Goal: Information Seeking & Learning: Learn about a topic

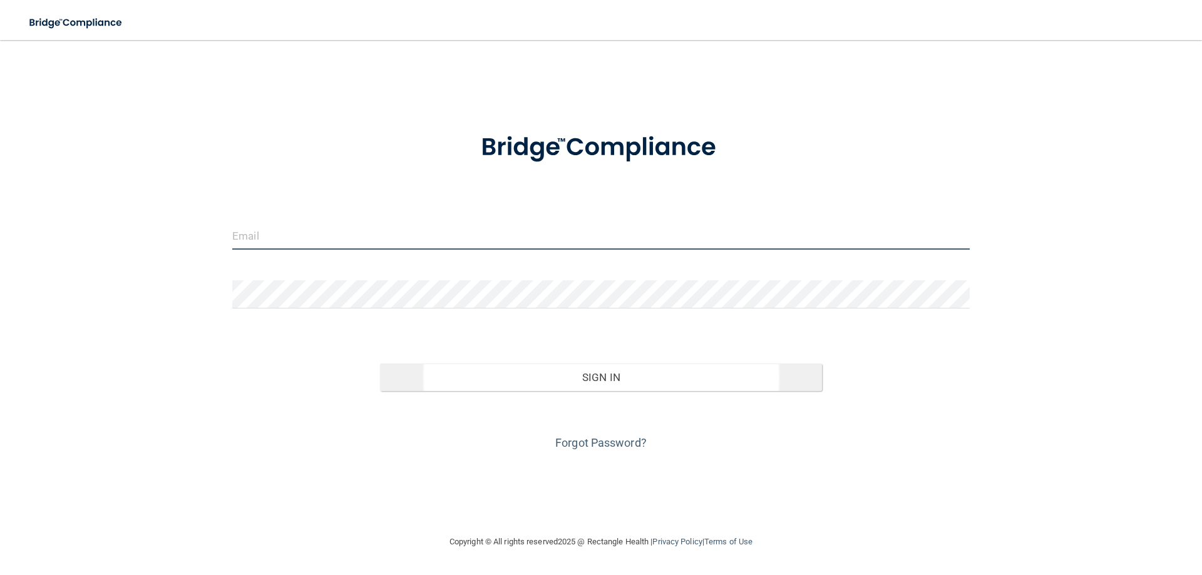
type input "[EMAIL_ADDRESS][DOMAIN_NAME]"
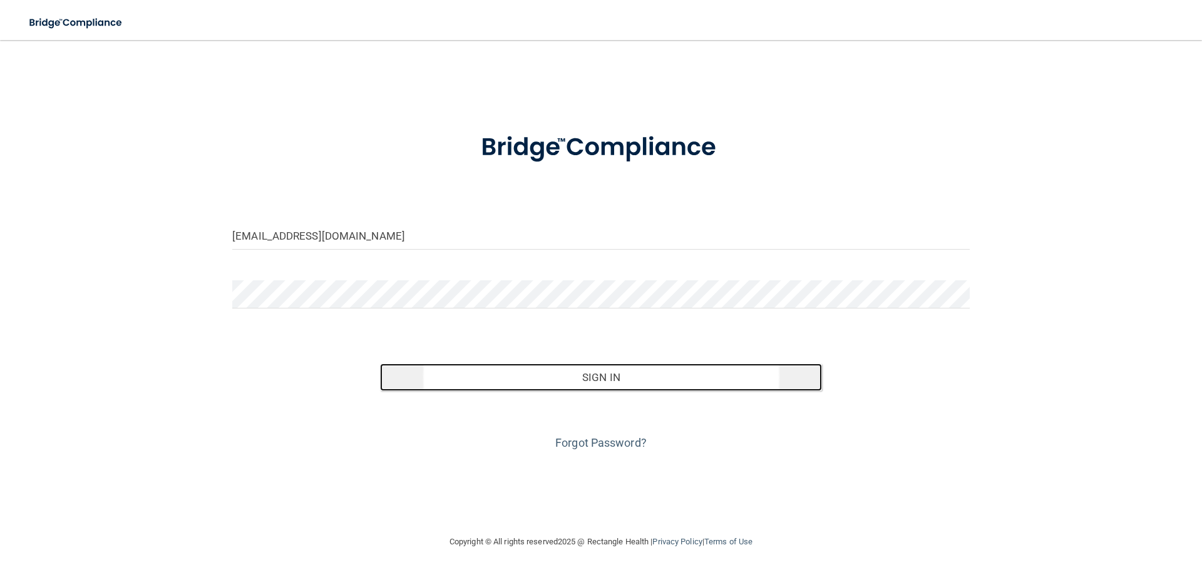
click at [594, 374] on button "Sign In" at bounding box center [601, 378] width 443 height 28
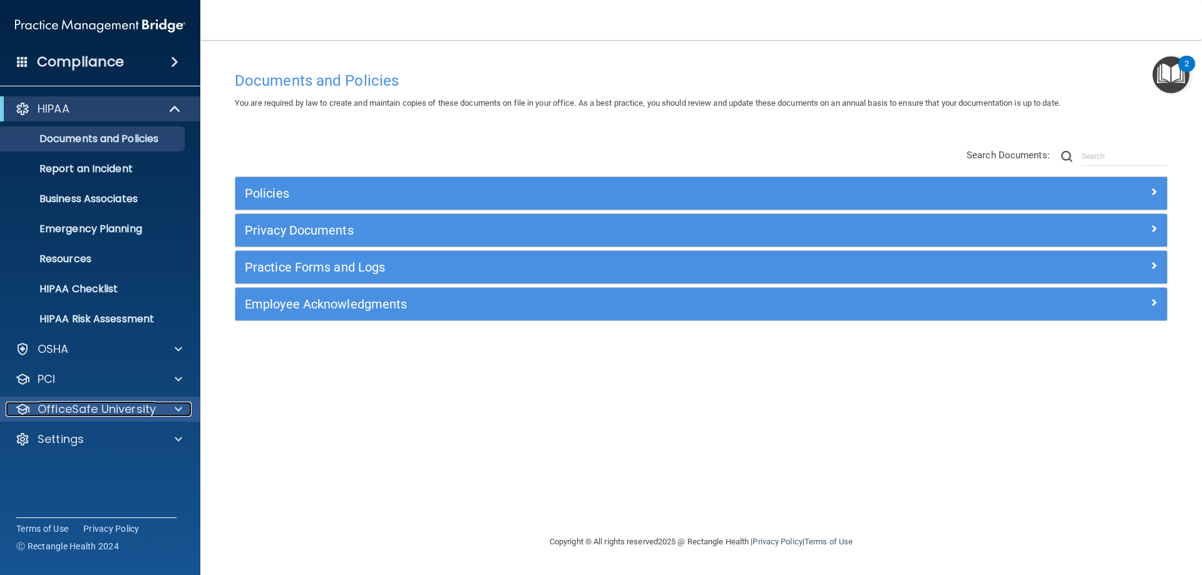
click at [85, 415] on p "OfficeSafe University" at bounding box center [97, 409] width 118 height 15
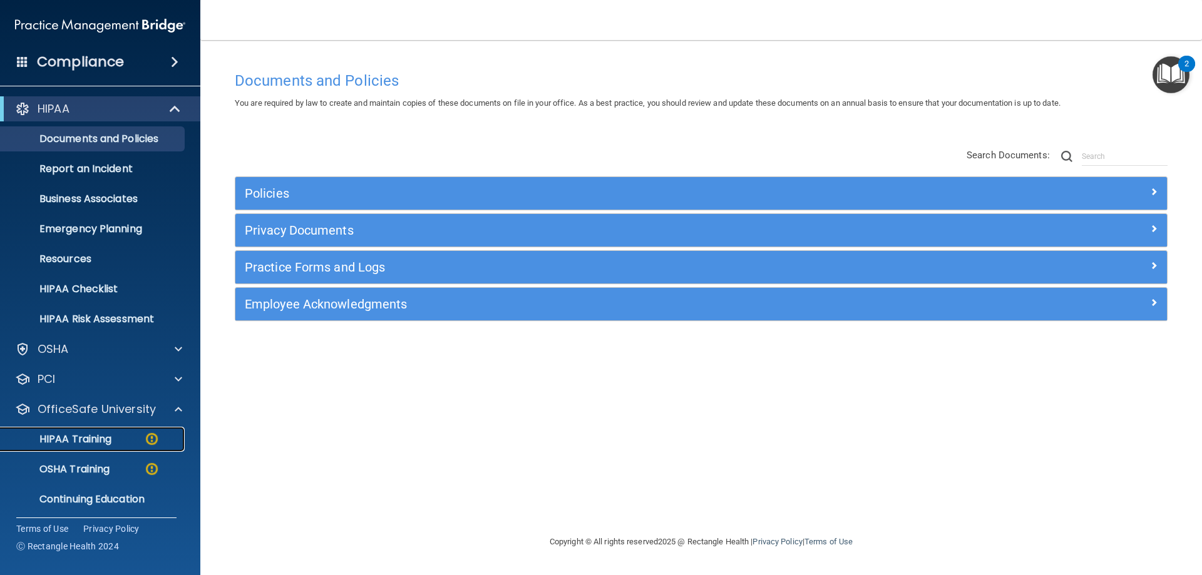
click at [103, 443] on p "HIPAA Training" at bounding box center [59, 439] width 103 height 13
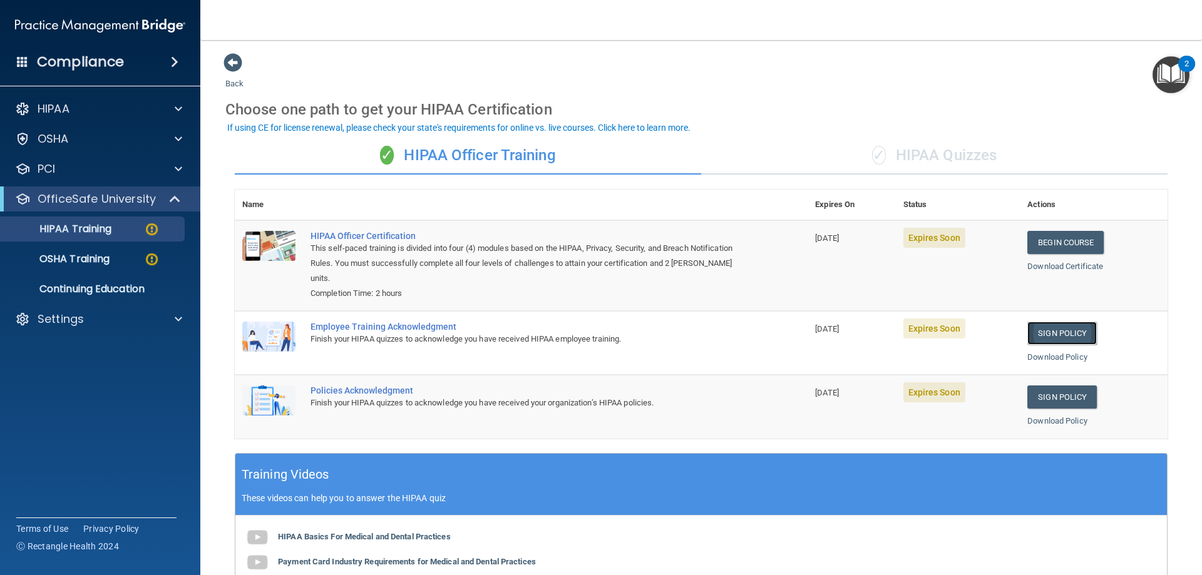
click at [1053, 330] on link "Sign Policy" at bounding box center [1061, 333] width 69 height 23
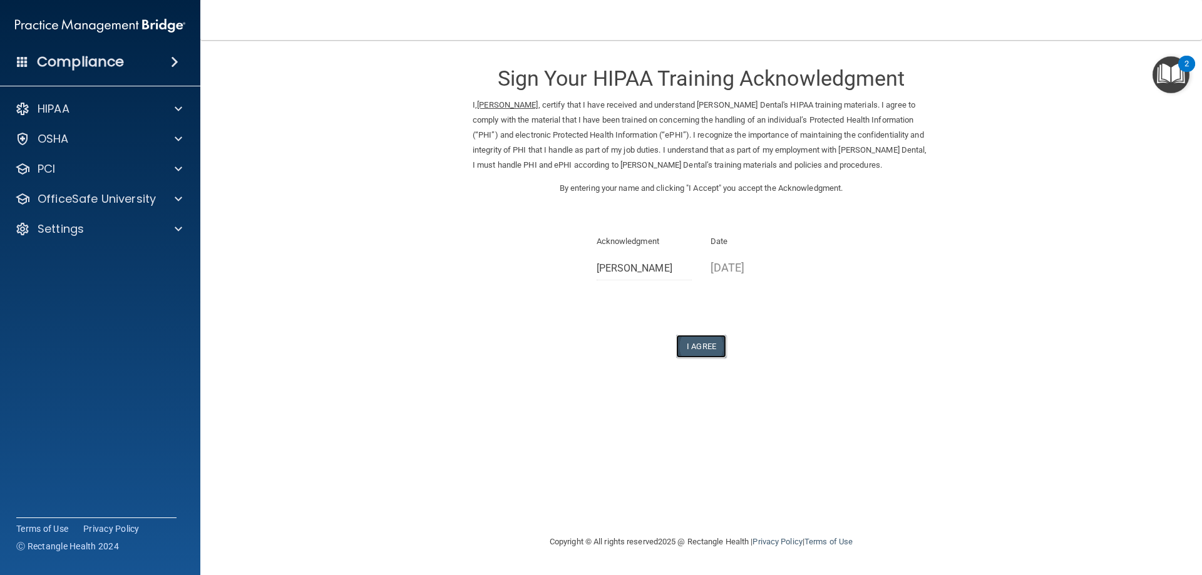
click at [705, 342] on button "I Agree" at bounding box center [701, 346] width 50 height 23
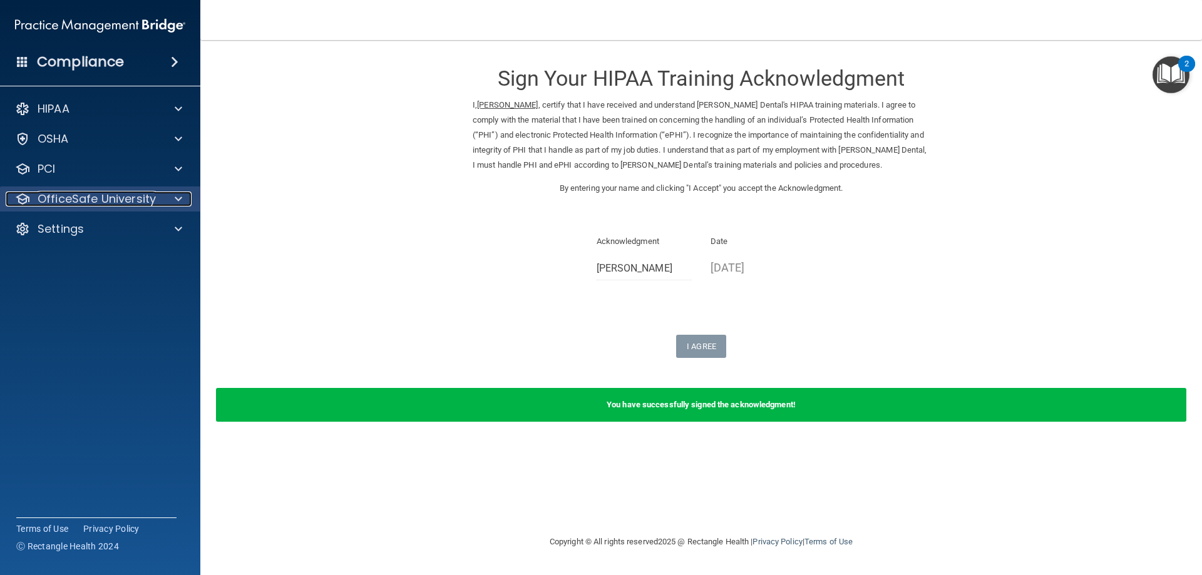
click at [51, 198] on p "OfficeSafe University" at bounding box center [97, 199] width 118 height 15
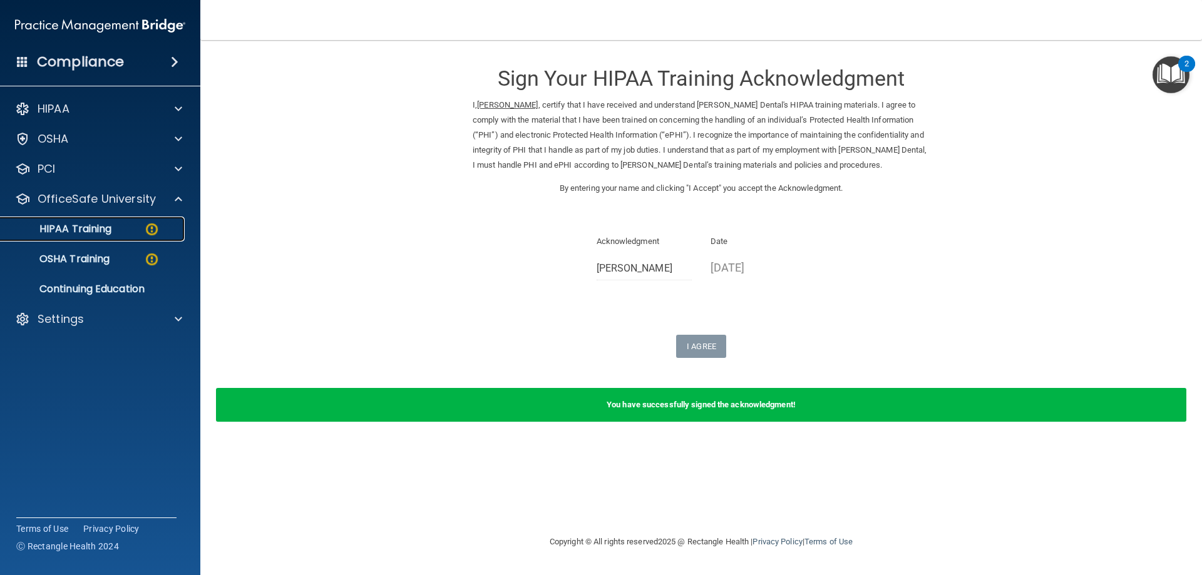
click at [86, 232] on p "HIPAA Training" at bounding box center [59, 229] width 103 height 13
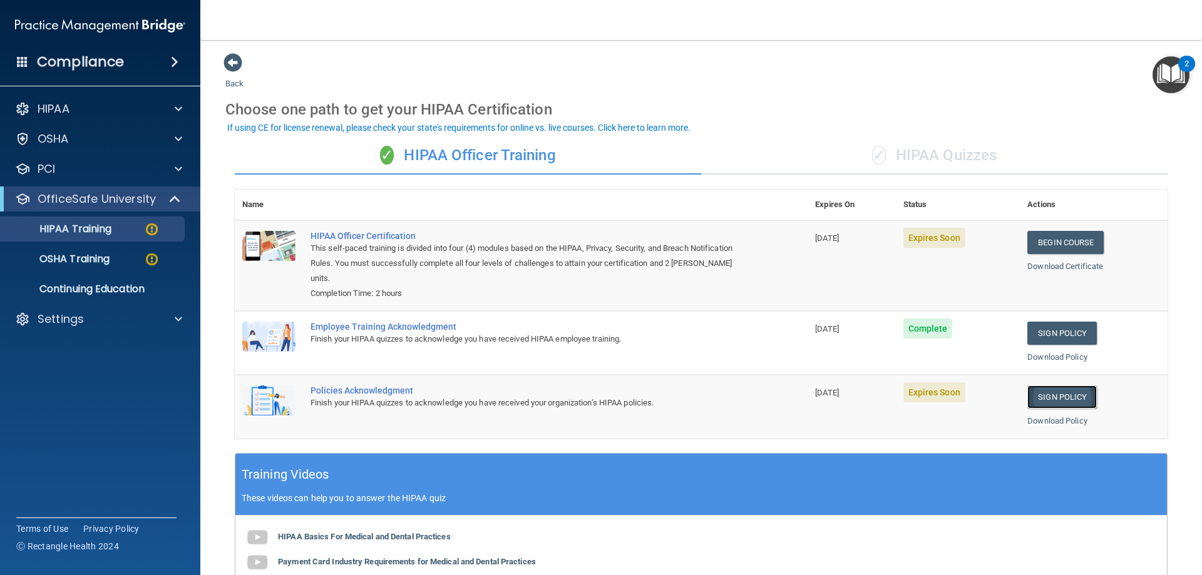
click at [1057, 399] on link "Sign Policy" at bounding box center [1061, 397] width 69 height 23
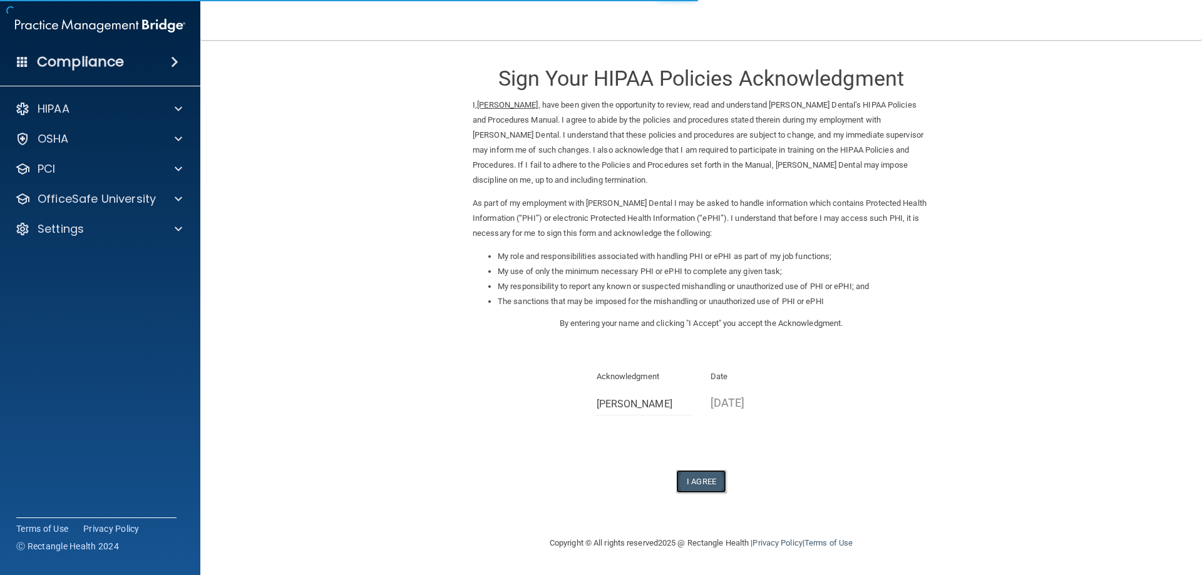
click at [690, 481] on button "I Agree" at bounding box center [701, 481] width 50 height 23
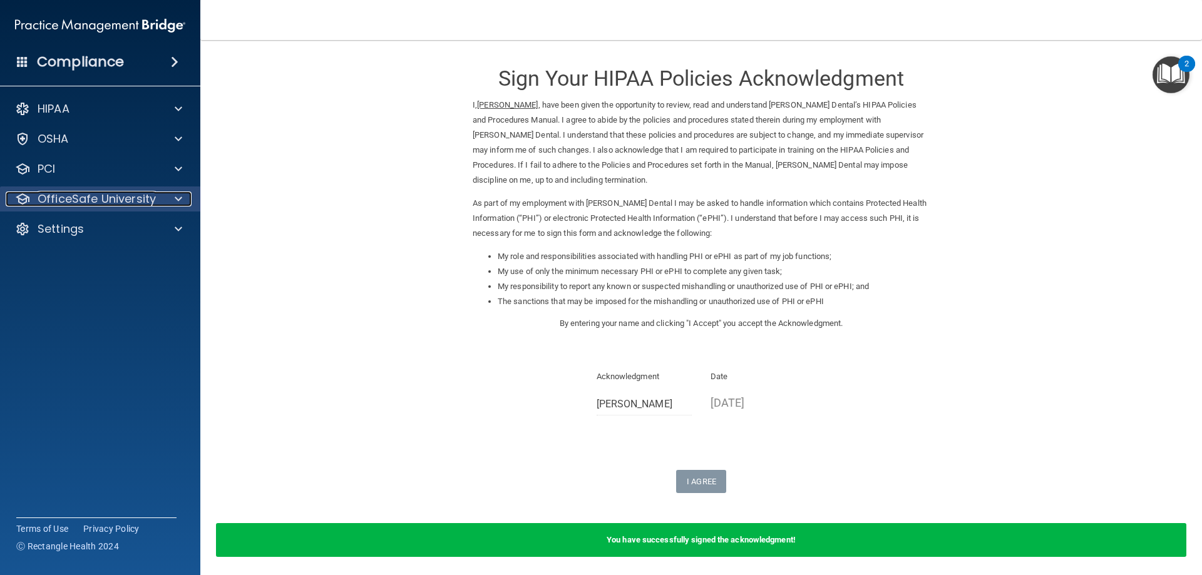
click at [126, 204] on p "OfficeSafe University" at bounding box center [97, 199] width 118 height 15
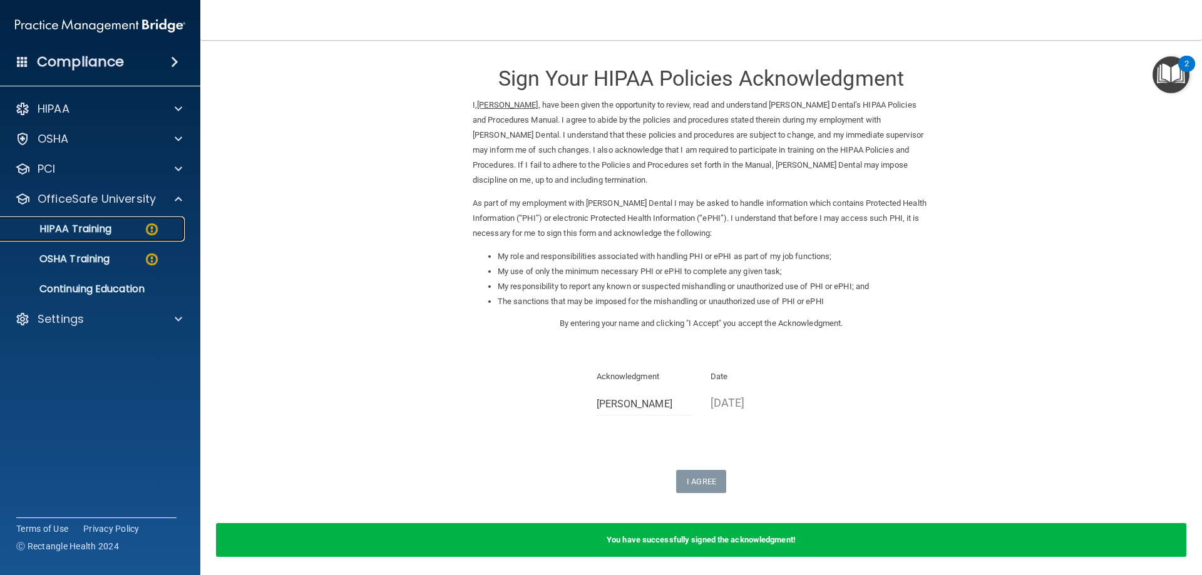
click at [106, 237] on link "HIPAA Training" at bounding box center [85, 229] width 197 height 25
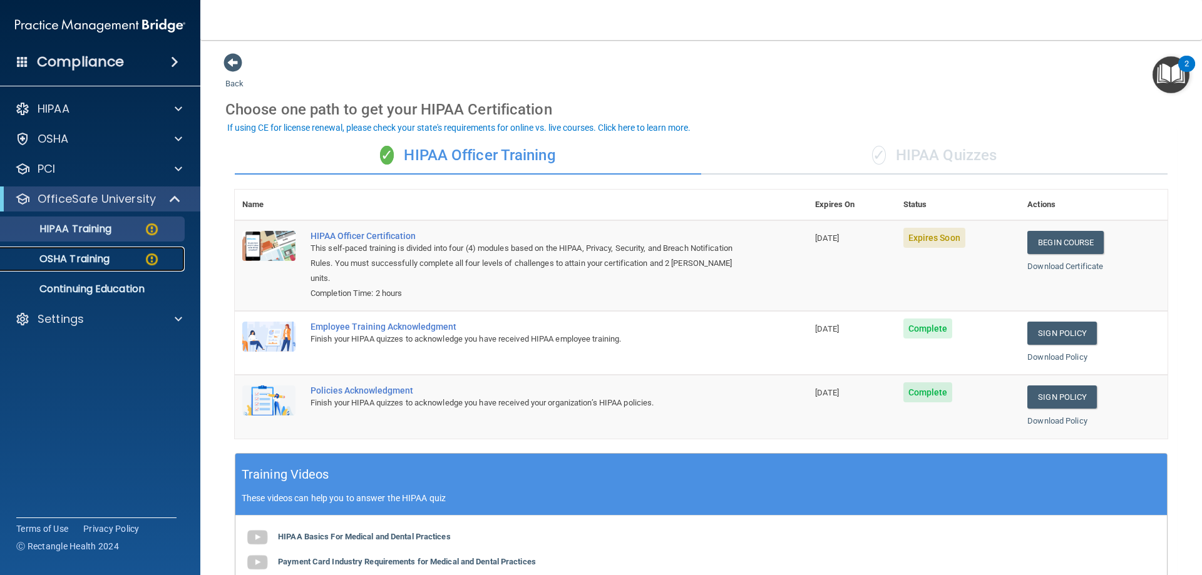
click at [89, 265] on p "OSHA Training" at bounding box center [58, 259] width 101 height 13
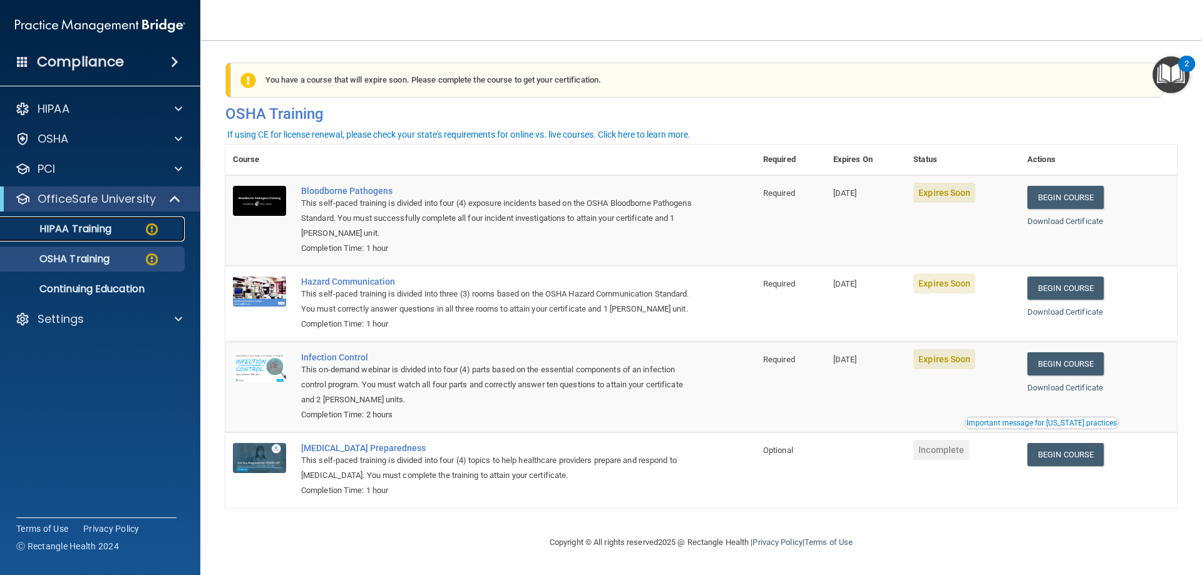
click at [90, 234] on p "HIPAA Training" at bounding box center [59, 229] width 103 height 13
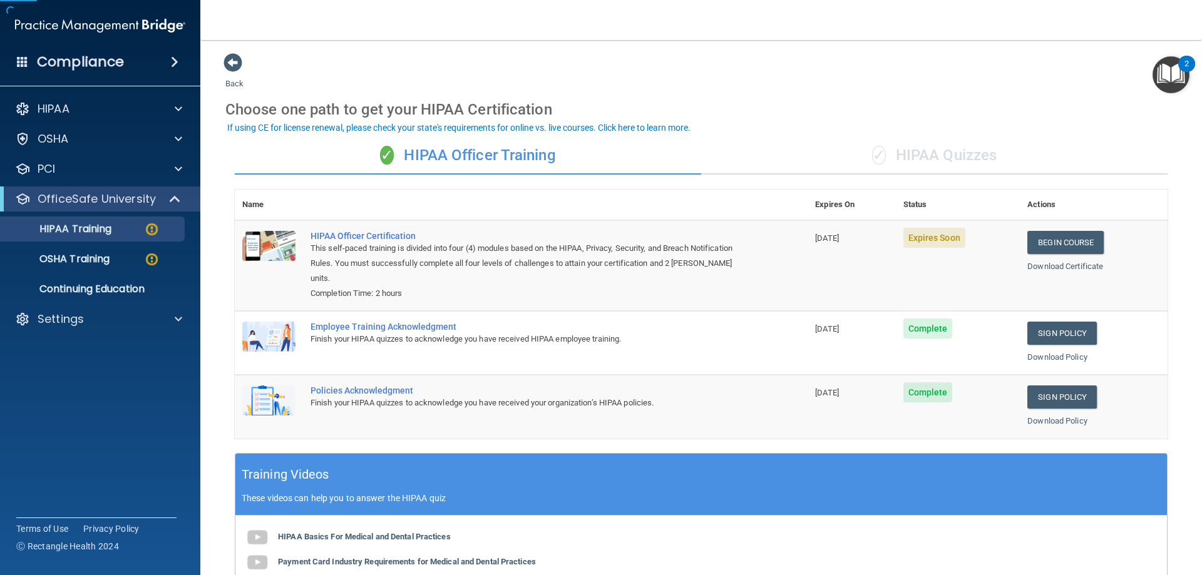
click at [928, 147] on div "✓ HIPAA Quizzes" at bounding box center [934, 156] width 466 height 38
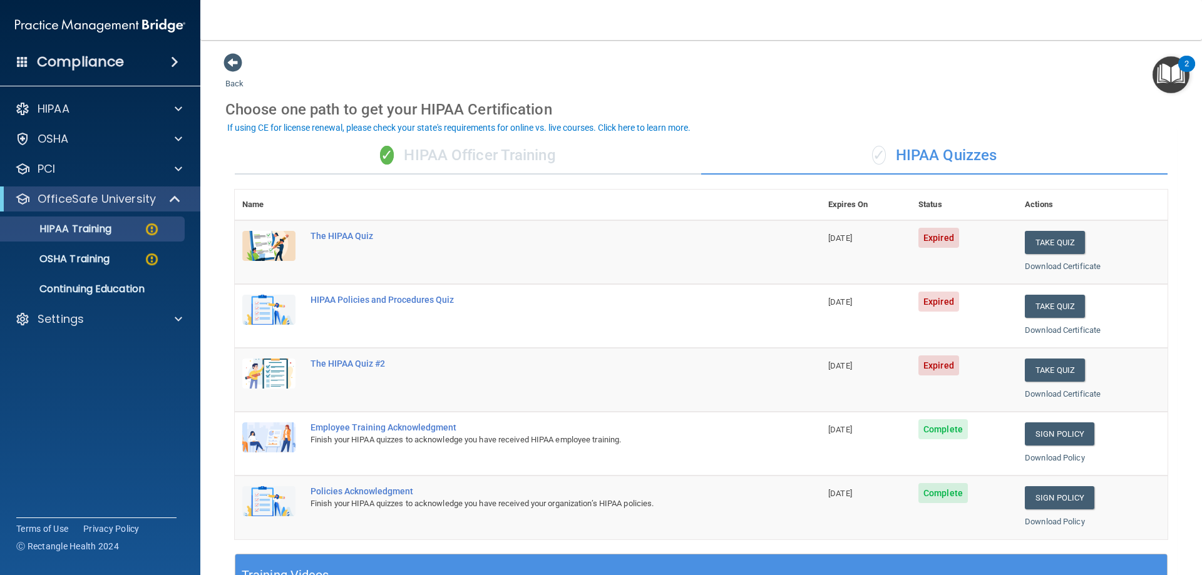
click at [450, 158] on div "✓ HIPAA Officer Training" at bounding box center [468, 156] width 466 height 38
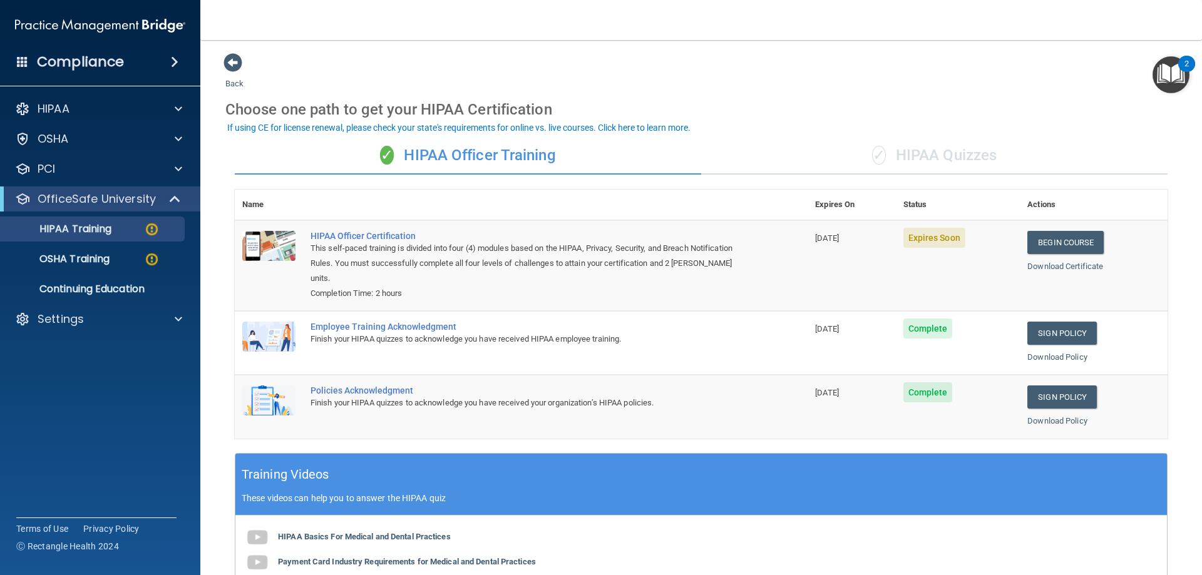
click at [900, 155] on div "✓ HIPAA Quizzes" at bounding box center [934, 156] width 466 height 38
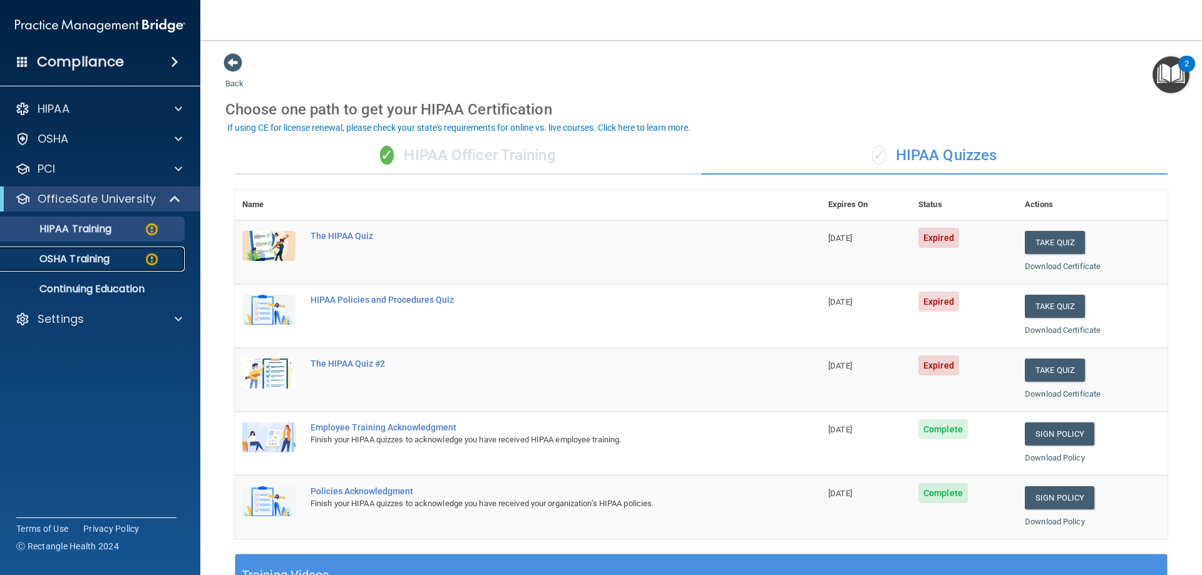
click at [53, 260] on p "OSHA Training" at bounding box center [58, 259] width 101 height 13
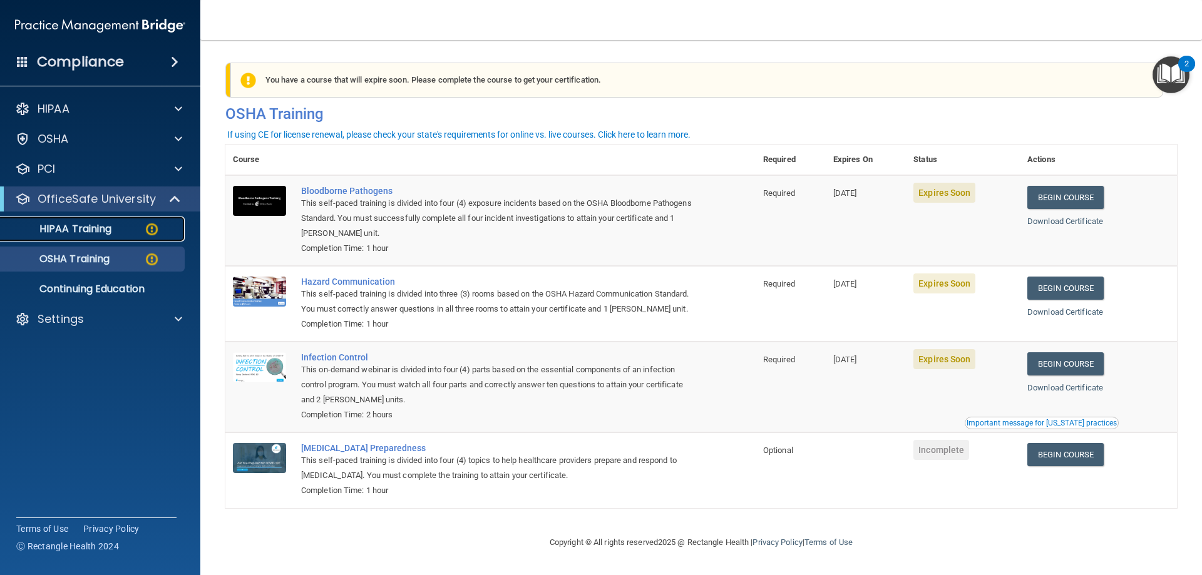
click at [95, 228] on p "HIPAA Training" at bounding box center [59, 229] width 103 height 13
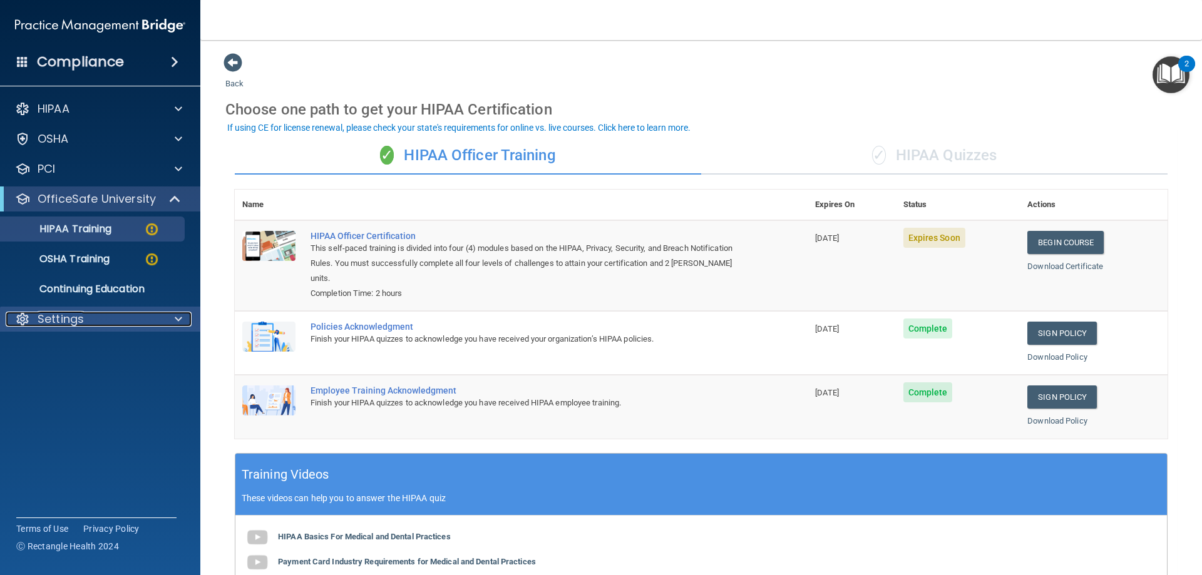
click at [103, 324] on div "Settings" at bounding box center [83, 319] width 155 height 15
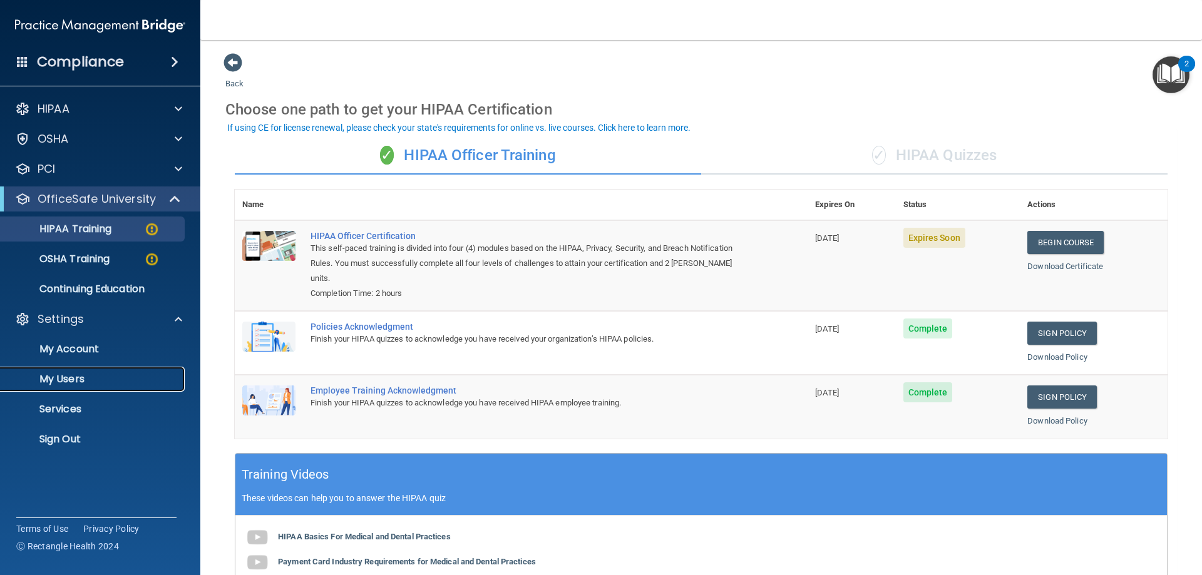
click at [53, 381] on p "My Users" at bounding box center [93, 379] width 171 height 13
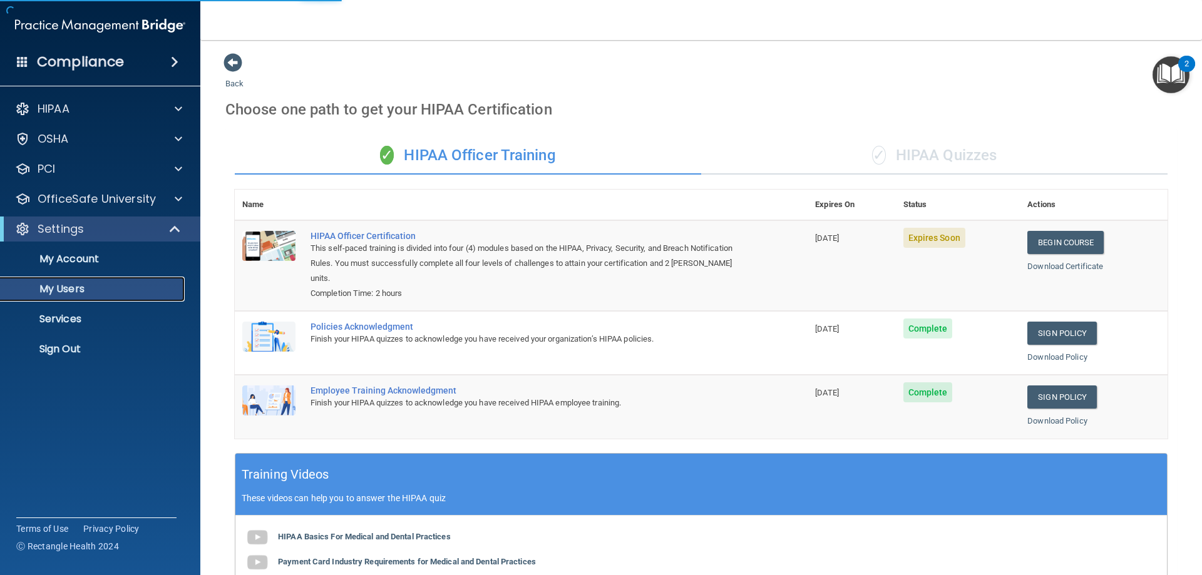
select select "20"
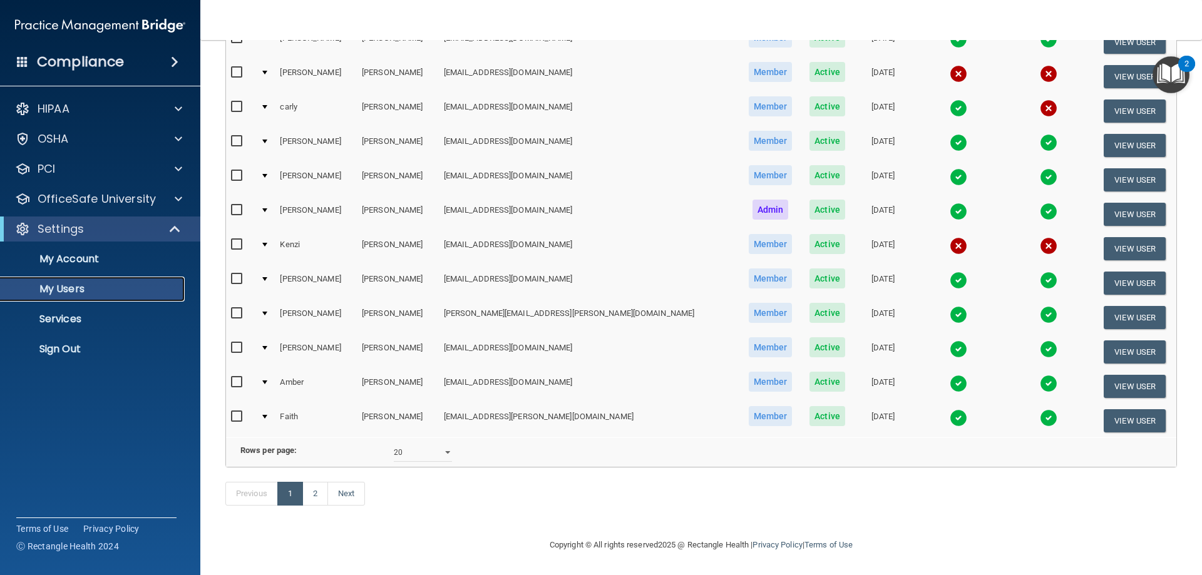
scroll to position [461, 0]
click at [315, 486] on link "2" at bounding box center [315, 494] width 26 height 24
select select "20"
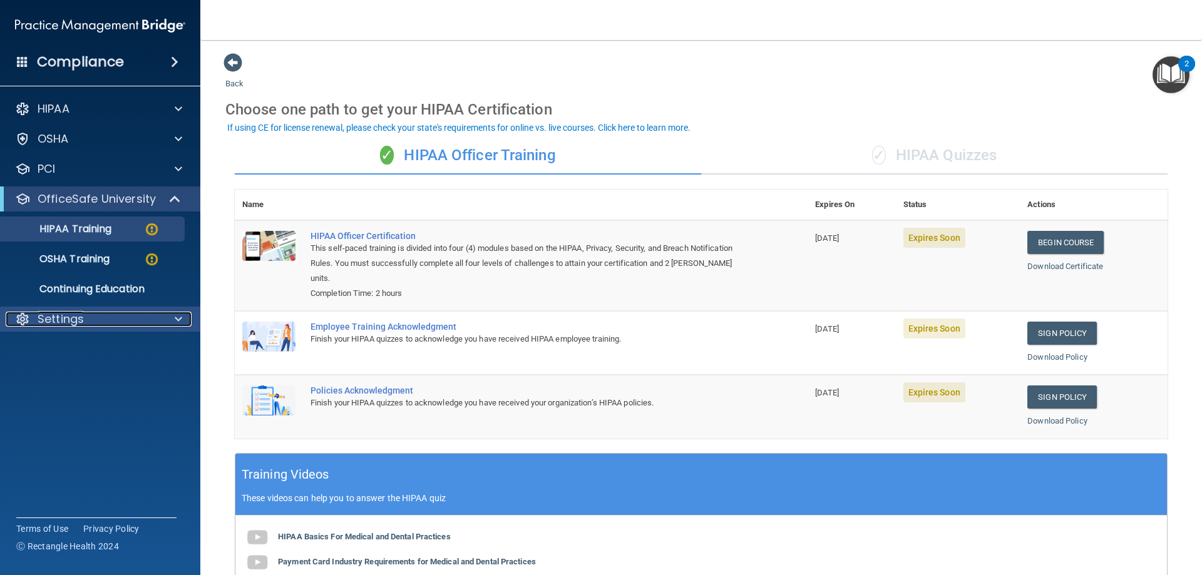
click at [78, 319] on p "Settings" at bounding box center [61, 319] width 46 height 15
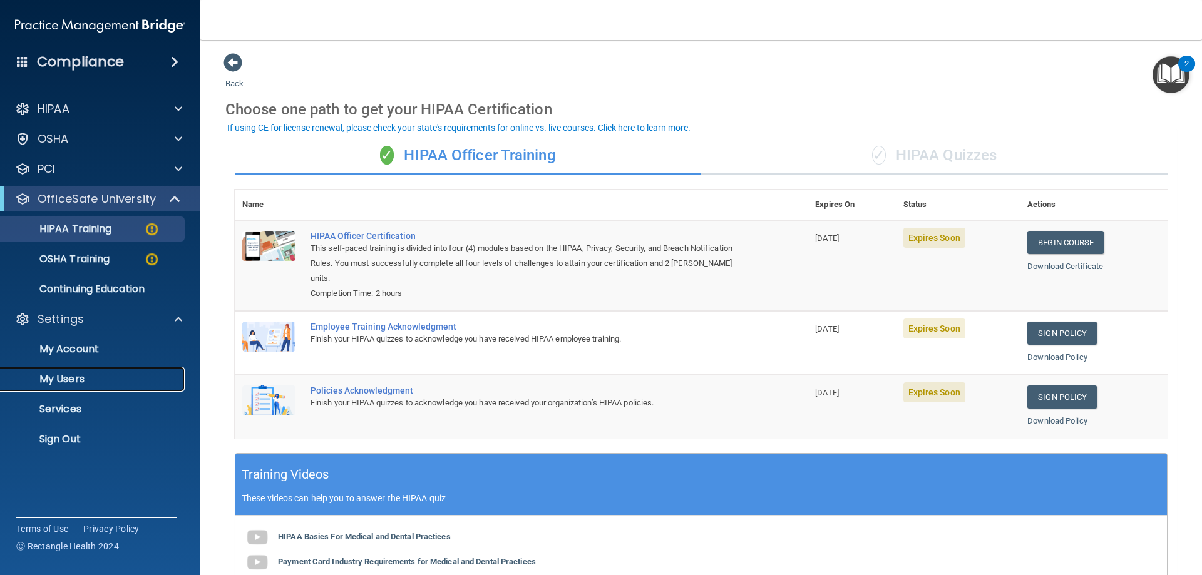
click at [86, 381] on p "My Users" at bounding box center [93, 379] width 171 height 13
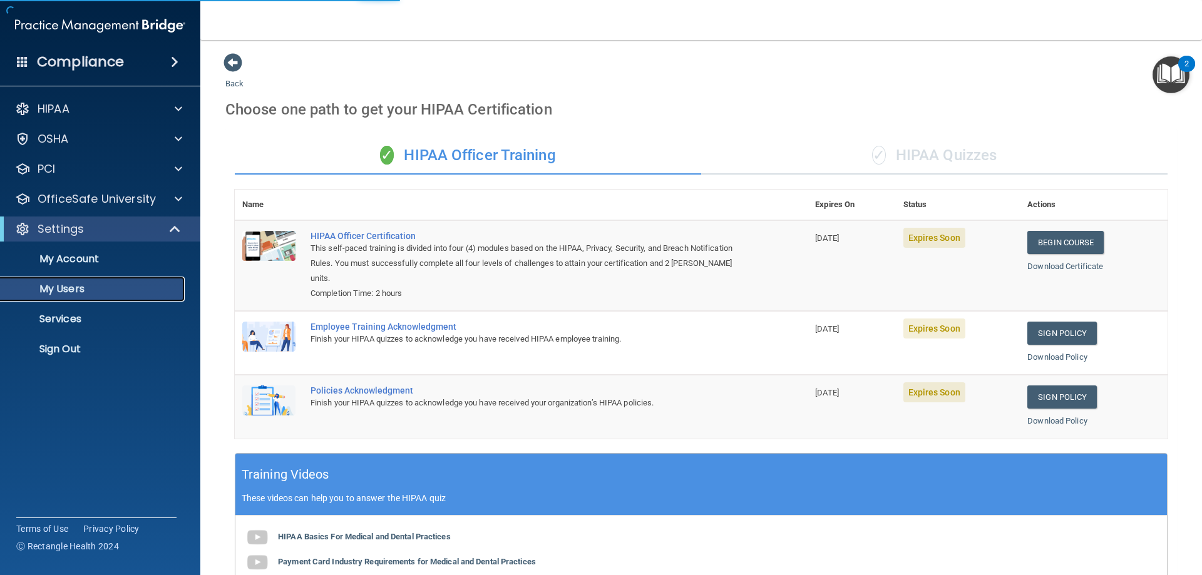
select select "20"
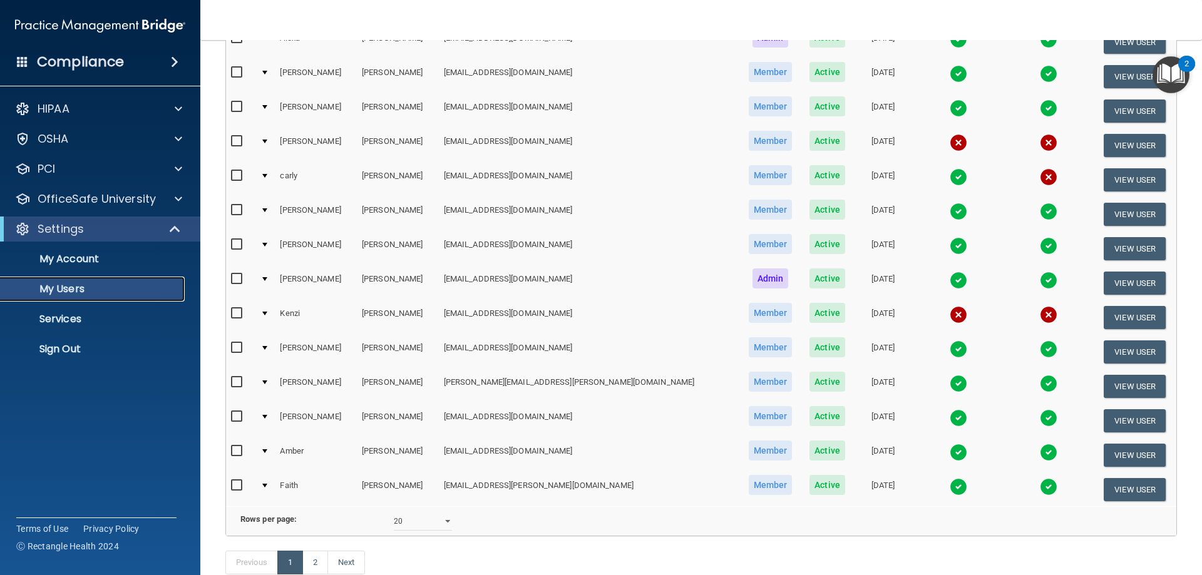
scroll to position [438, 0]
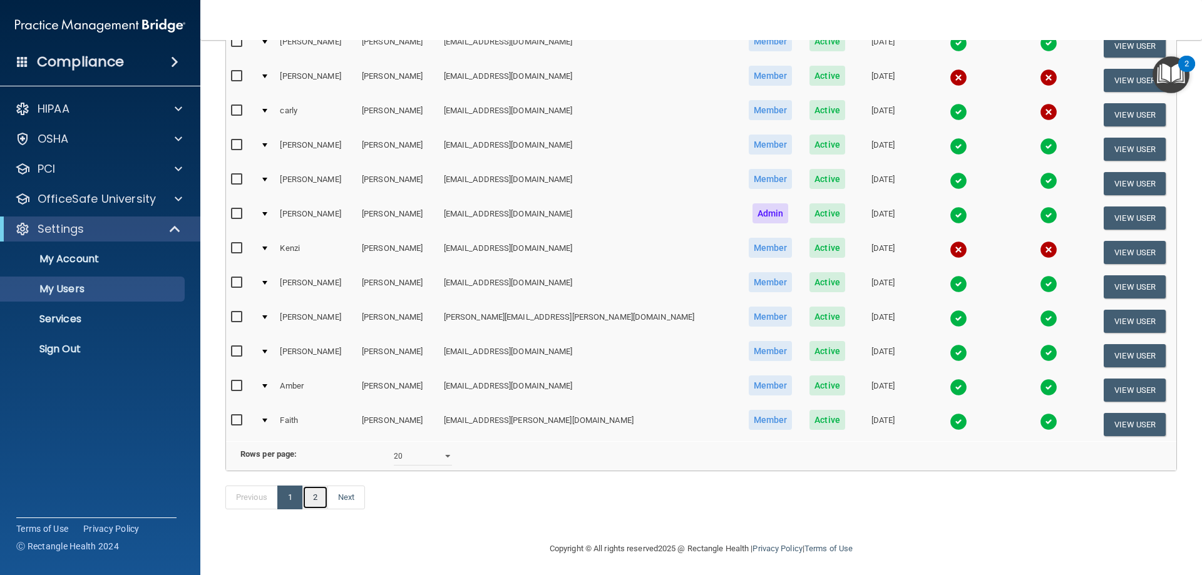
click at [311, 509] on link "2" at bounding box center [315, 498] width 26 height 24
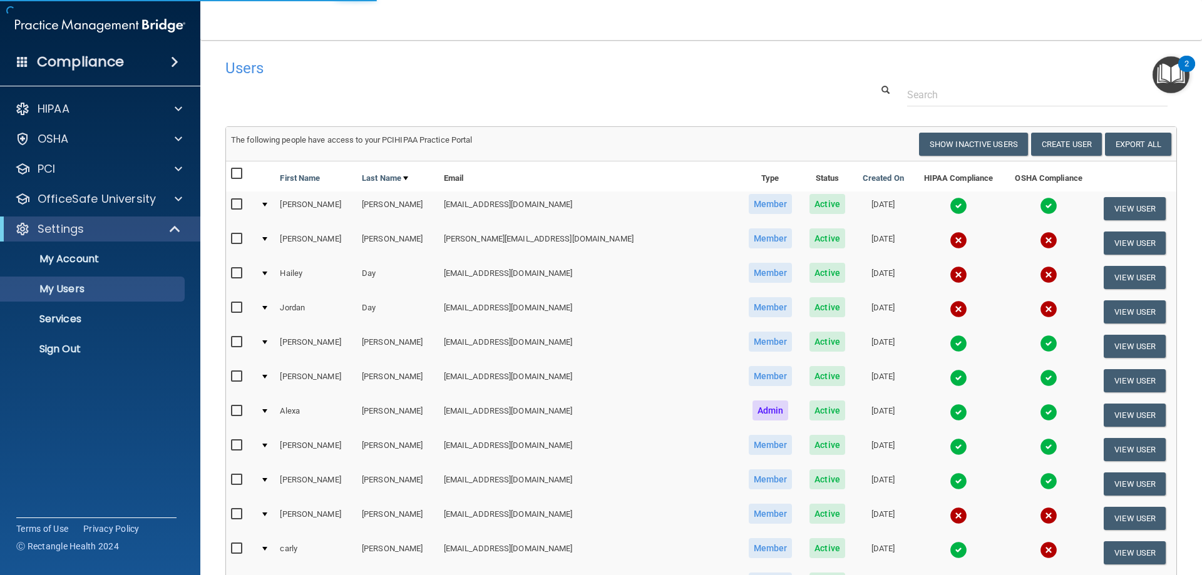
select select "20"
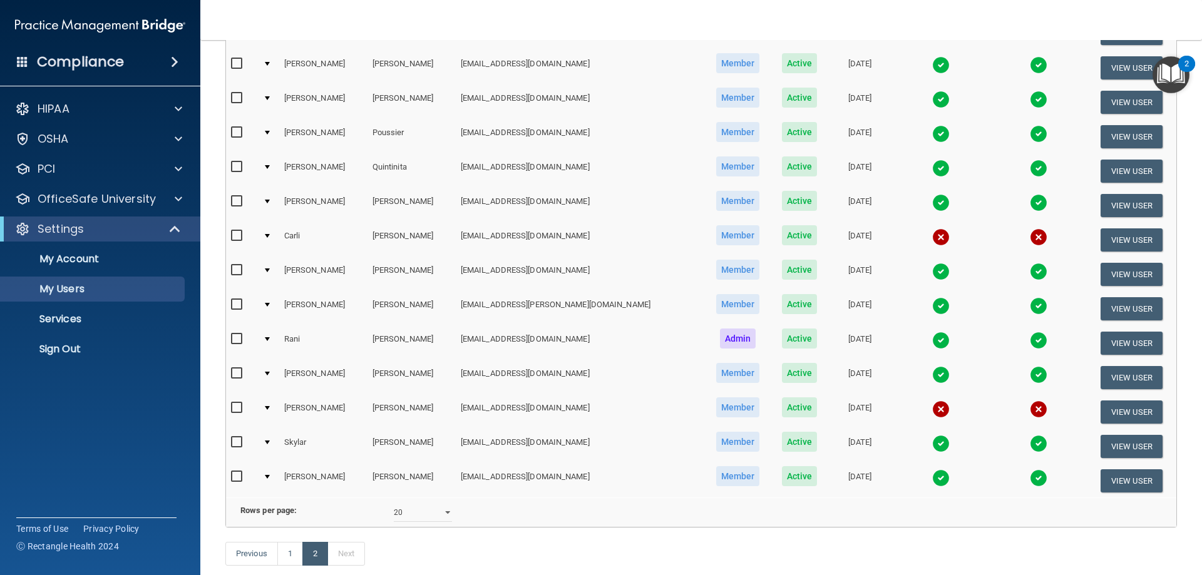
scroll to position [357, 0]
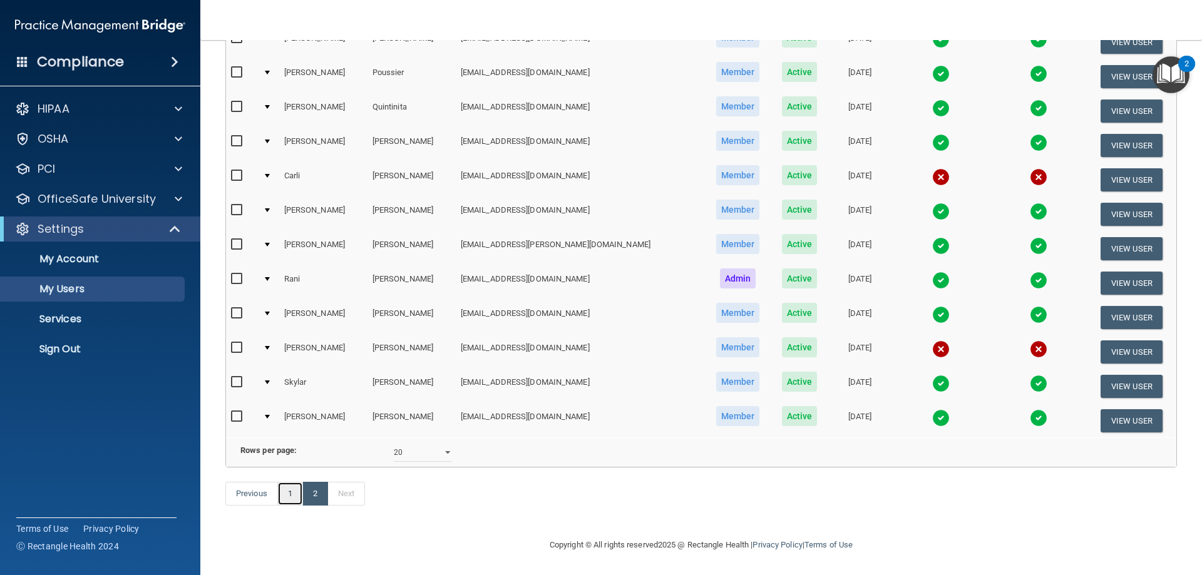
click at [289, 497] on link "1" at bounding box center [290, 494] width 26 height 24
select select "20"
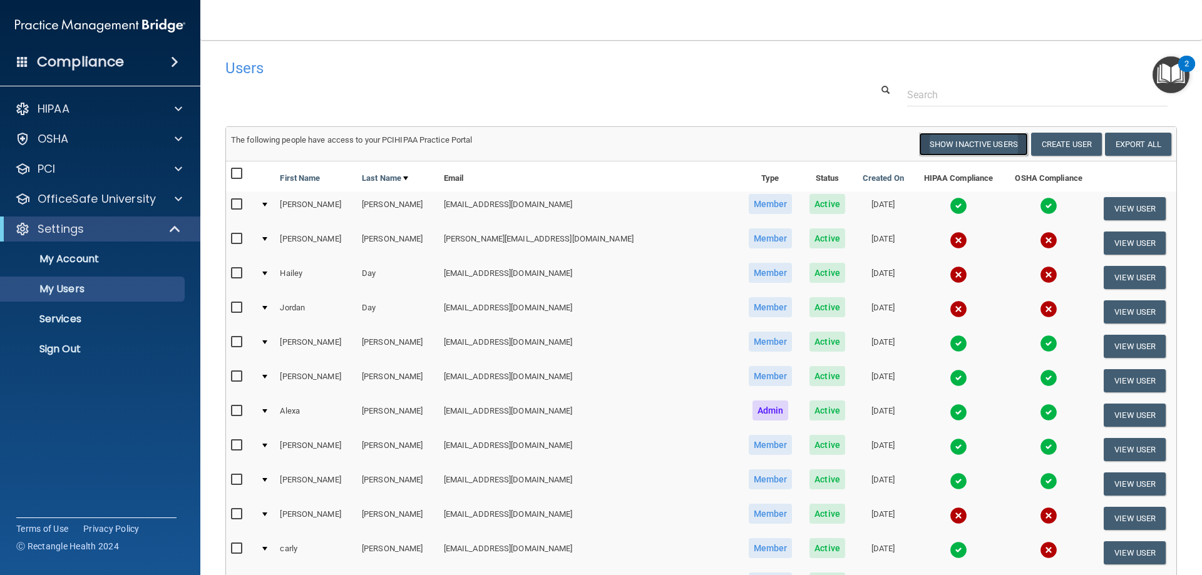
click at [987, 146] on button "Show Inactive Users" at bounding box center [973, 144] width 109 height 23
select select "20"
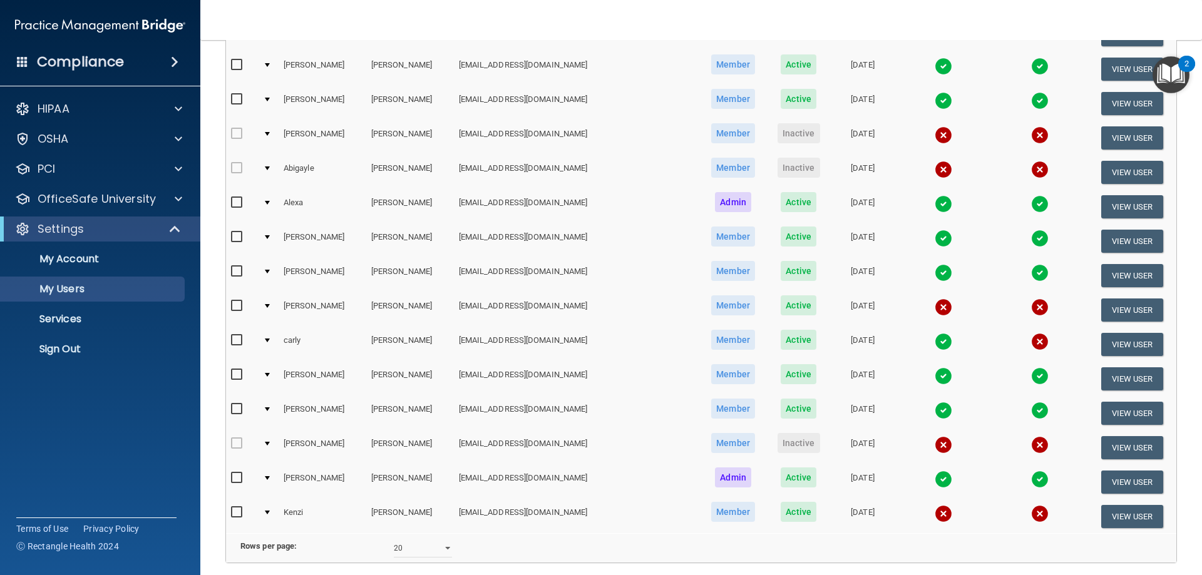
scroll to position [438, 0]
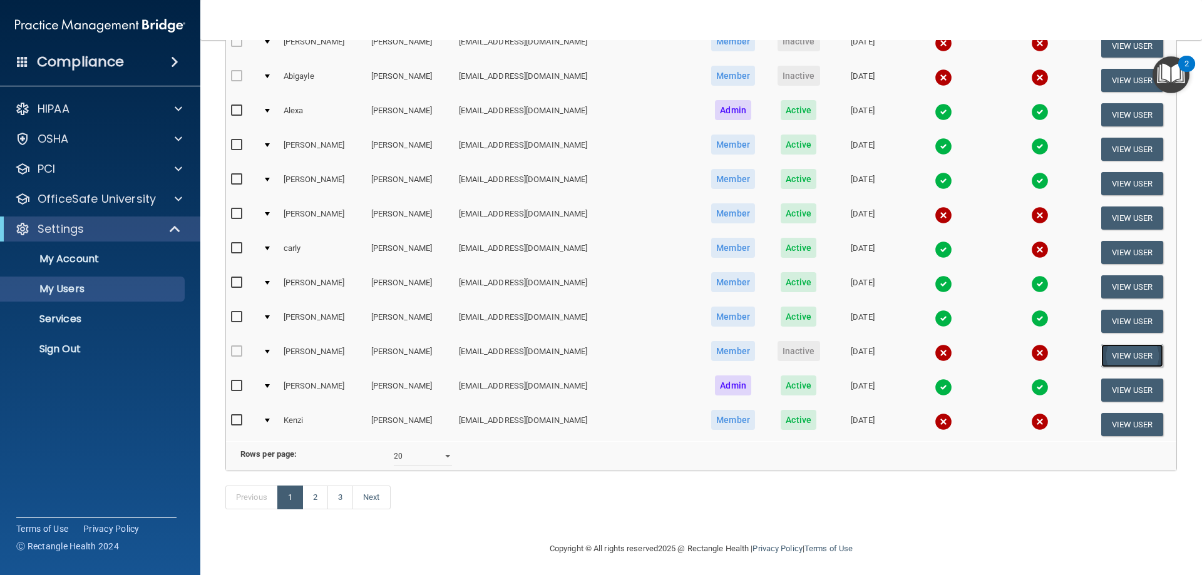
click at [1132, 357] on button "View User" at bounding box center [1132, 355] width 62 height 23
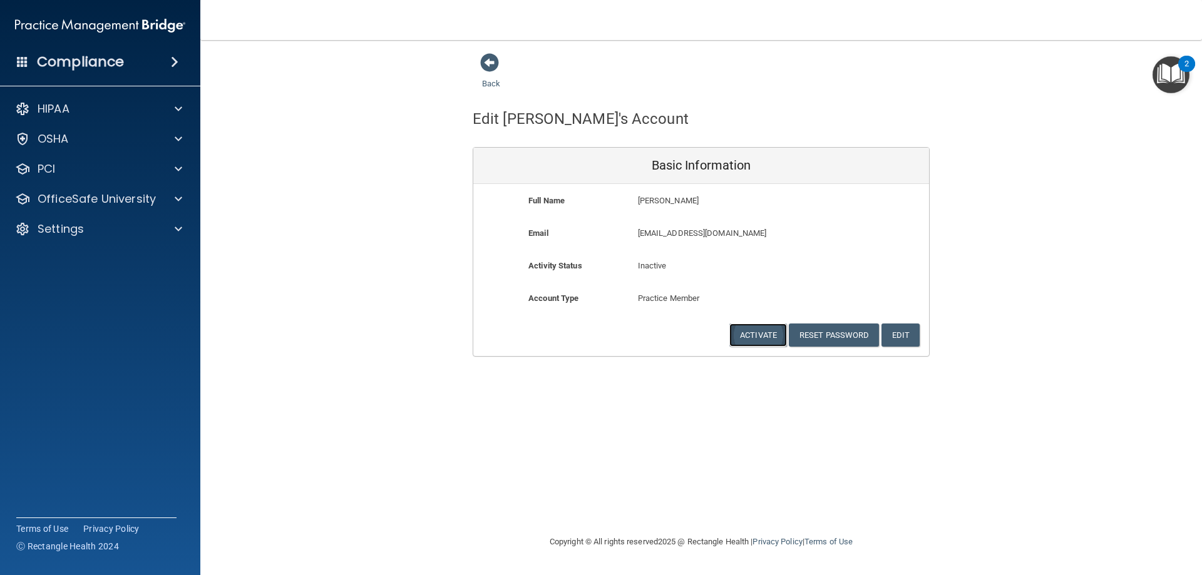
click at [759, 337] on button "Activate" at bounding box center [758, 335] width 58 height 23
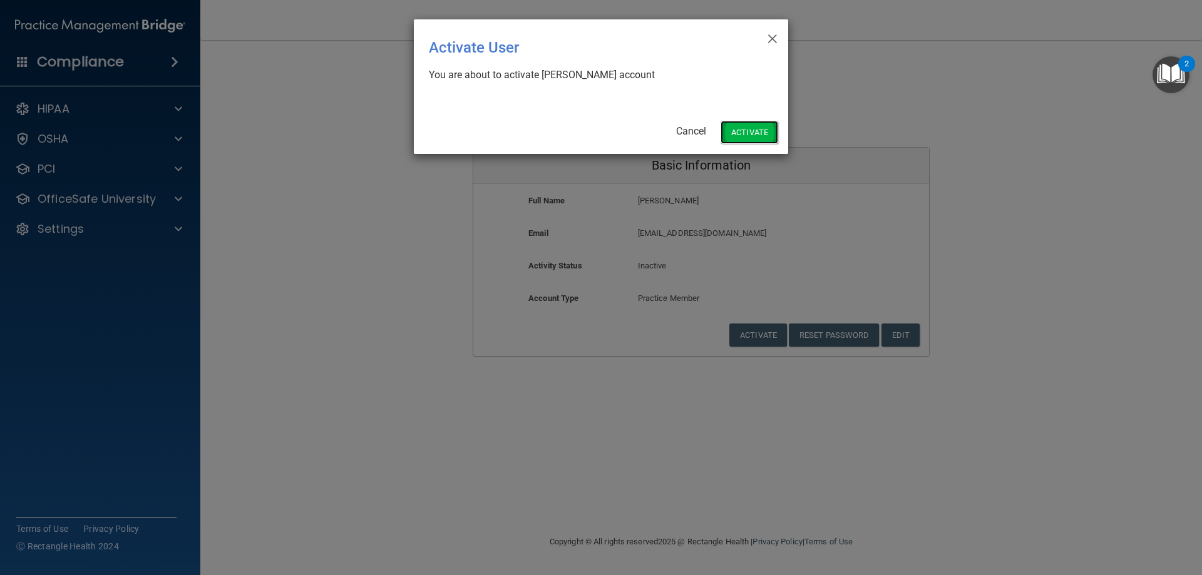
click at [761, 135] on button "Activate" at bounding box center [749, 132] width 58 height 23
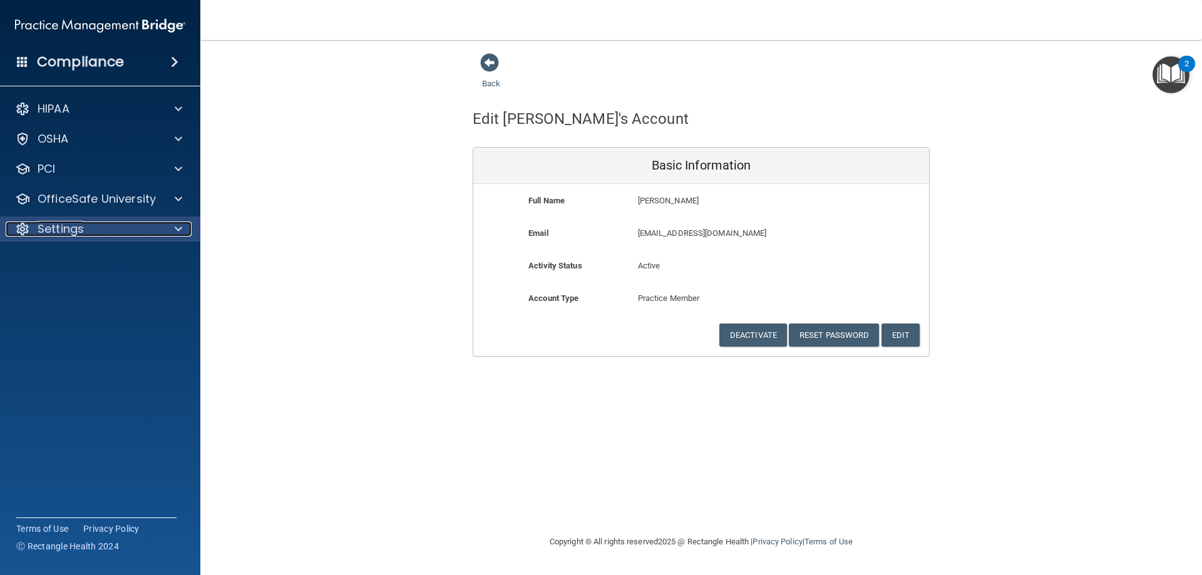
click at [81, 227] on p "Settings" at bounding box center [61, 229] width 46 height 15
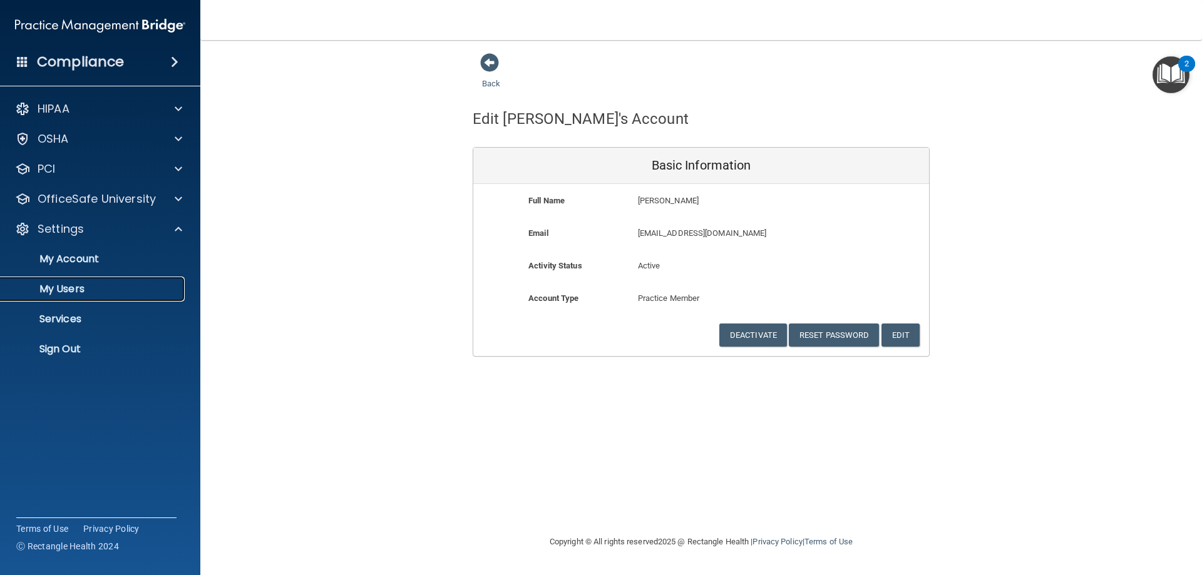
click at [93, 286] on p "My Users" at bounding box center [93, 289] width 171 height 13
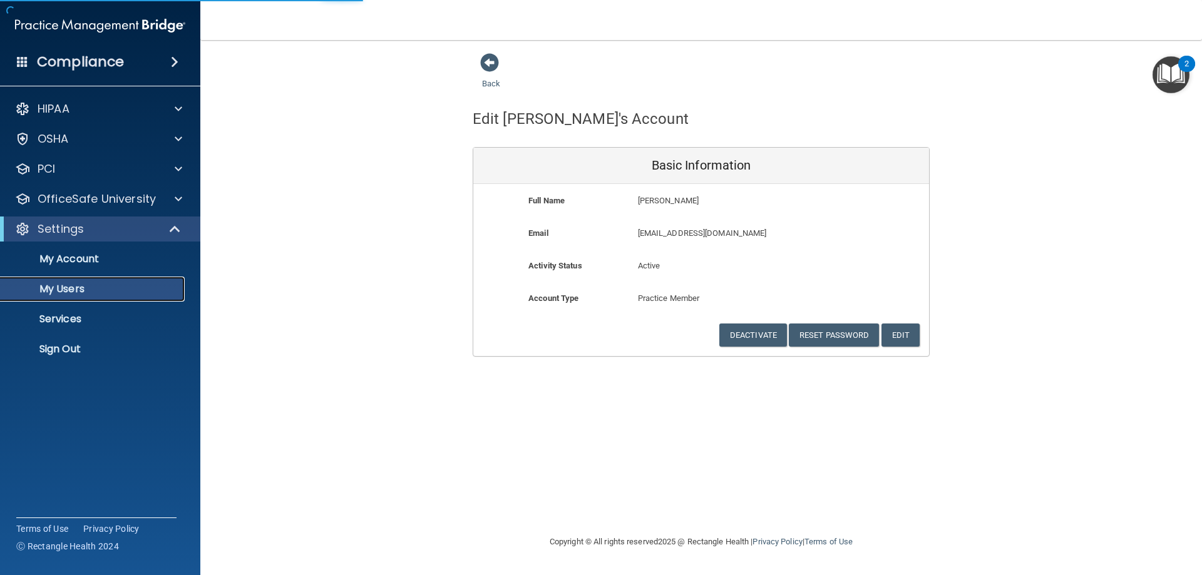
select select "20"
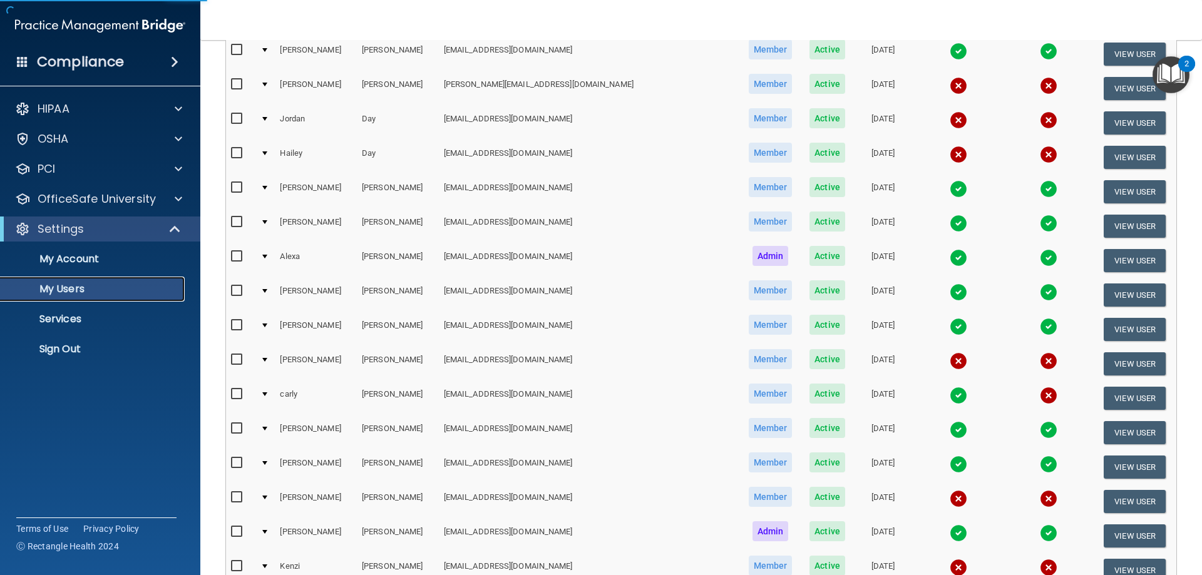
scroll to position [188, 0]
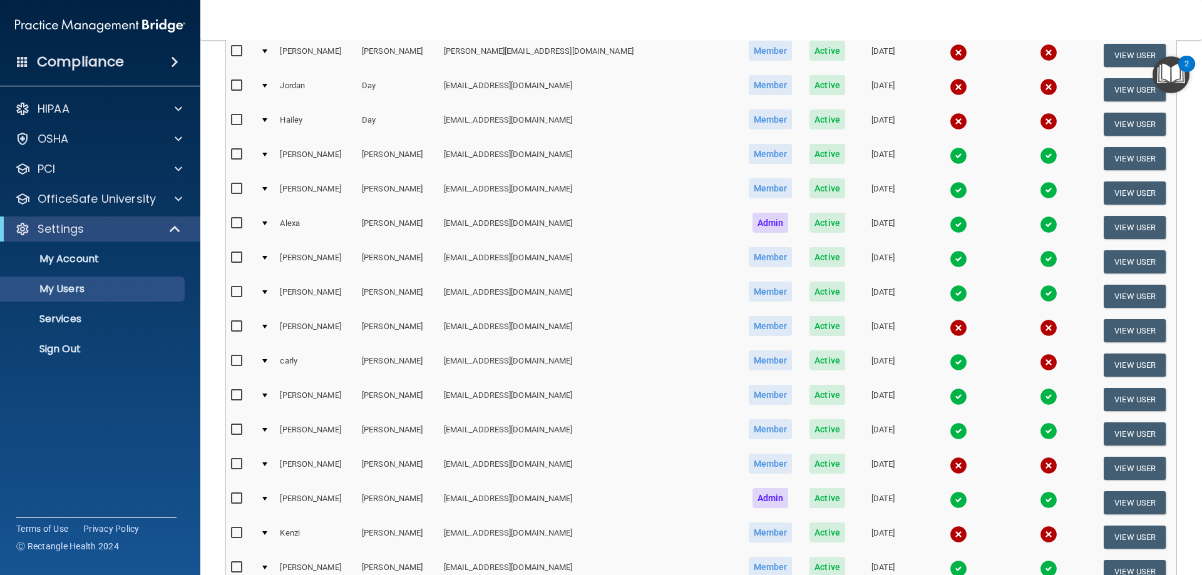
click at [233, 464] on input "checkbox" at bounding box center [238, 464] width 14 height 10
checkbox input "true"
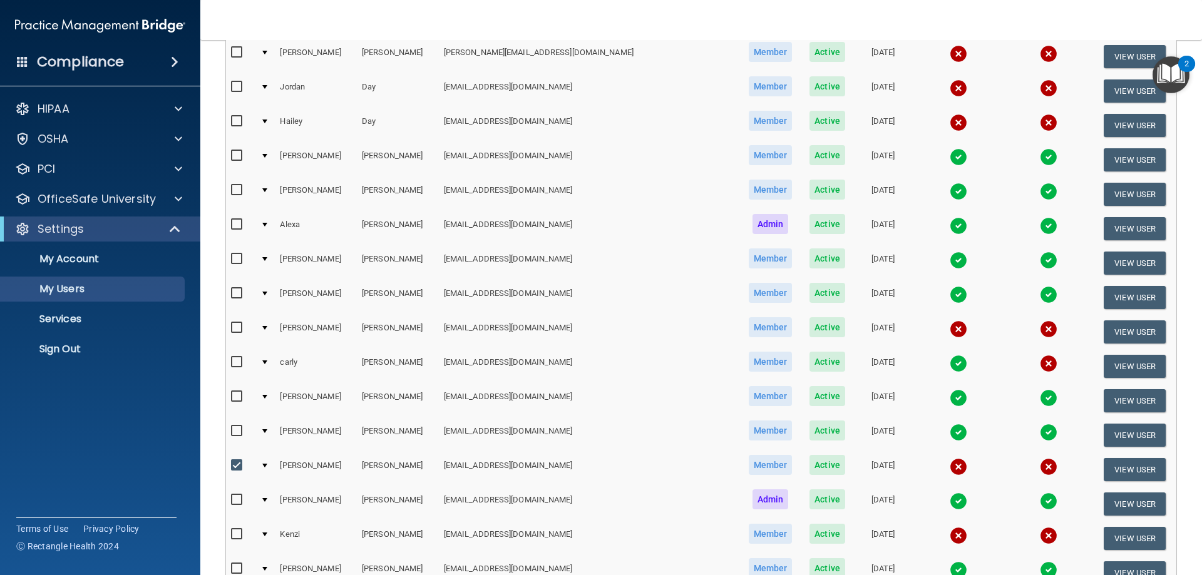
scroll to position [189, 0]
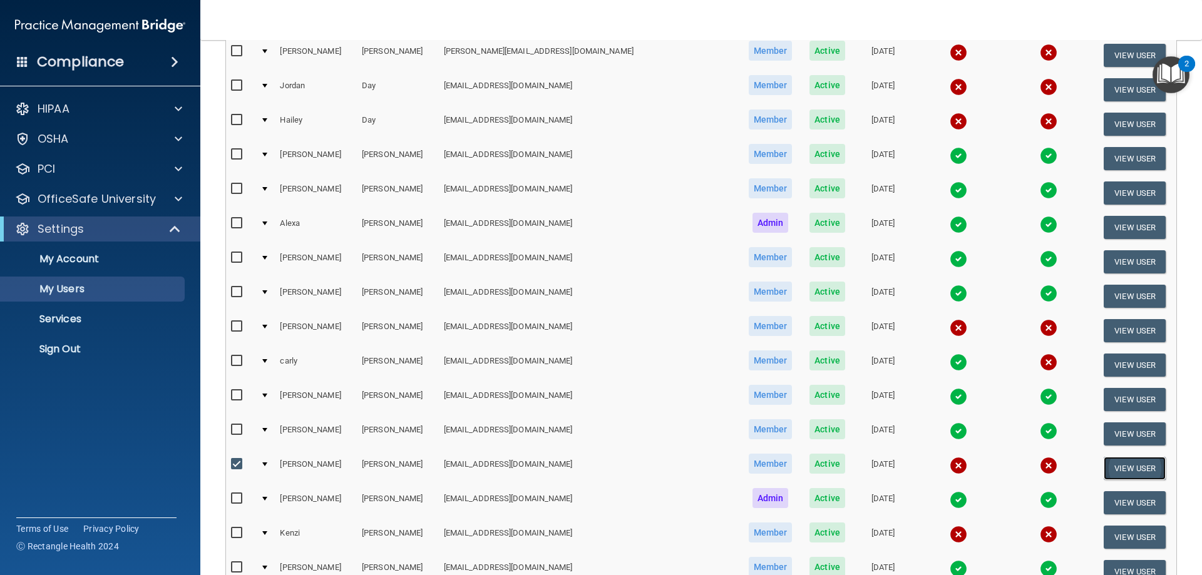
click at [1138, 467] on button "View User" at bounding box center [1134, 468] width 62 height 23
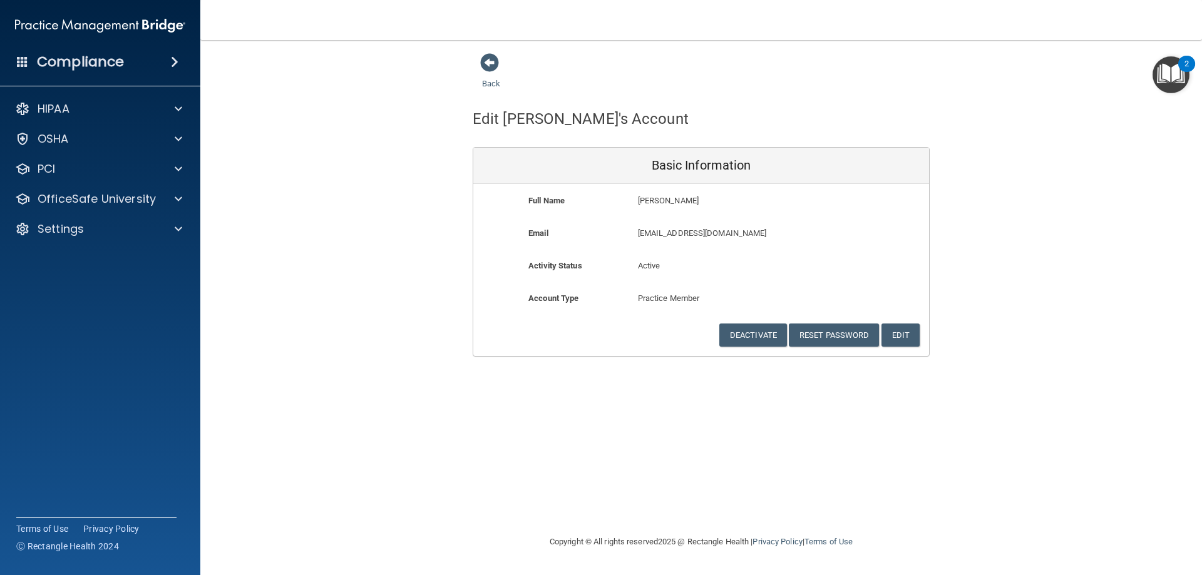
click at [478, 56] on div "Back" at bounding box center [511, 72] width 76 height 39
click at [486, 61] on span at bounding box center [489, 62] width 19 height 19
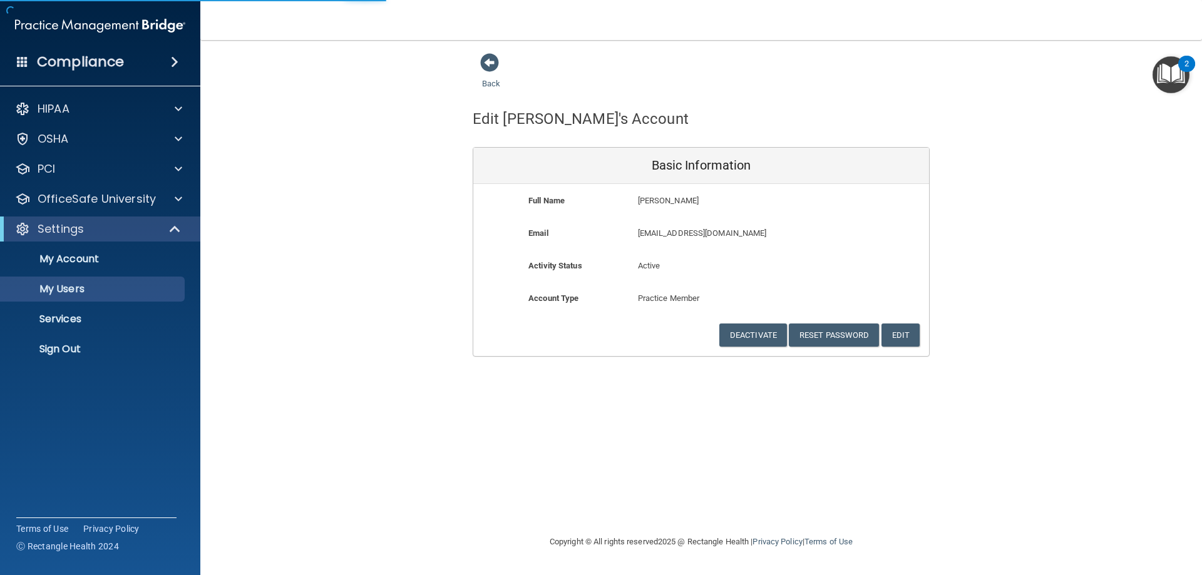
select select "20"
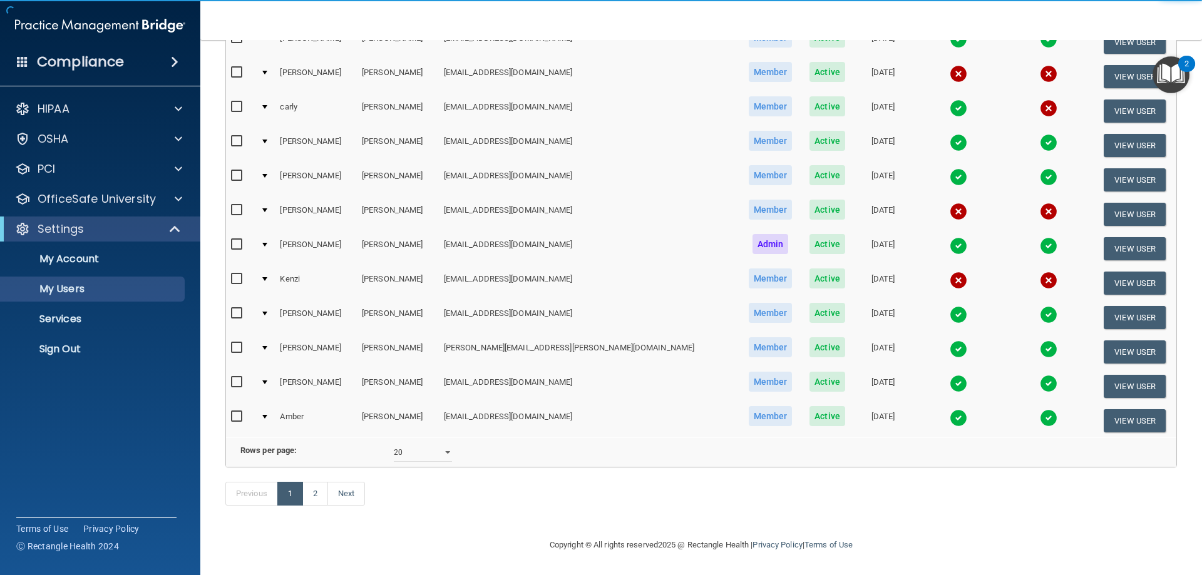
scroll to position [461, 0]
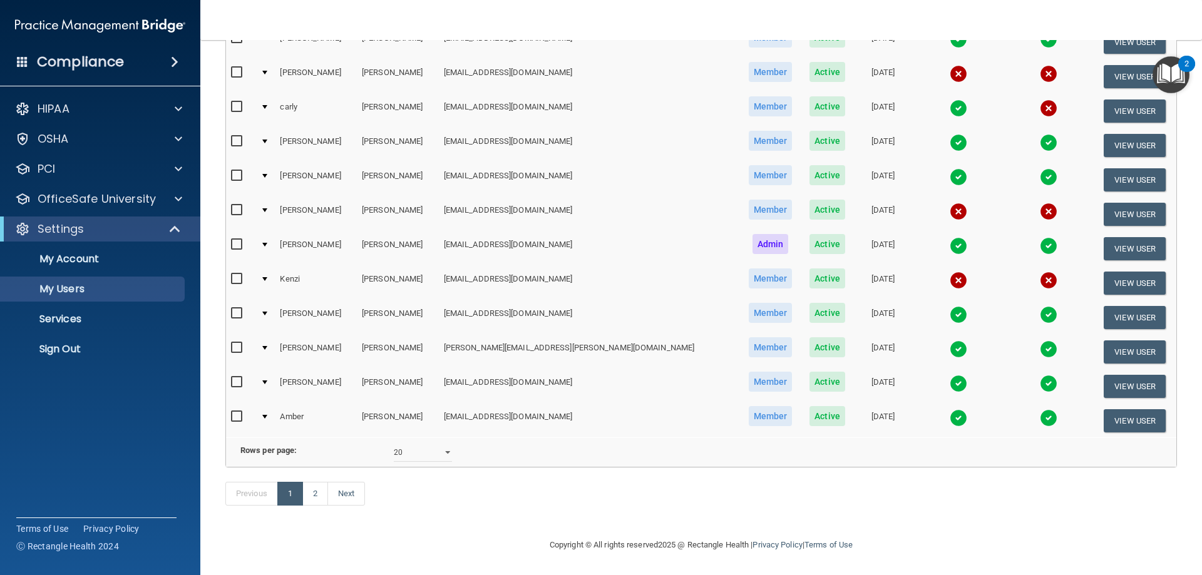
click at [238, 205] on input "checkbox" at bounding box center [238, 210] width 14 height 10
checkbox input "true"
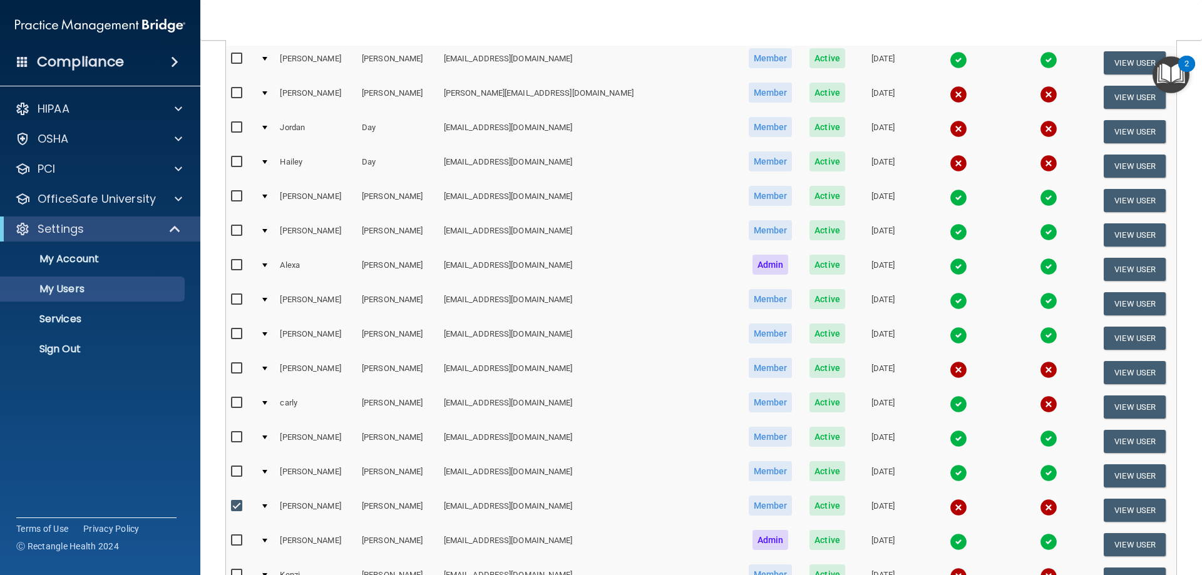
scroll to position [0, 0]
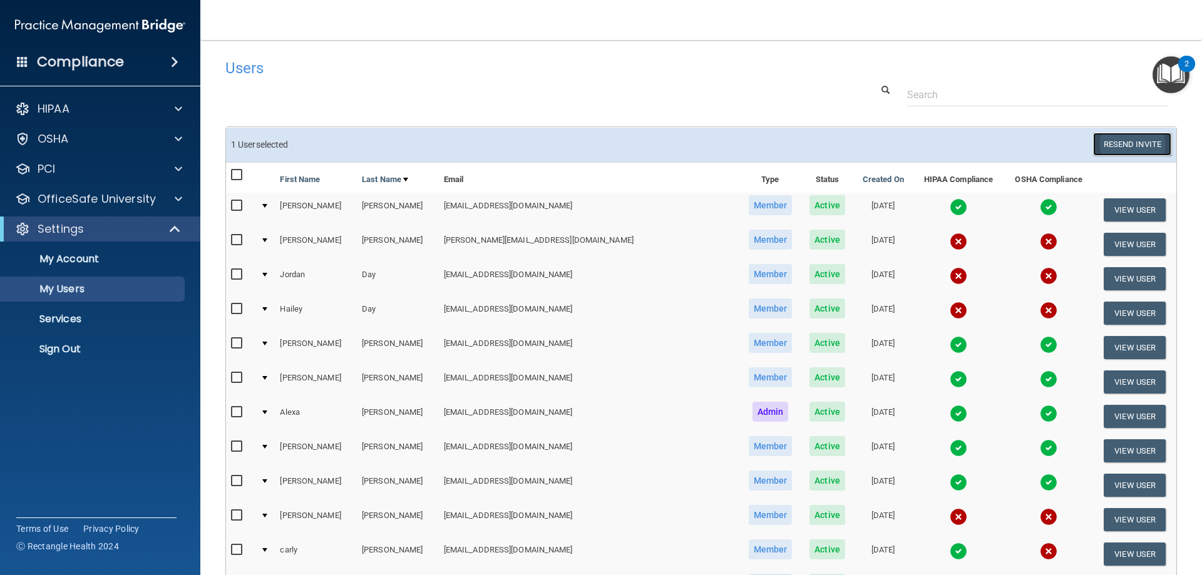
click at [1129, 146] on button "Resend Invite" at bounding box center [1132, 144] width 78 height 23
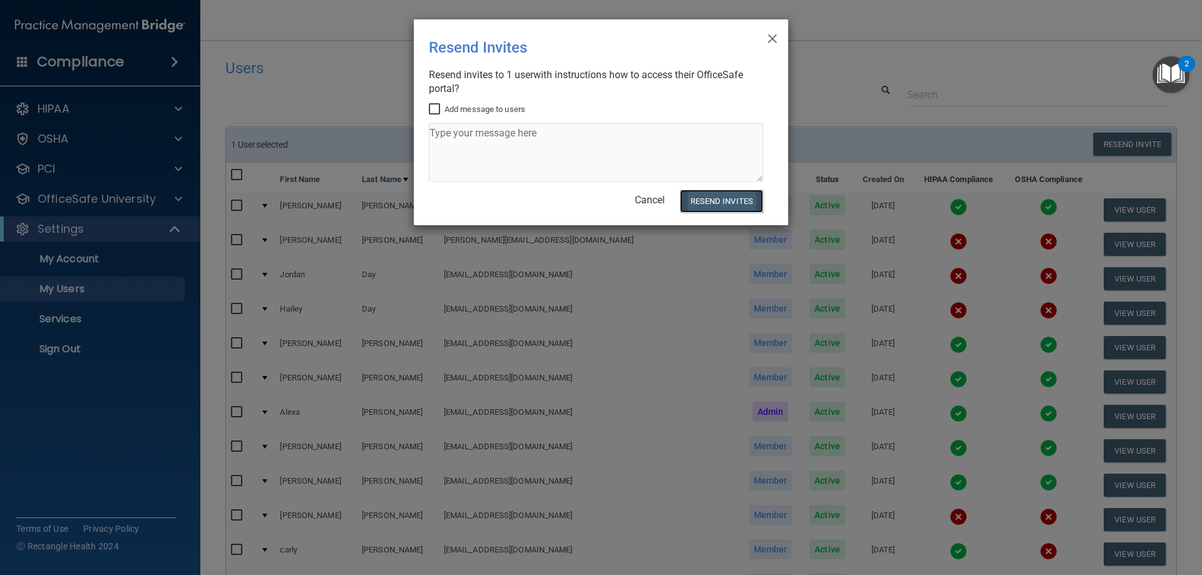
click at [703, 201] on button "Resend Invites" at bounding box center [721, 201] width 83 height 23
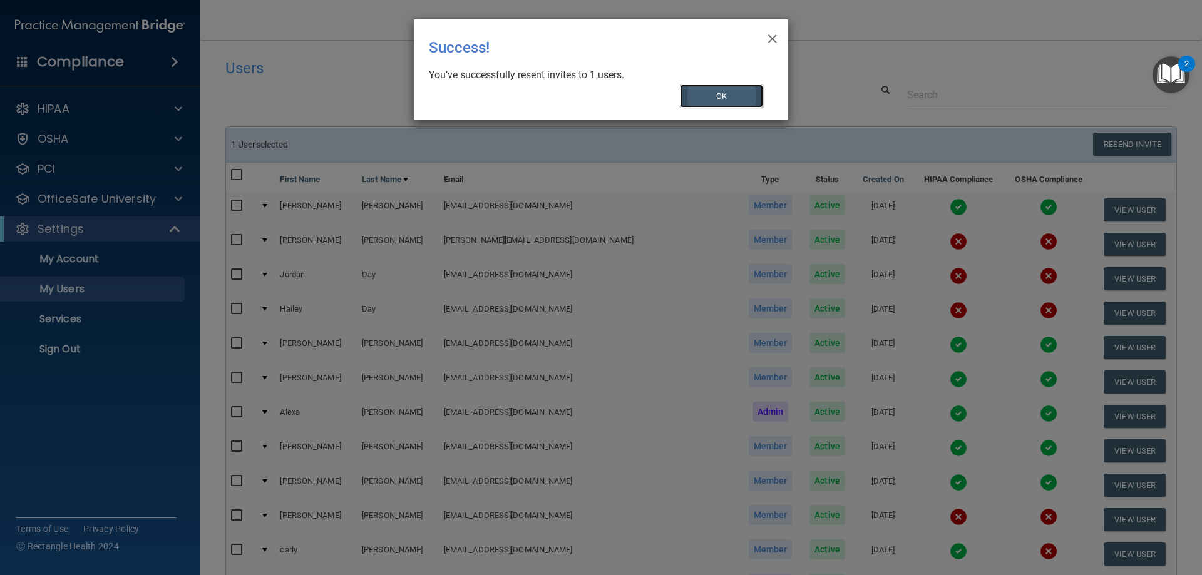
click at [717, 97] on button "OK" at bounding box center [722, 95] width 84 height 23
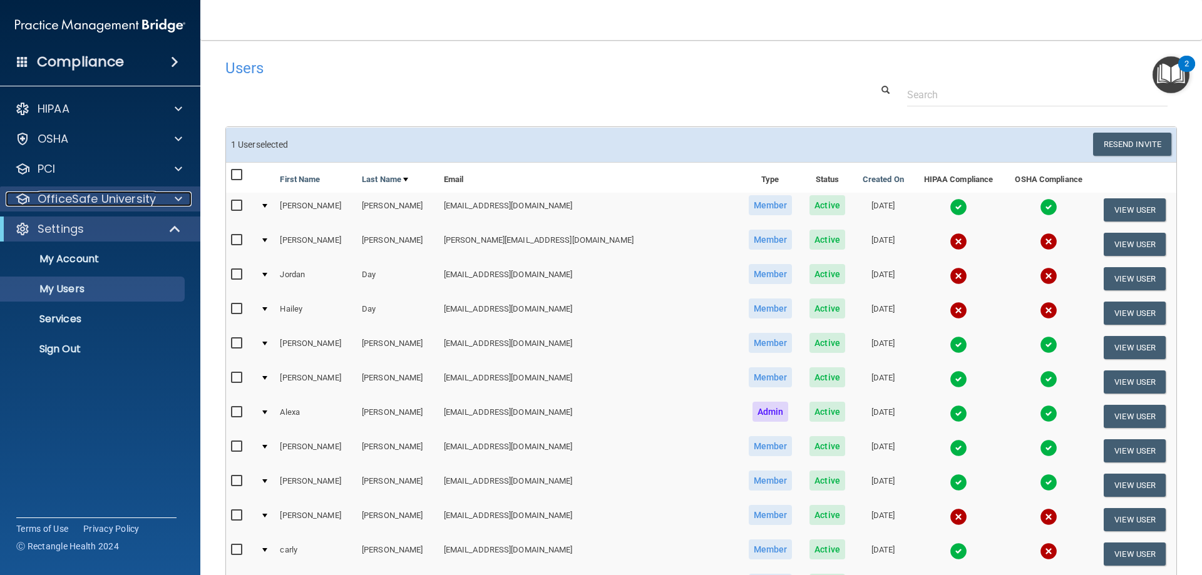
click at [71, 198] on p "OfficeSafe University" at bounding box center [97, 199] width 118 height 15
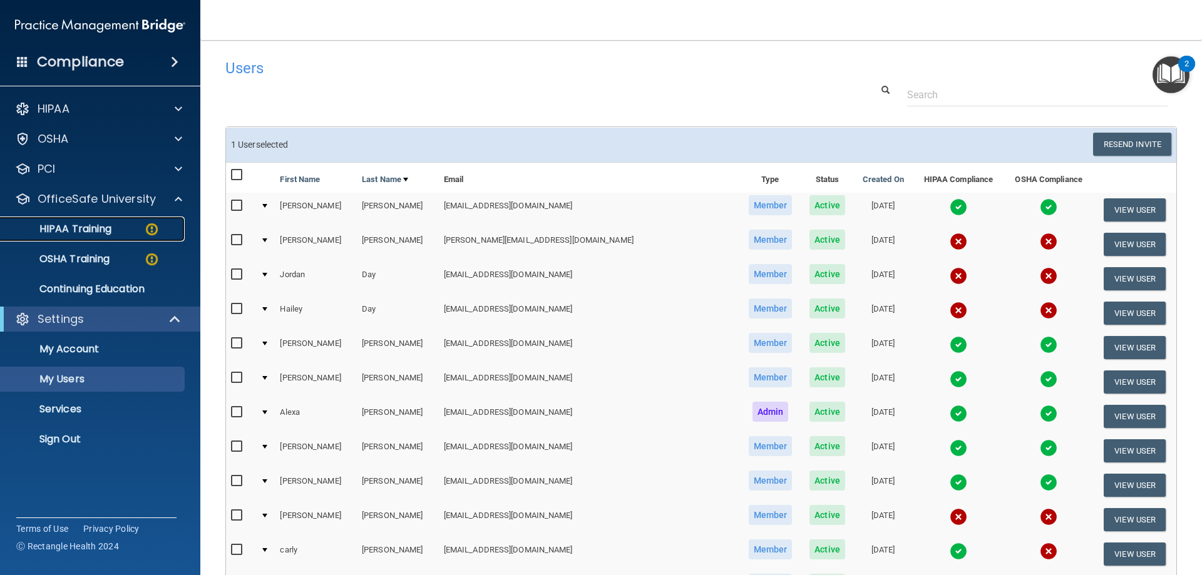
click at [86, 230] on p "HIPAA Training" at bounding box center [59, 229] width 103 height 13
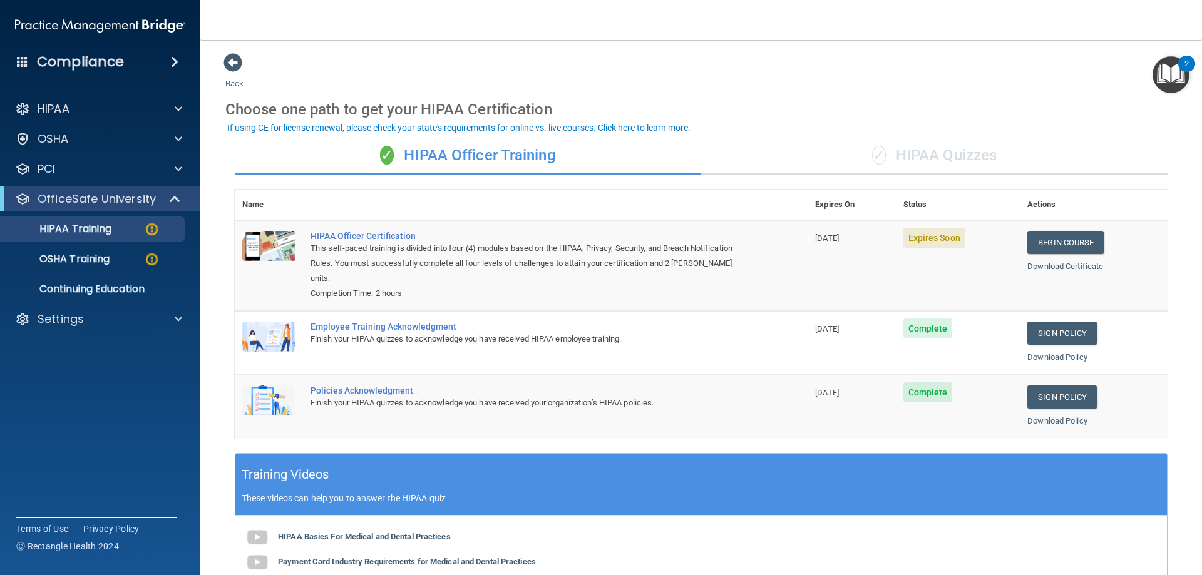
click at [922, 155] on div "✓ HIPAA Quizzes" at bounding box center [934, 156] width 466 height 38
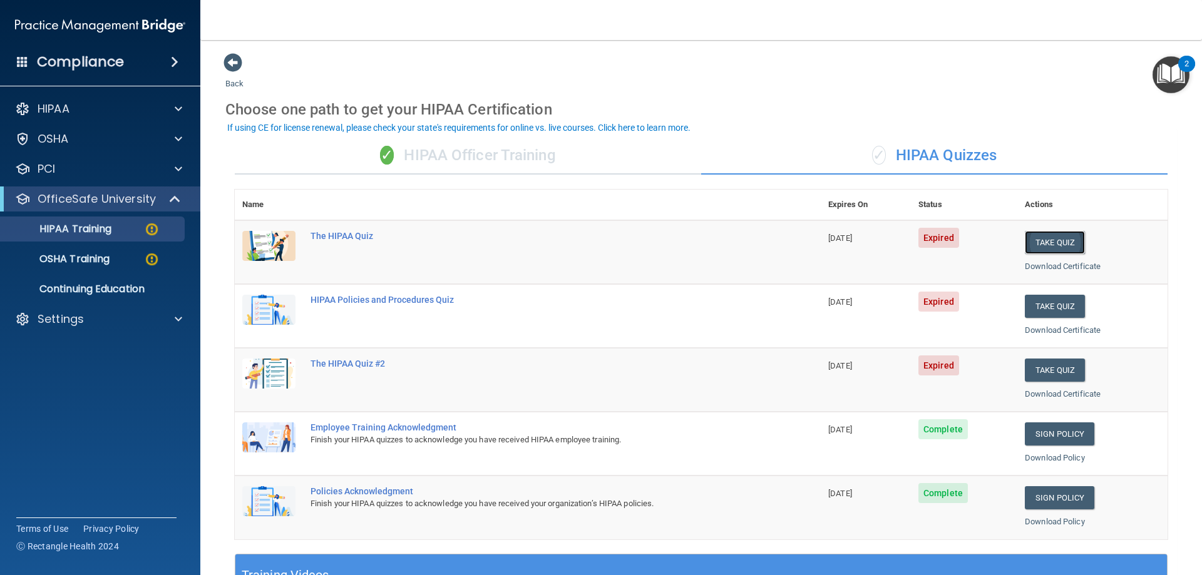
click at [1050, 243] on button "Take Quiz" at bounding box center [1055, 242] width 60 height 23
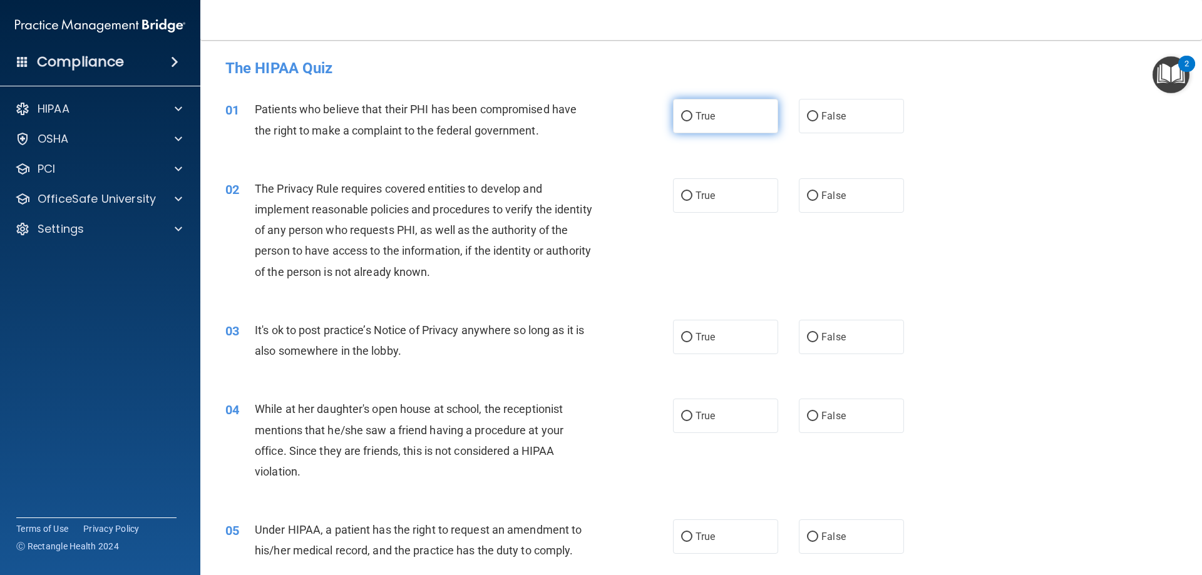
click at [681, 117] on input "True" at bounding box center [686, 116] width 11 height 9
radio input "true"
click at [685, 194] on input "True" at bounding box center [686, 196] width 11 height 9
radio input "true"
click at [821, 340] on span "False" at bounding box center [833, 337] width 24 height 12
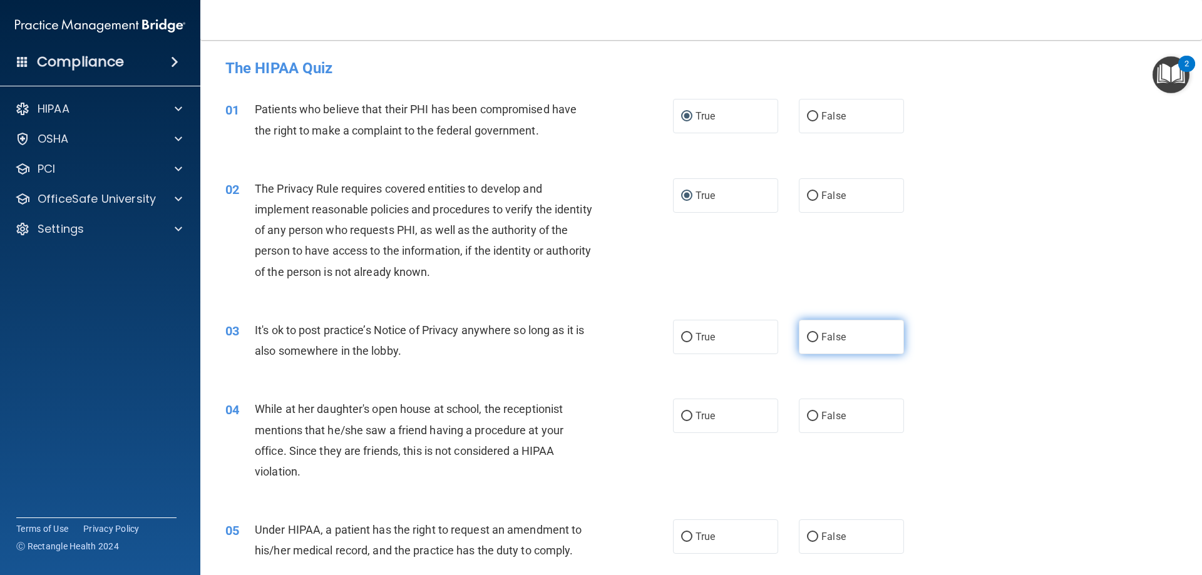
click at [818, 340] on input "False" at bounding box center [812, 337] width 11 height 9
radio input "true"
click at [823, 411] on span "False" at bounding box center [833, 416] width 24 height 12
click at [818, 412] on input "False" at bounding box center [812, 416] width 11 height 9
radio input "true"
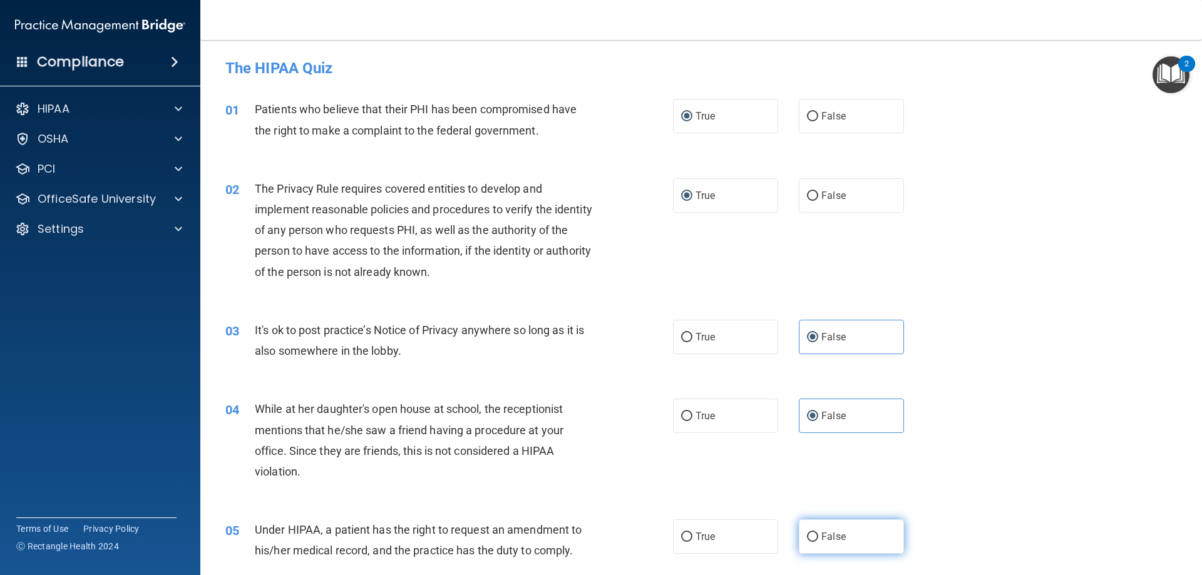
click at [821, 536] on span "False" at bounding box center [833, 537] width 24 height 12
click at [818, 536] on input "False" at bounding box center [812, 537] width 11 height 9
radio input "true"
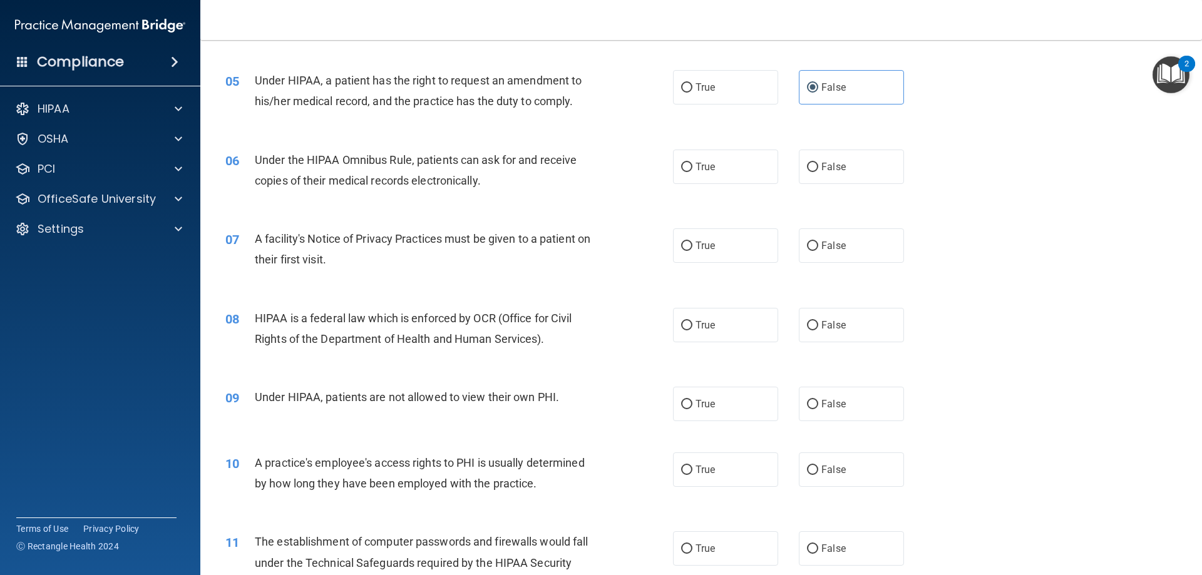
scroll to position [438, 0]
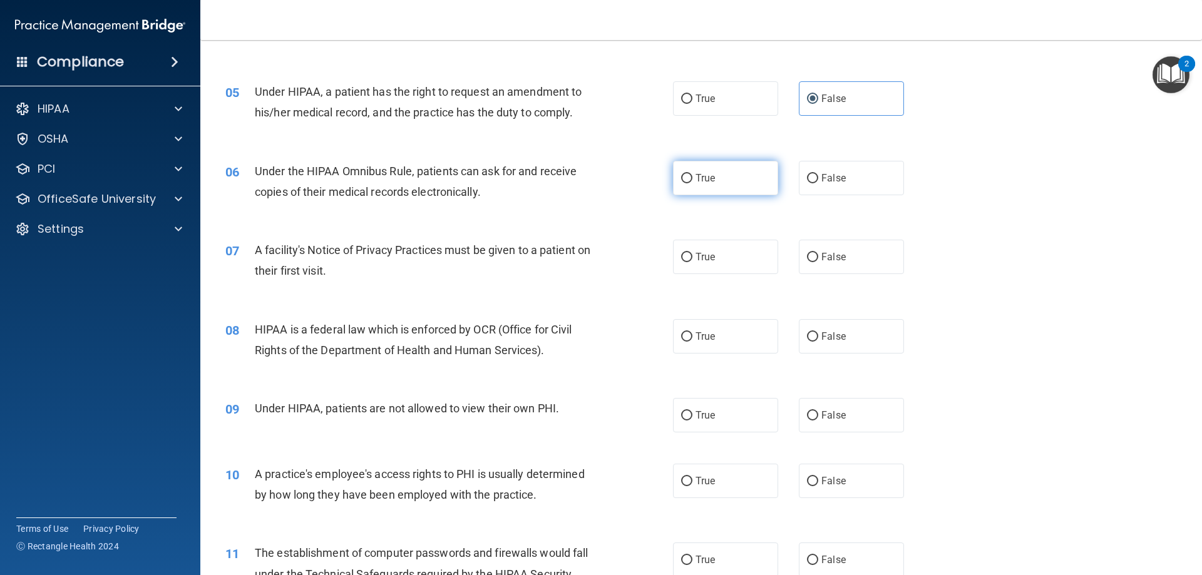
click at [710, 180] on span "True" at bounding box center [704, 178] width 19 height 12
click at [692, 180] on input "True" at bounding box center [686, 178] width 11 height 9
radio input "true"
click at [702, 258] on span "True" at bounding box center [704, 257] width 19 height 12
click at [692, 258] on input "True" at bounding box center [686, 257] width 11 height 9
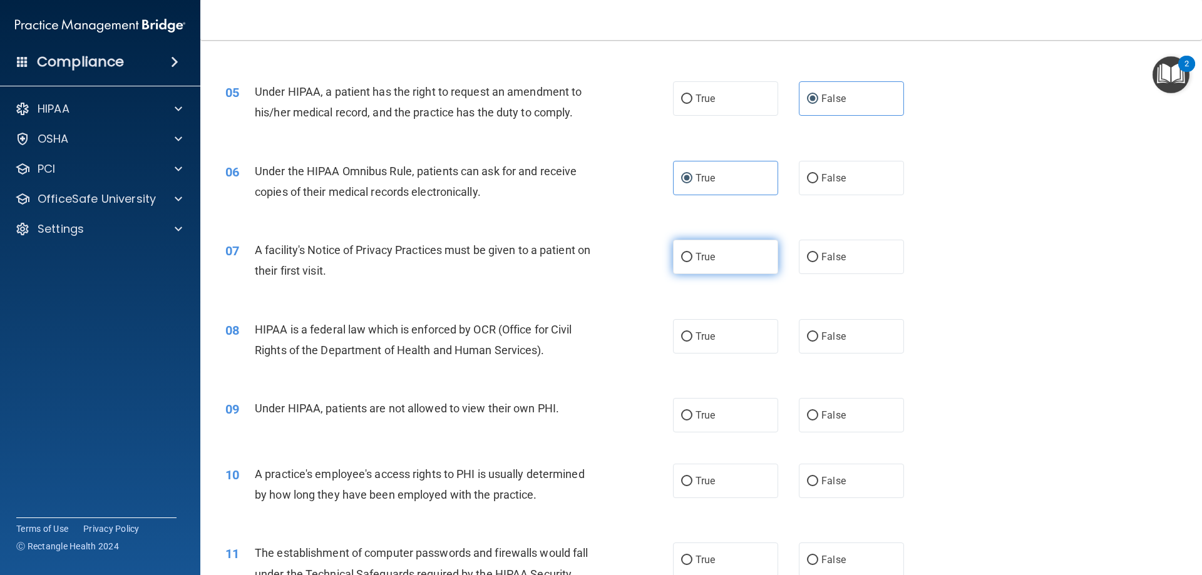
radio input "true"
click at [698, 338] on span "True" at bounding box center [704, 336] width 19 height 12
click at [692, 338] on input "True" at bounding box center [686, 336] width 11 height 9
radio input "true"
click at [814, 419] on label "False" at bounding box center [851, 415] width 105 height 34
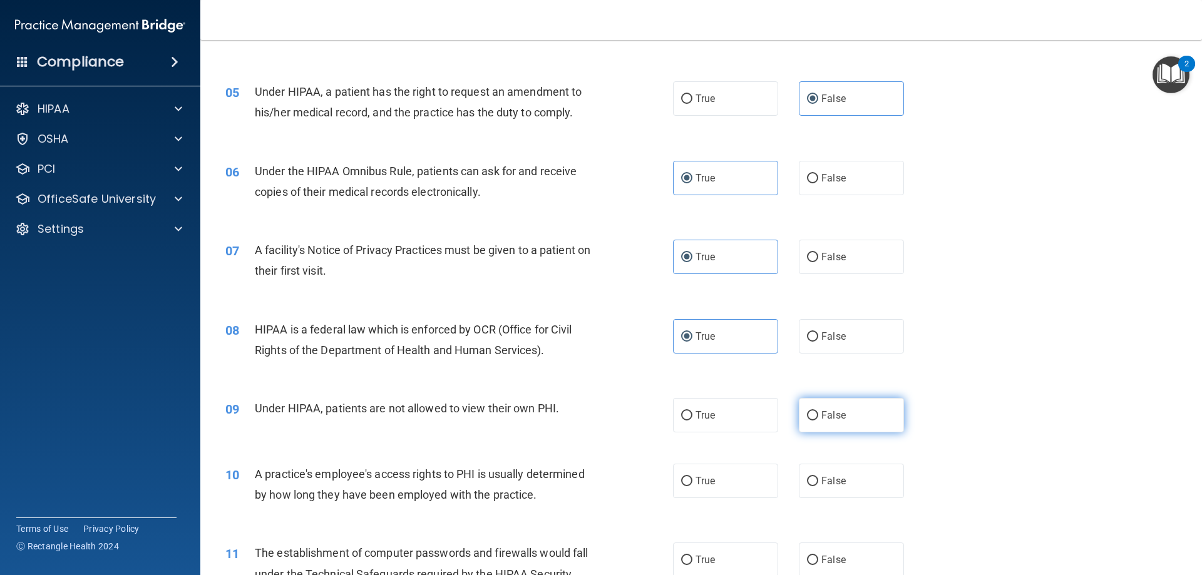
click at [814, 419] on input "False" at bounding box center [812, 415] width 11 height 9
radio input "true"
click at [821, 477] on span "False" at bounding box center [833, 481] width 24 height 12
click at [818, 477] on input "False" at bounding box center [812, 481] width 11 height 9
radio input "true"
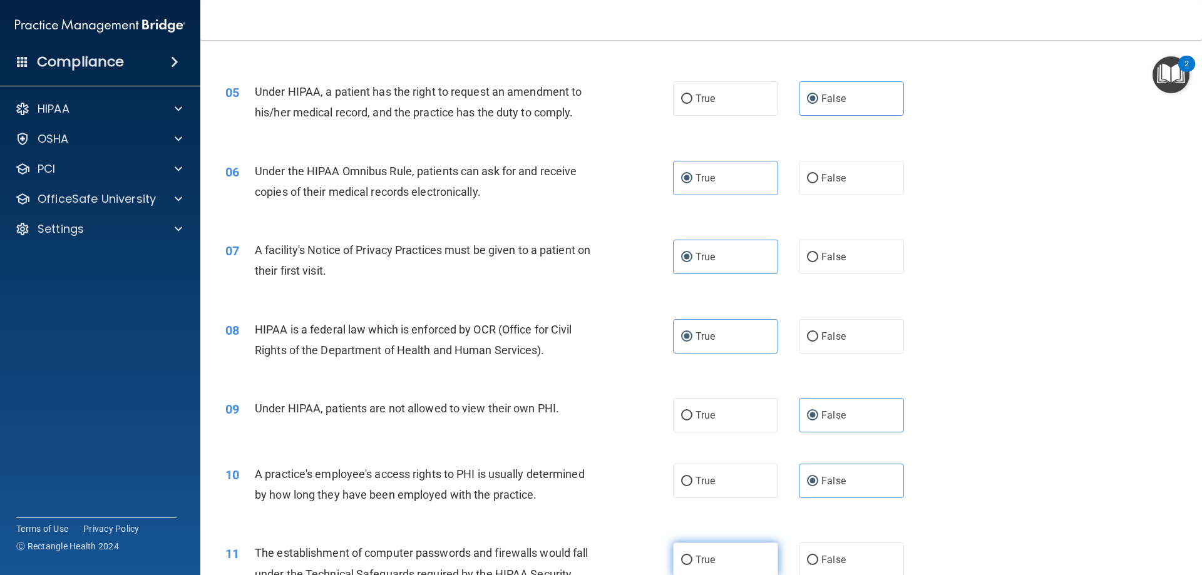
click at [727, 560] on label "True" at bounding box center [725, 560] width 105 height 34
click at [692, 560] on input "True" at bounding box center [686, 560] width 11 height 9
radio input "true"
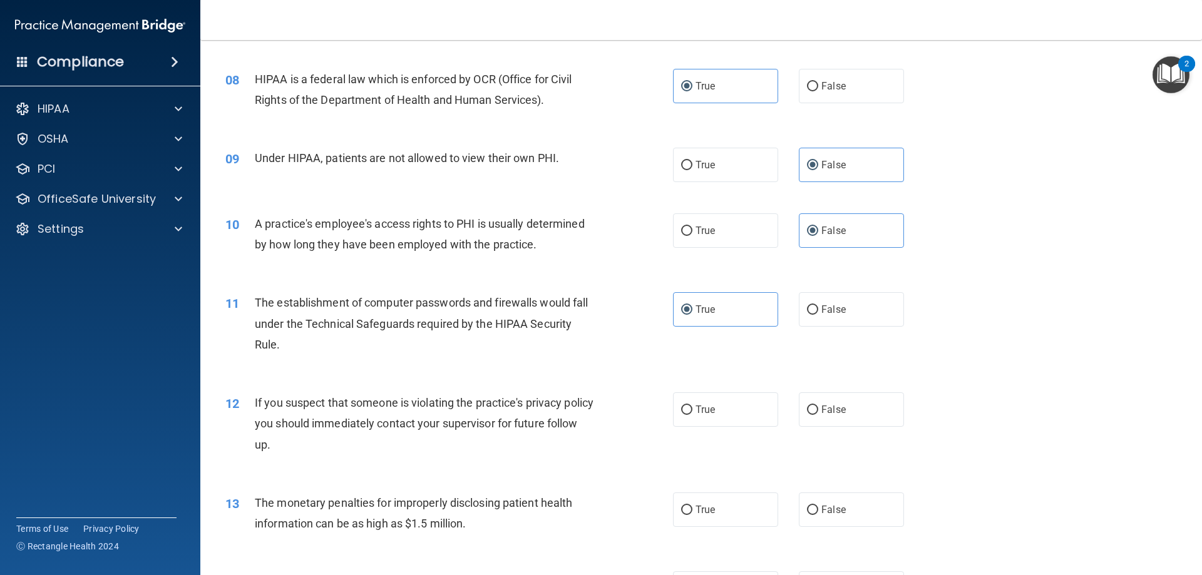
scroll to position [751, 0]
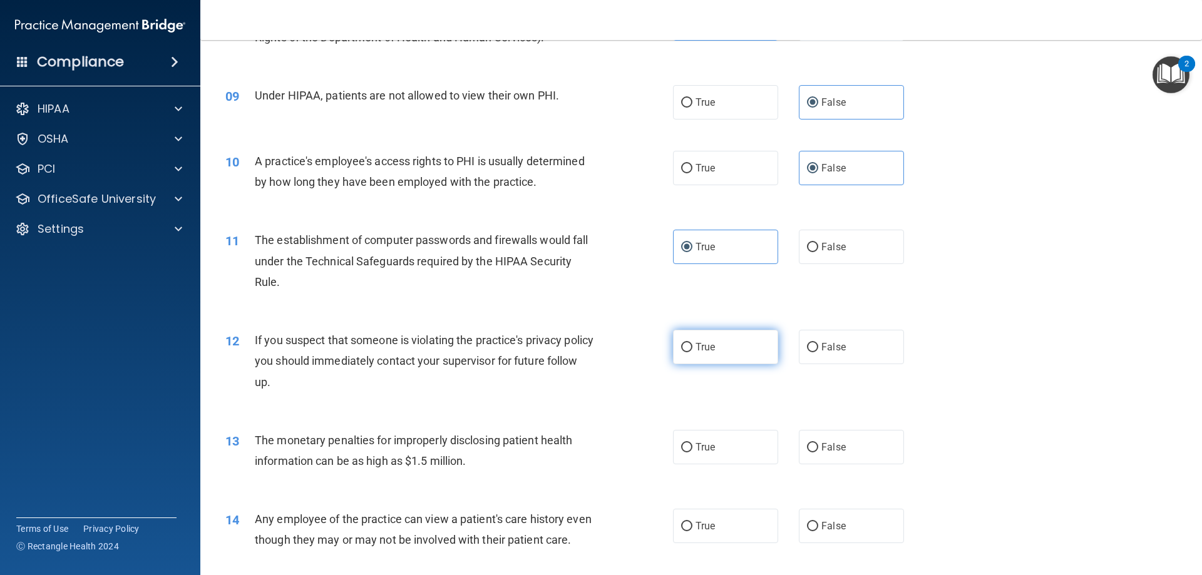
click at [688, 345] on label "True" at bounding box center [725, 347] width 105 height 34
click at [688, 345] on input "True" at bounding box center [686, 347] width 11 height 9
radio input "true"
click at [703, 453] on label "True" at bounding box center [725, 447] width 105 height 34
click at [692, 453] on input "True" at bounding box center [686, 447] width 11 height 9
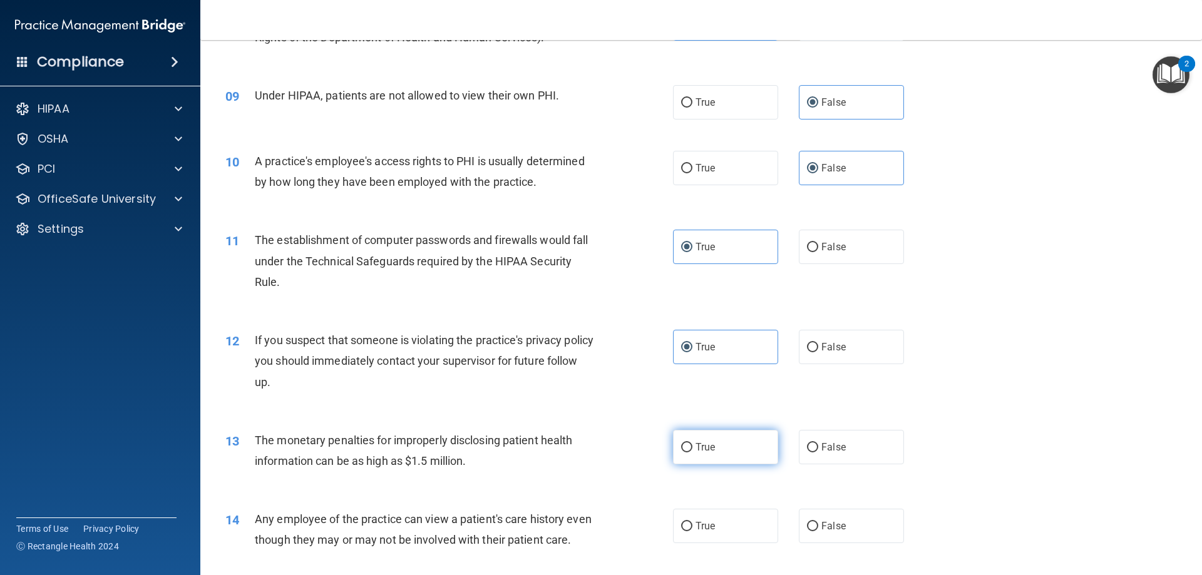
radio input "true"
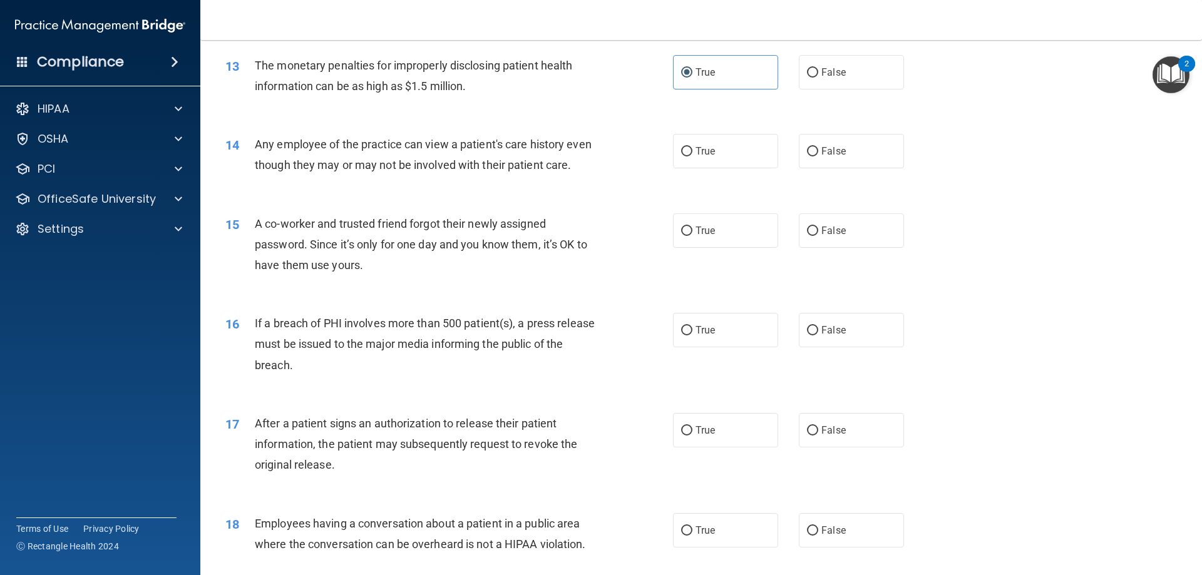
scroll to position [1127, 0]
click at [845, 153] on label "False" at bounding box center [851, 150] width 105 height 34
click at [818, 153] on input "False" at bounding box center [812, 150] width 11 height 9
radio input "true"
click at [849, 247] on label "False" at bounding box center [851, 230] width 105 height 34
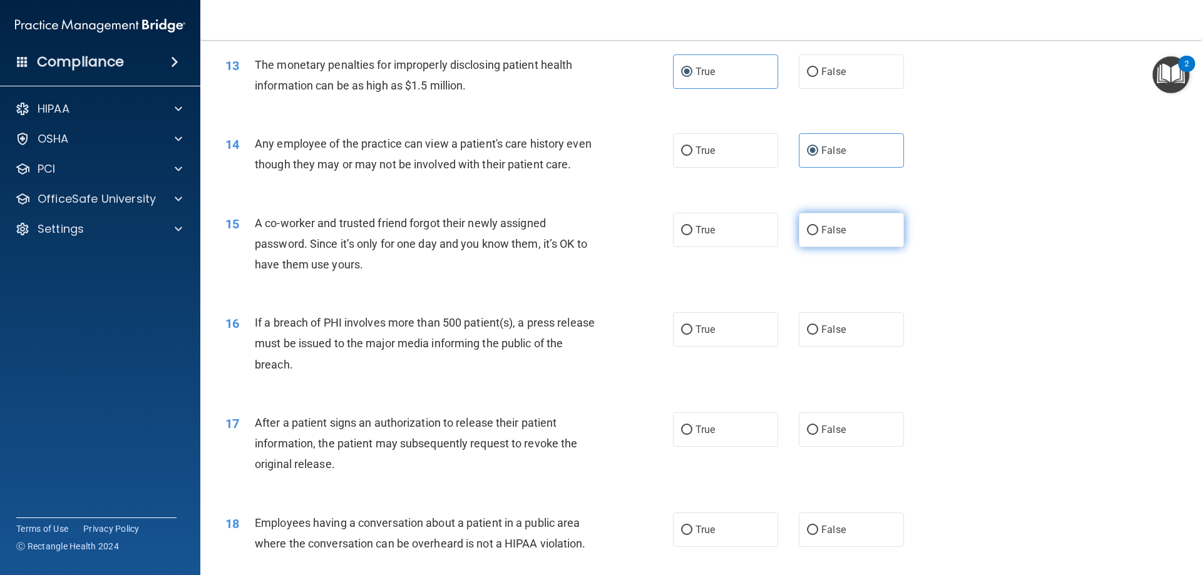
click at [818, 235] on input "False" at bounding box center [812, 230] width 11 height 9
radio input "true"
click at [718, 347] on label "True" at bounding box center [725, 329] width 105 height 34
click at [692, 335] on input "True" at bounding box center [686, 329] width 11 height 9
radio input "true"
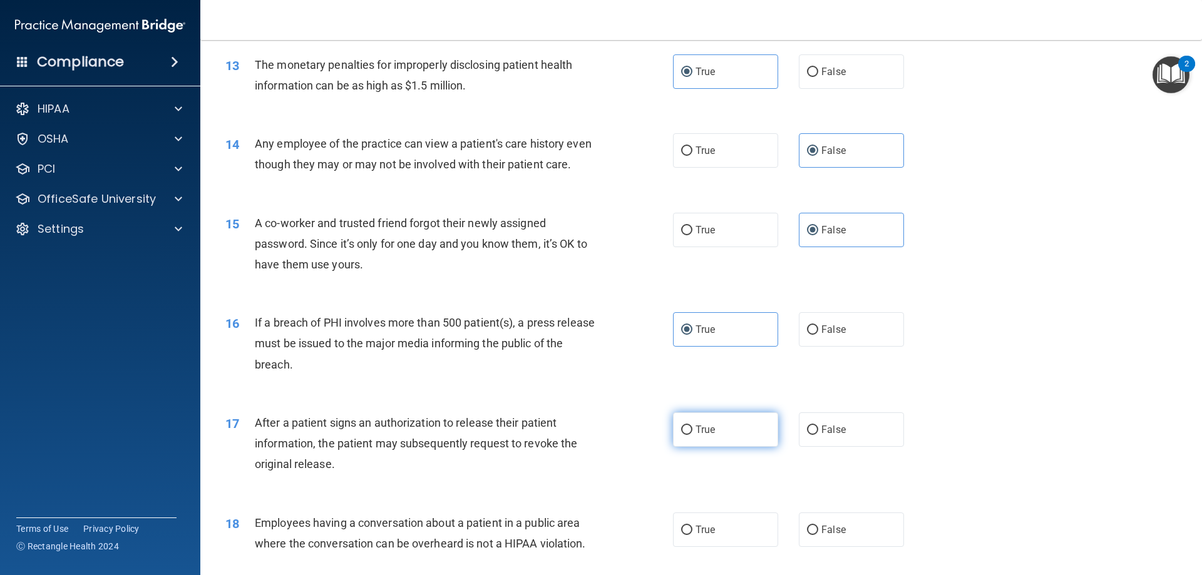
click at [723, 447] on label "True" at bounding box center [725, 429] width 105 height 34
click at [692, 435] on input "True" at bounding box center [686, 430] width 11 height 9
radio input "true"
click at [829, 536] on span "False" at bounding box center [833, 530] width 24 height 12
click at [818, 535] on input "False" at bounding box center [812, 530] width 11 height 9
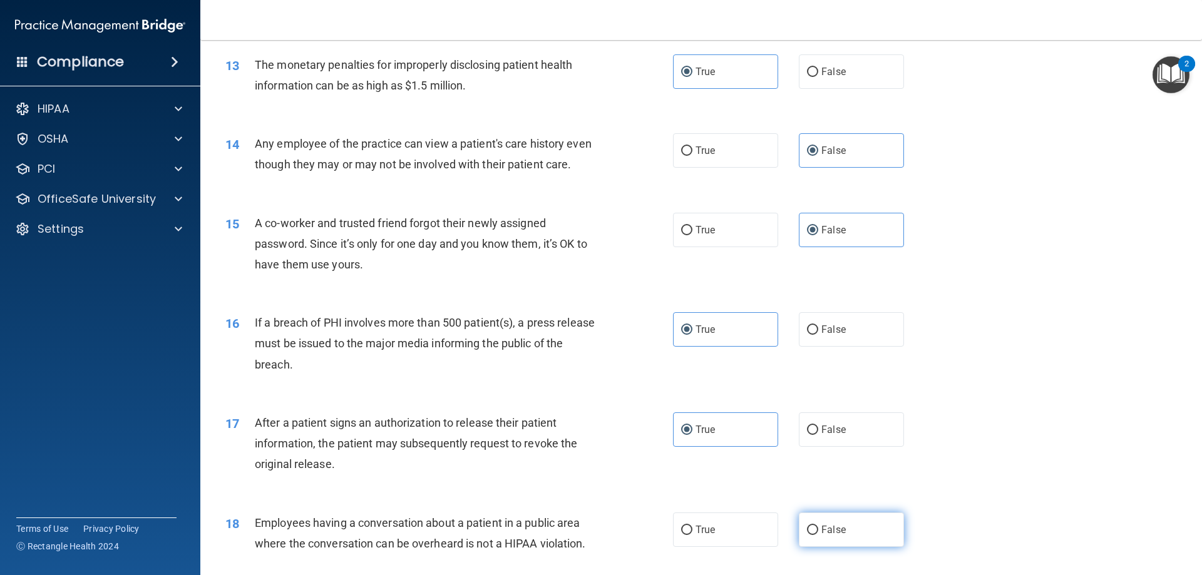
radio input "true"
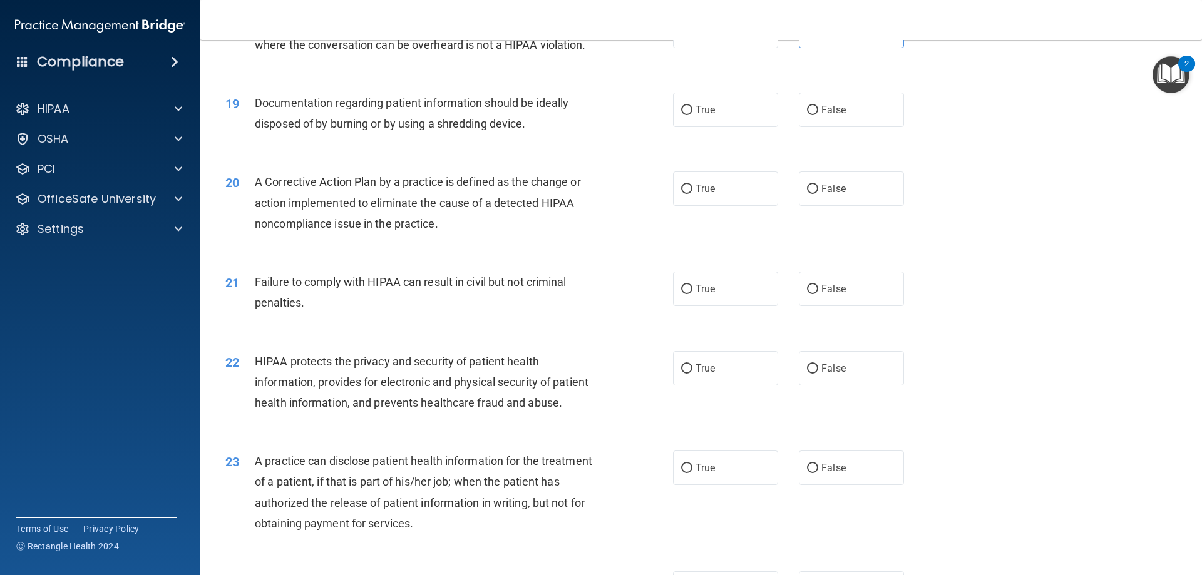
scroll to position [1627, 0]
click at [721, 125] on label "True" at bounding box center [725, 108] width 105 height 34
click at [692, 113] on input "True" at bounding box center [686, 108] width 11 height 9
radio input "true"
click at [724, 204] on label "True" at bounding box center [725, 187] width 105 height 34
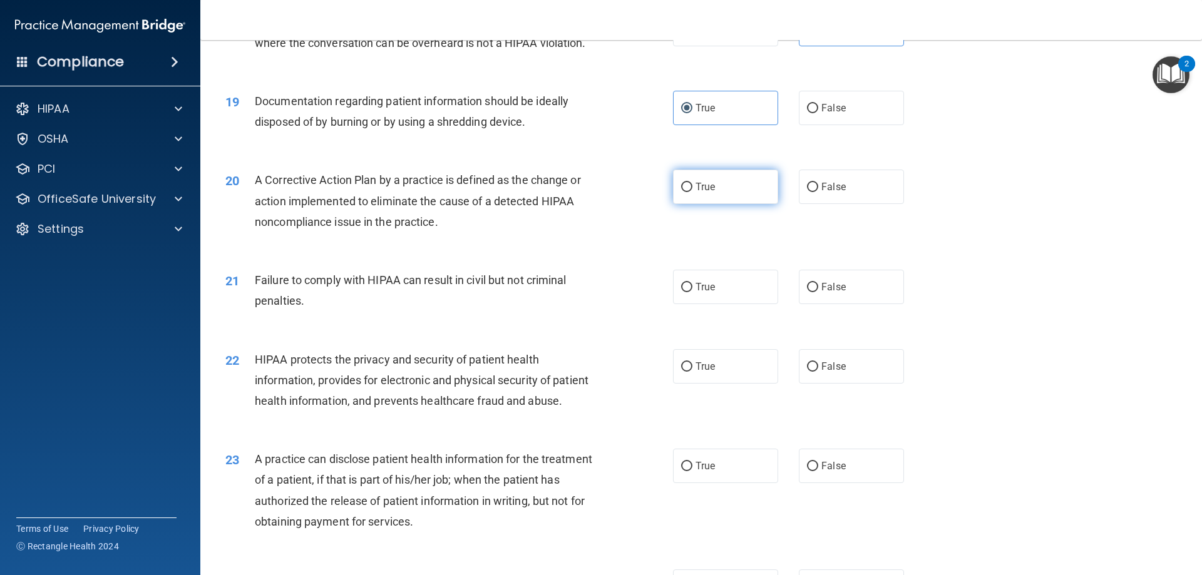
click at [692, 192] on input "True" at bounding box center [686, 187] width 11 height 9
radio input "true"
click at [814, 304] on label "False" at bounding box center [851, 287] width 105 height 34
click at [814, 292] on input "False" at bounding box center [812, 287] width 11 height 9
radio input "true"
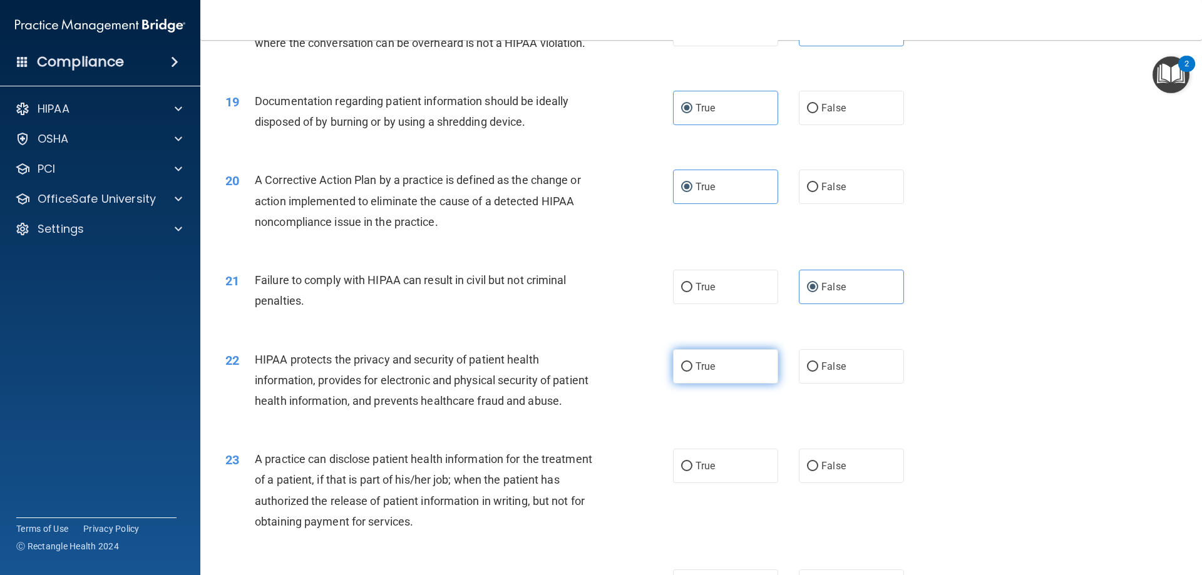
click at [704, 384] on label "True" at bounding box center [725, 366] width 105 height 34
click at [692, 372] on input "True" at bounding box center [686, 366] width 11 height 9
radio input "true"
click at [830, 472] on span "False" at bounding box center [833, 466] width 24 height 12
click at [818, 471] on input "False" at bounding box center [812, 466] width 11 height 9
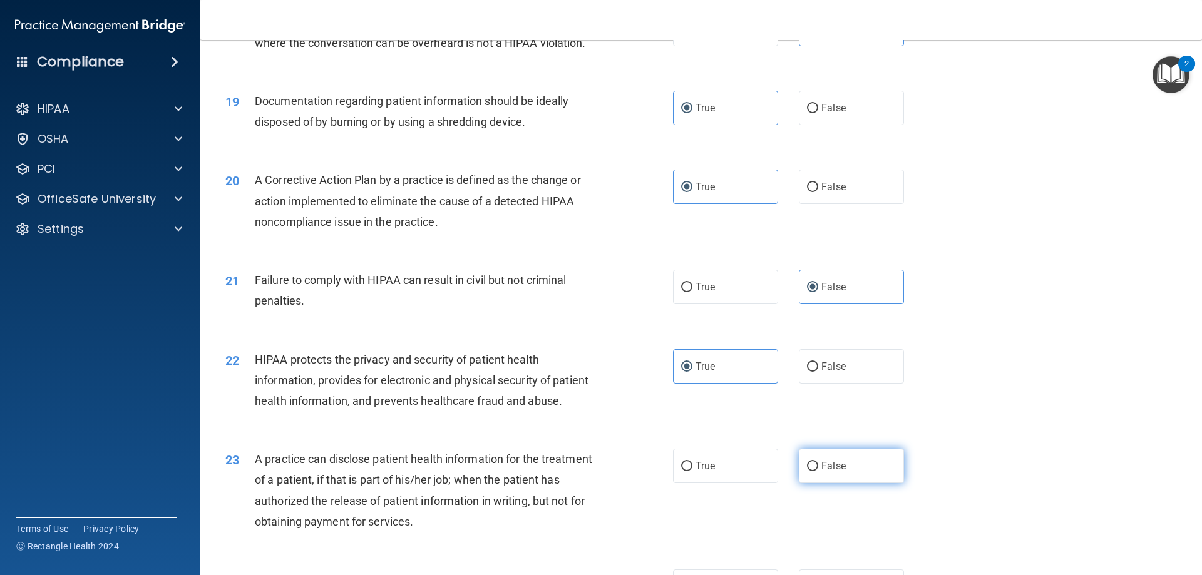
radio input "true"
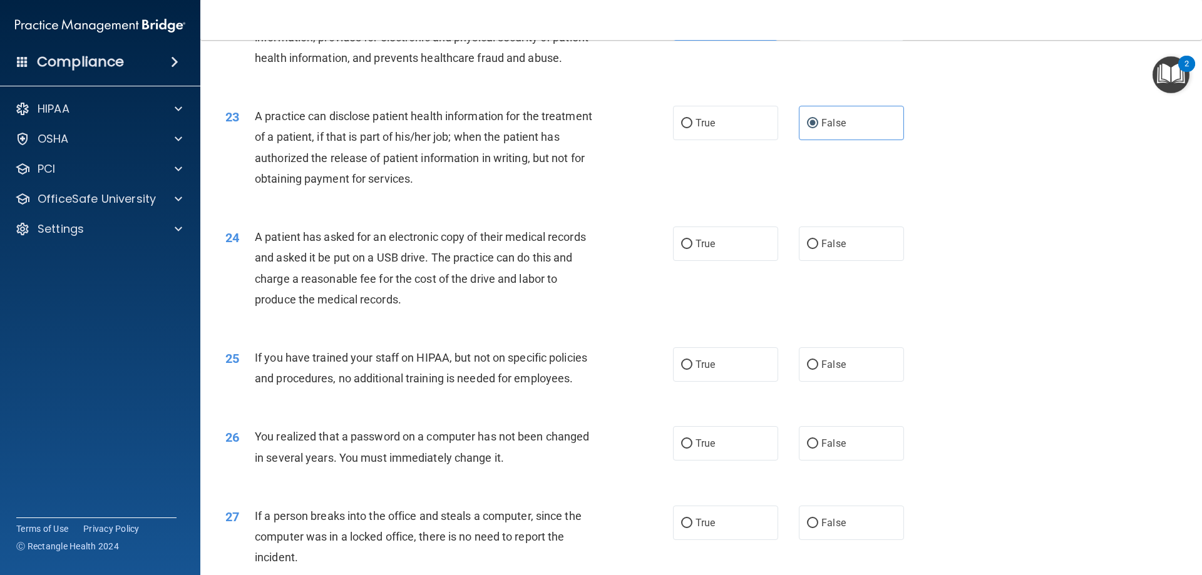
scroll to position [2065, 0]
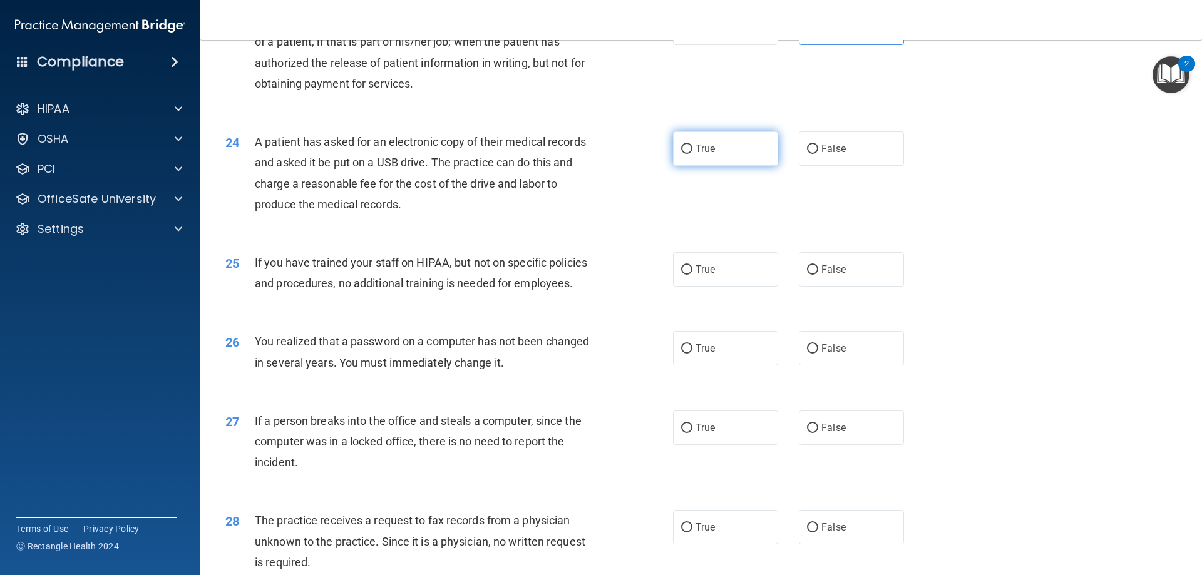
click at [692, 166] on label "True" at bounding box center [725, 148] width 105 height 34
click at [692, 154] on input "True" at bounding box center [686, 149] width 11 height 9
radio input "true"
click at [843, 287] on label "False" at bounding box center [851, 269] width 105 height 34
click at [818, 275] on input "False" at bounding box center [812, 269] width 11 height 9
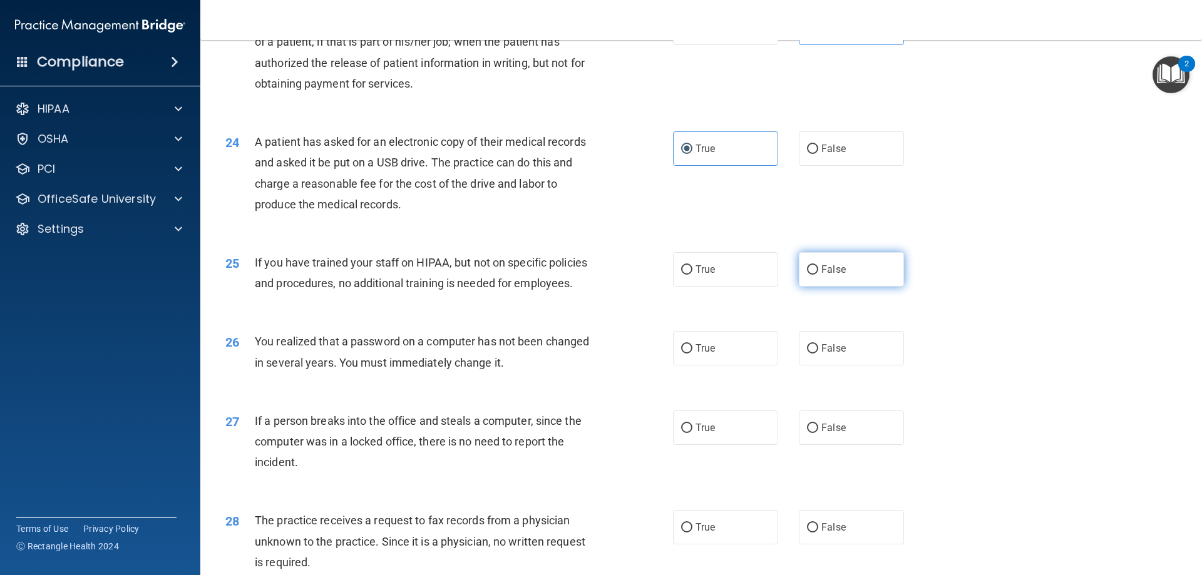
radio input "true"
click at [722, 366] on label "True" at bounding box center [725, 348] width 105 height 34
click at [692, 354] on input "True" at bounding box center [686, 348] width 11 height 9
radio input "true"
click at [842, 445] on label "False" at bounding box center [851, 428] width 105 height 34
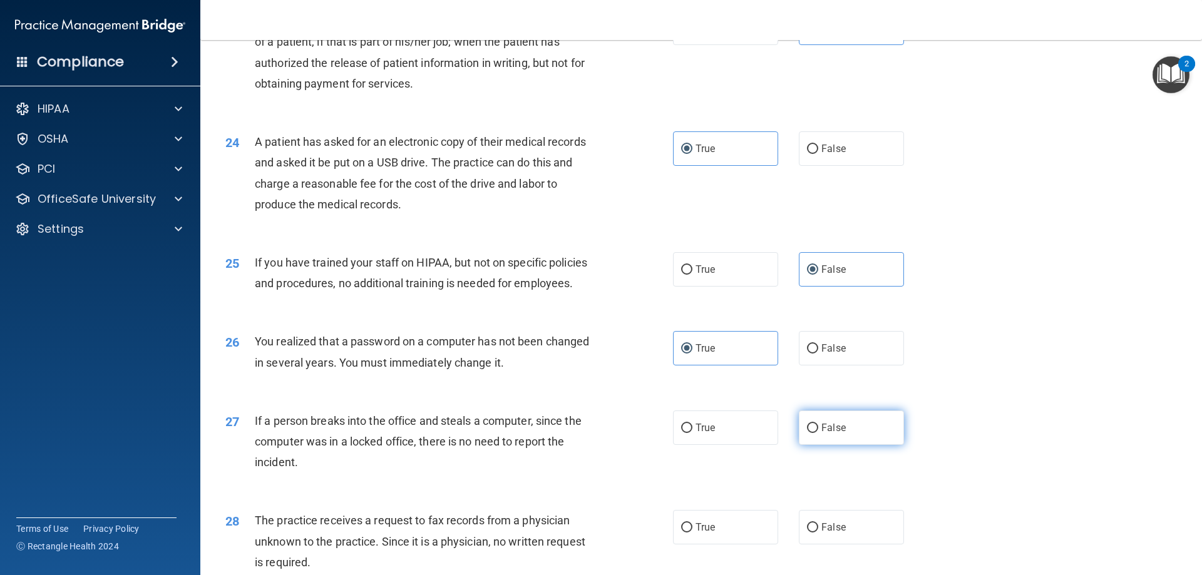
click at [818, 433] on input "False" at bounding box center [812, 428] width 11 height 9
radio input "true"
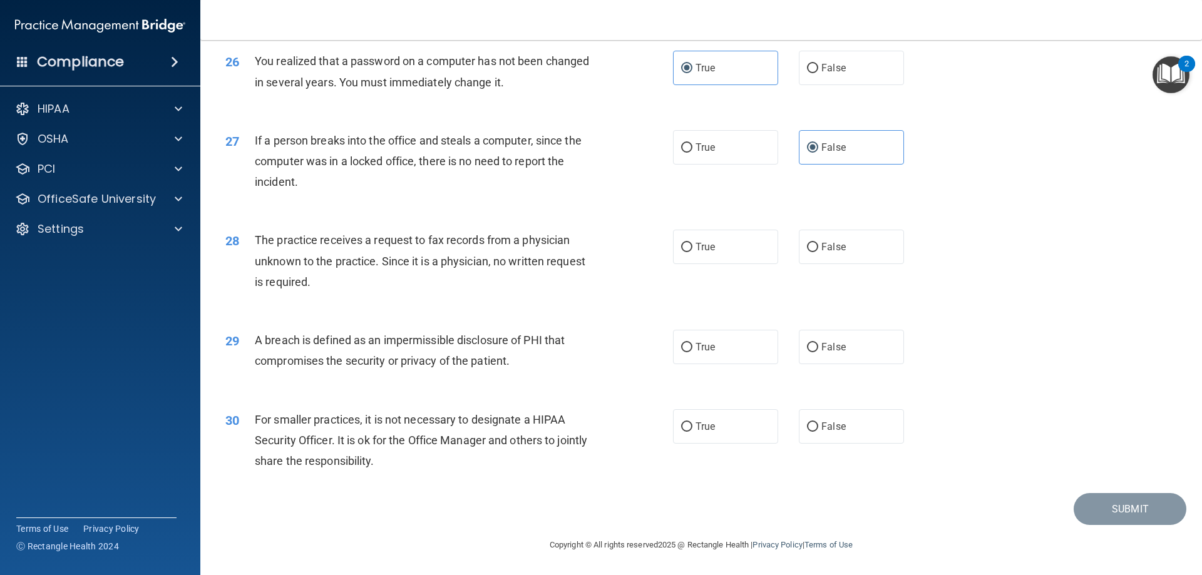
scroll to position [2387, 0]
click at [829, 427] on span "False" at bounding box center [833, 427] width 24 height 12
click at [818, 427] on input "False" at bounding box center [812, 426] width 11 height 9
radio input "true"
click at [716, 347] on label "True" at bounding box center [725, 347] width 105 height 34
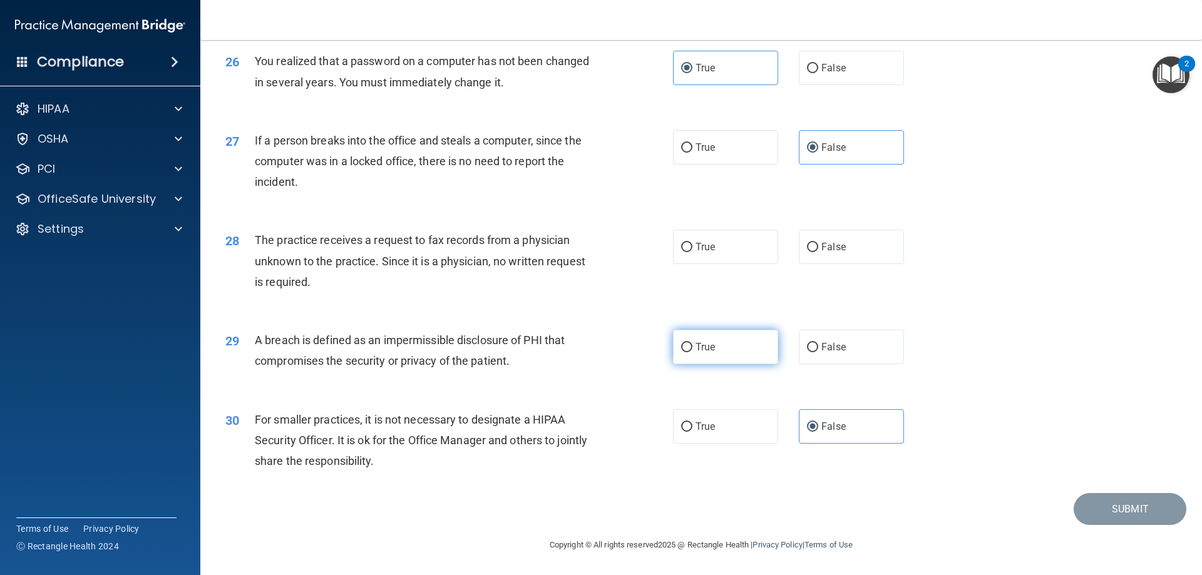
click at [692, 347] on input "True" at bounding box center [686, 347] width 11 height 9
radio input "true"
click at [827, 248] on span "False" at bounding box center [833, 247] width 24 height 12
click at [818, 248] on input "False" at bounding box center [812, 247] width 11 height 9
radio input "true"
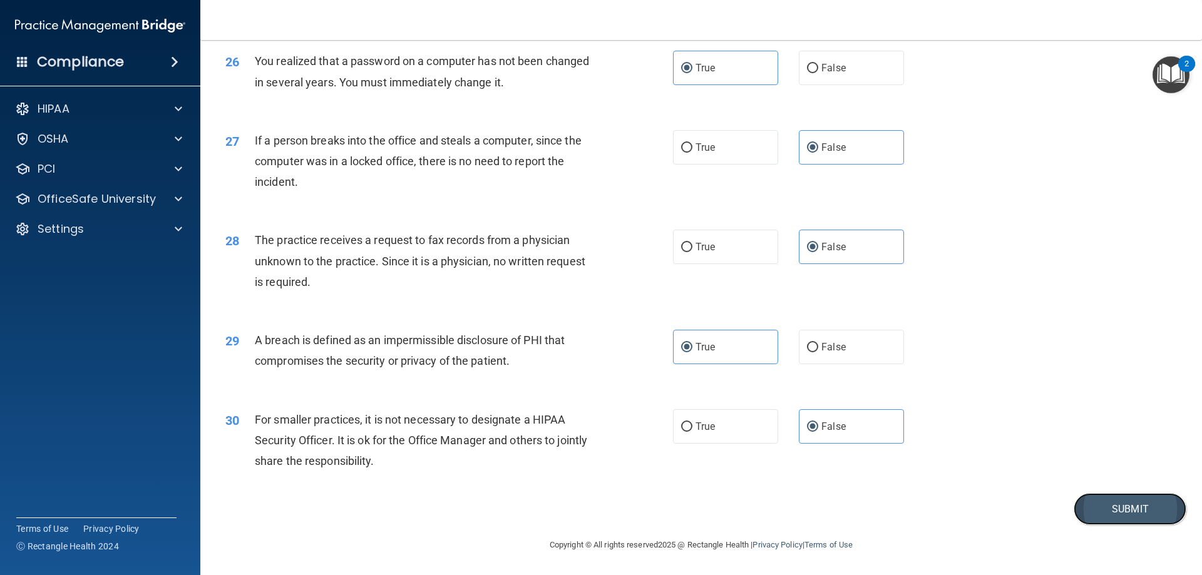
click at [1105, 512] on button "Submit" at bounding box center [1129, 509] width 113 height 32
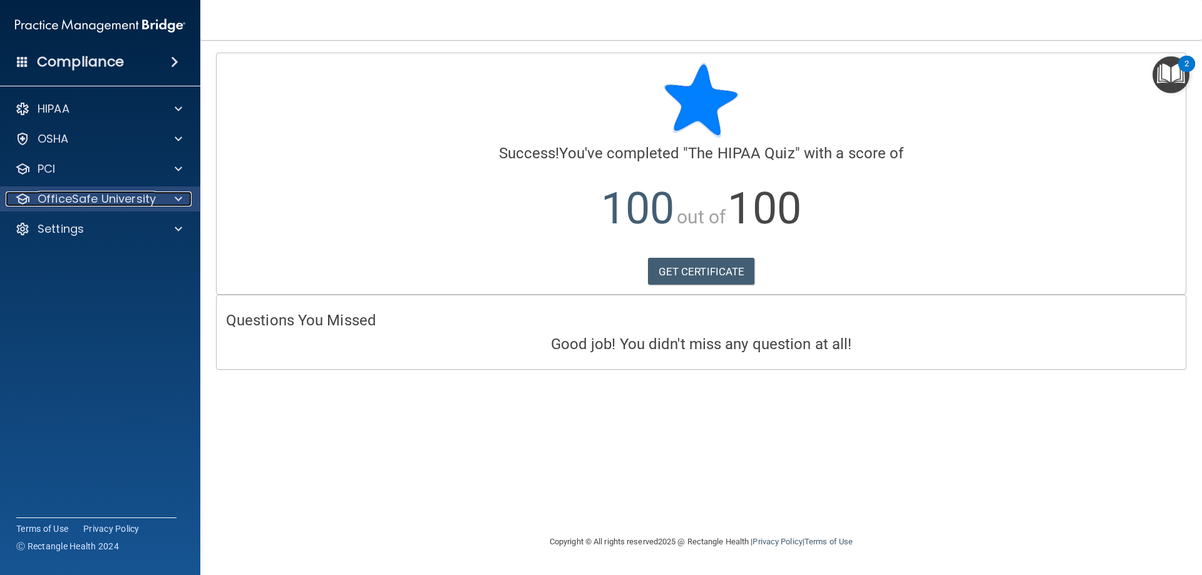
click at [141, 198] on p "OfficeSafe University" at bounding box center [97, 199] width 118 height 15
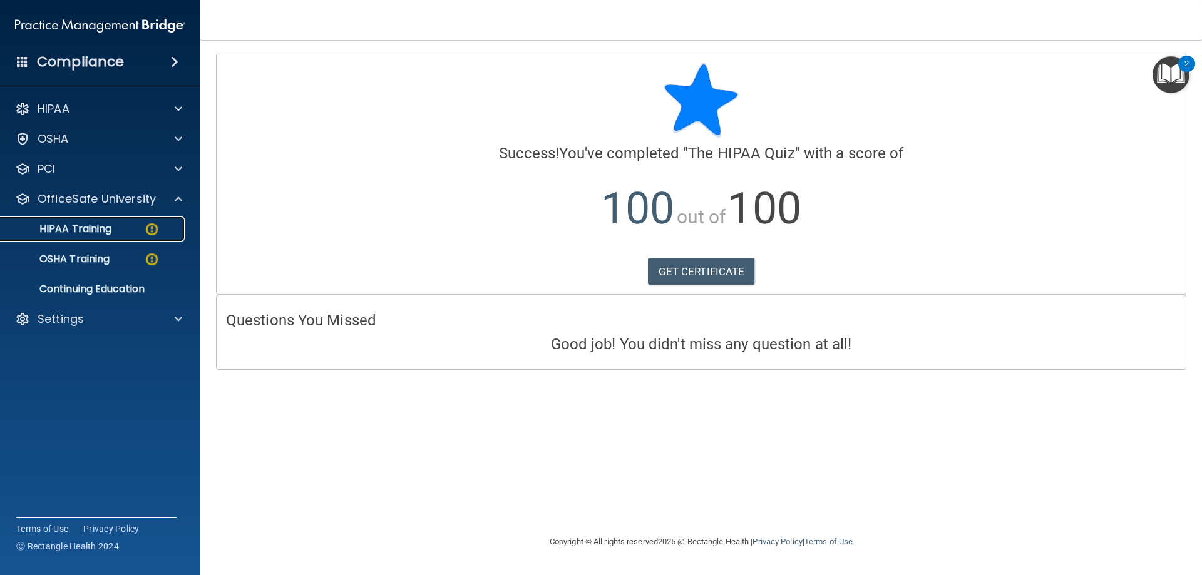
click at [136, 233] on div "HIPAA Training" at bounding box center [93, 229] width 171 height 13
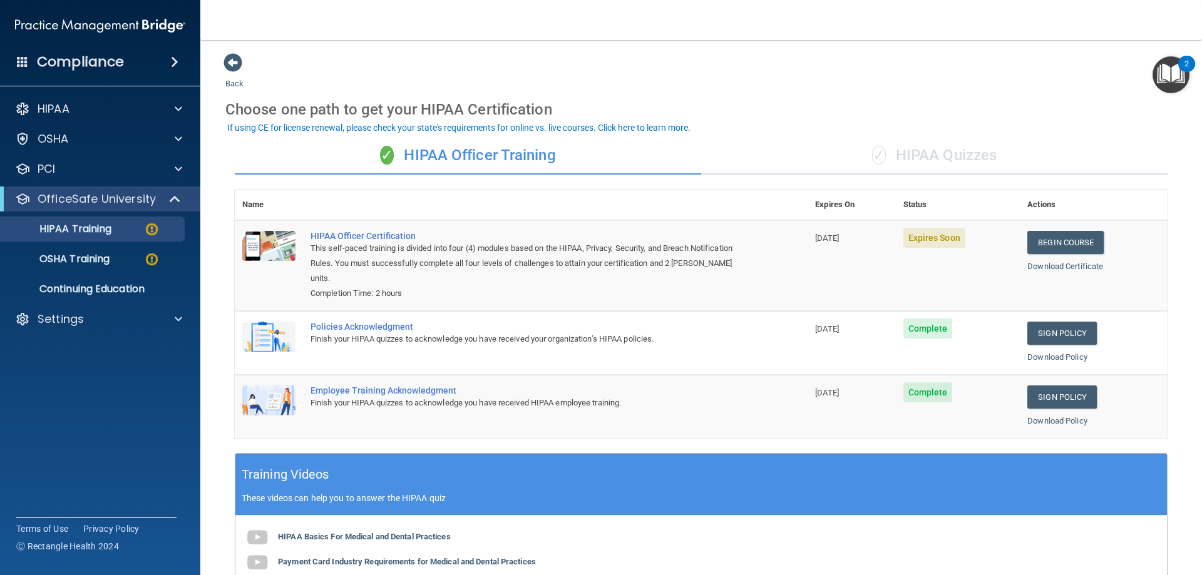
click at [961, 159] on div "✓ HIPAA Quizzes" at bounding box center [934, 156] width 466 height 38
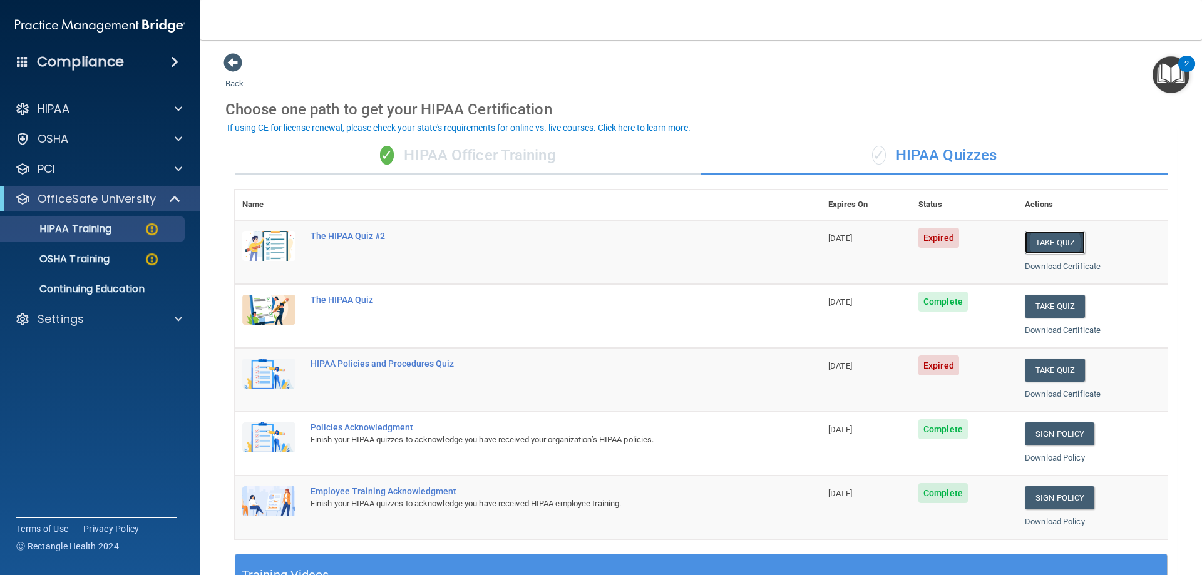
click at [1057, 241] on button "Take Quiz" at bounding box center [1055, 242] width 60 height 23
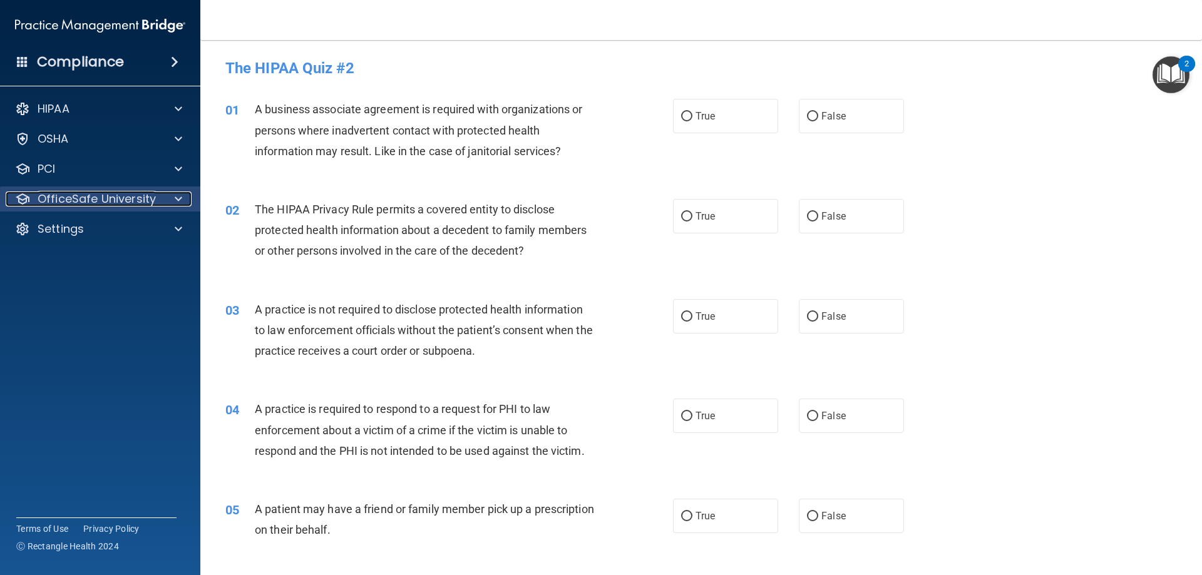
click at [163, 200] on div at bounding box center [176, 199] width 31 height 15
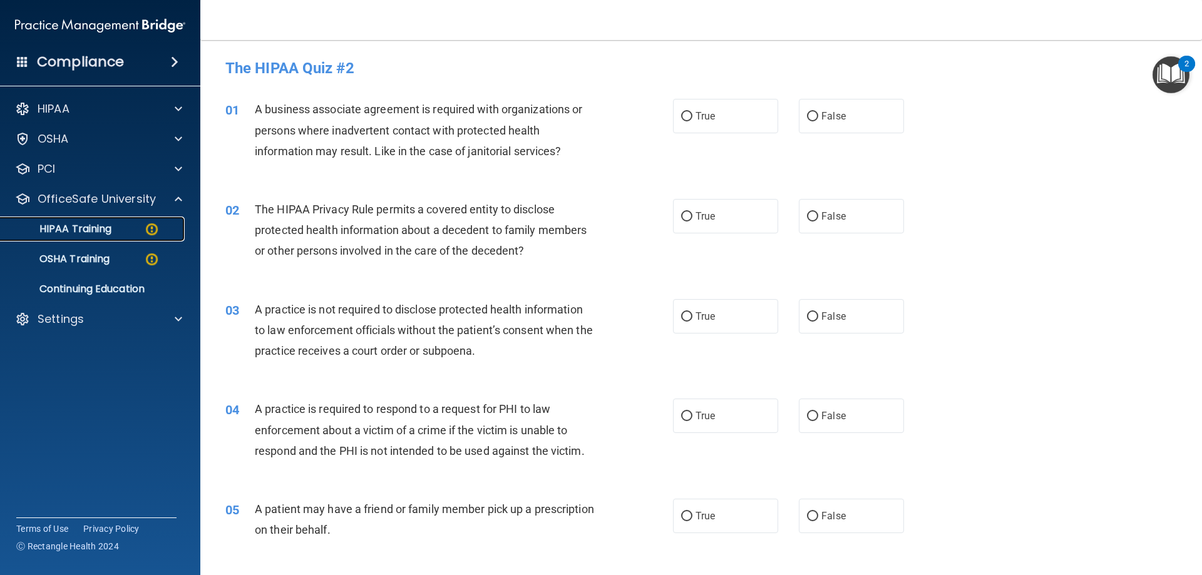
click at [135, 232] on div "HIPAA Training" at bounding box center [93, 229] width 171 height 13
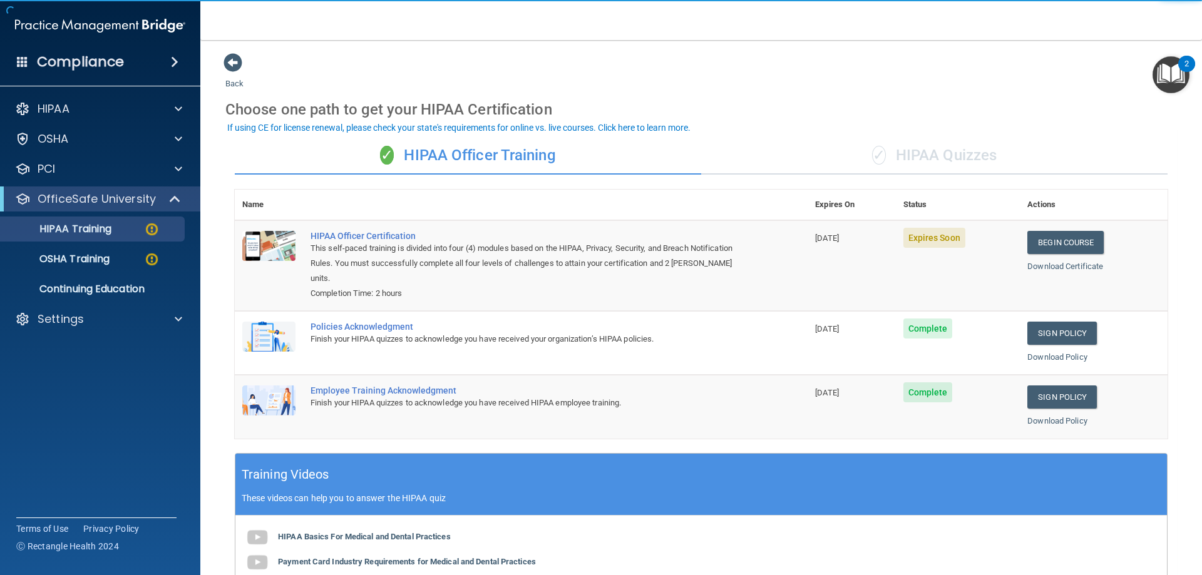
click at [913, 156] on div "✓ HIPAA Quizzes" at bounding box center [934, 156] width 466 height 38
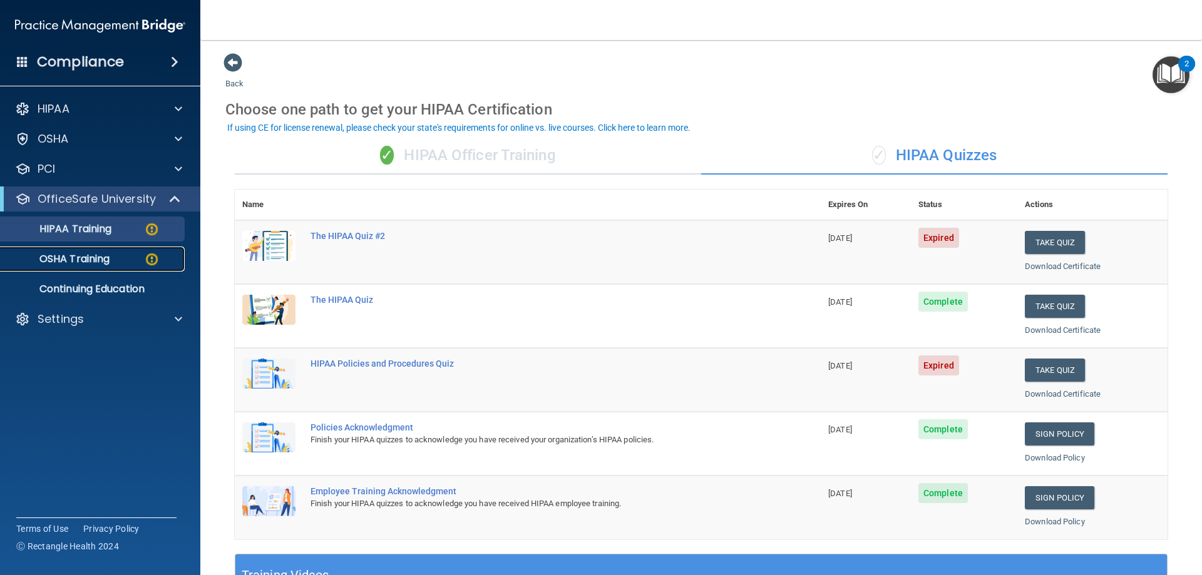
click at [118, 257] on div "OSHA Training" at bounding box center [93, 259] width 171 height 13
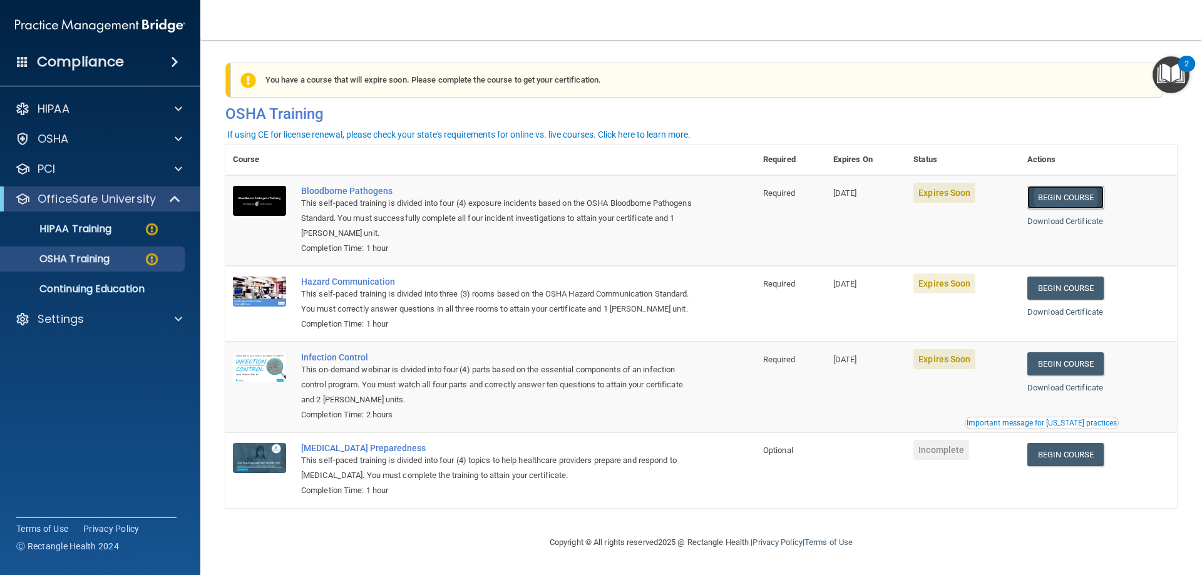
click at [1077, 198] on link "Begin Course" at bounding box center [1065, 197] width 76 height 23
drag, startPoint x: 501, startPoint y: 257, endPoint x: 523, endPoint y: 248, distance: 23.0
click at [516, 247] on td "Bloodborne Pathogens This self-paced training is divided into four (4) exposure…" at bounding box center [525, 220] width 462 height 91
click at [78, 324] on p "Settings" at bounding box center [61, 319] width 46 height 15
click at [66, 386] on p "My Users" at bounding box center [93, 379] width 171 height 13
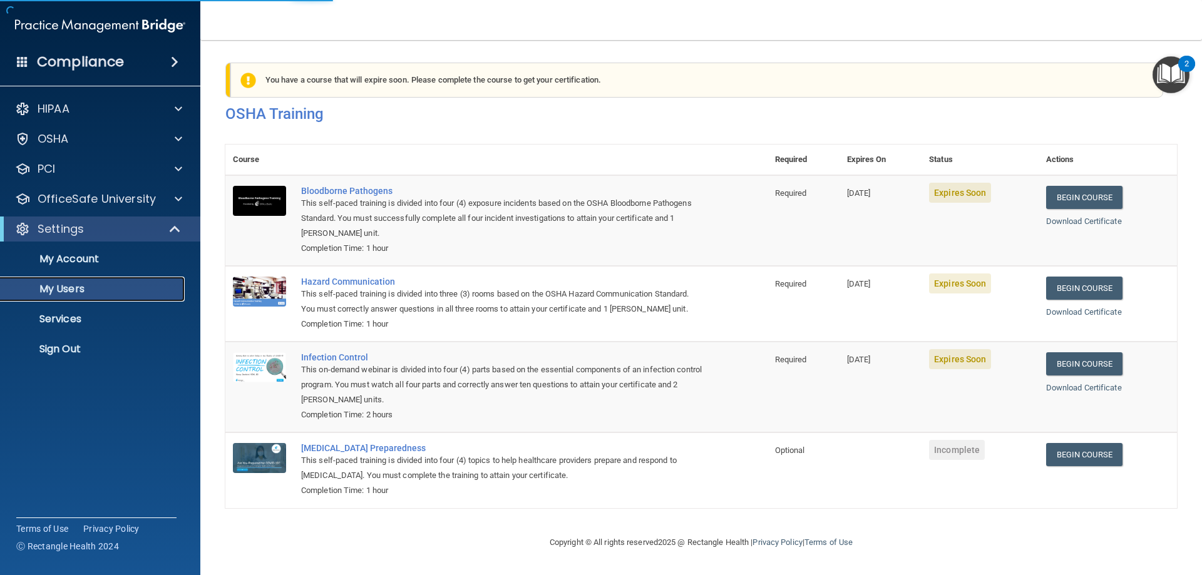
select select "20"
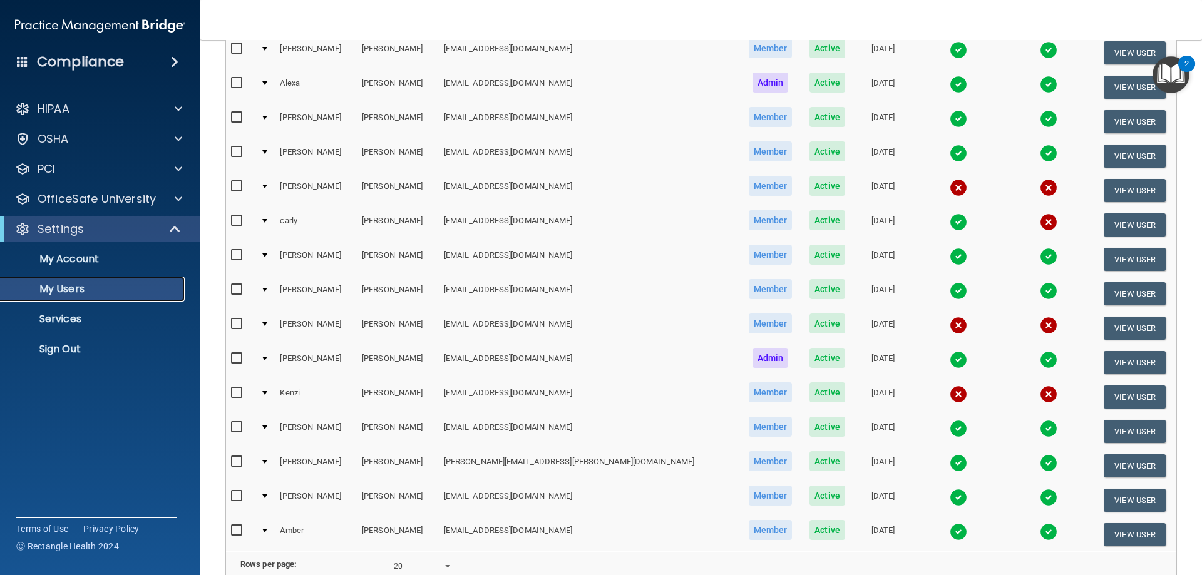
scroll to position [376, 0]
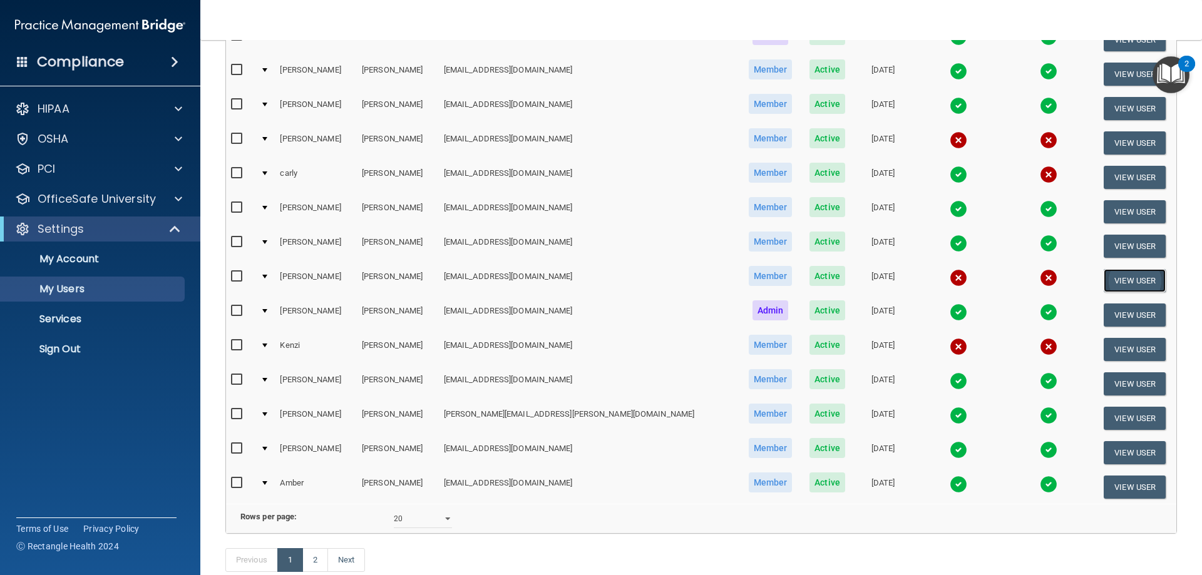
click at [1111, 281] on button "View User" at bounding box center [1134, 280] width 62 height 23
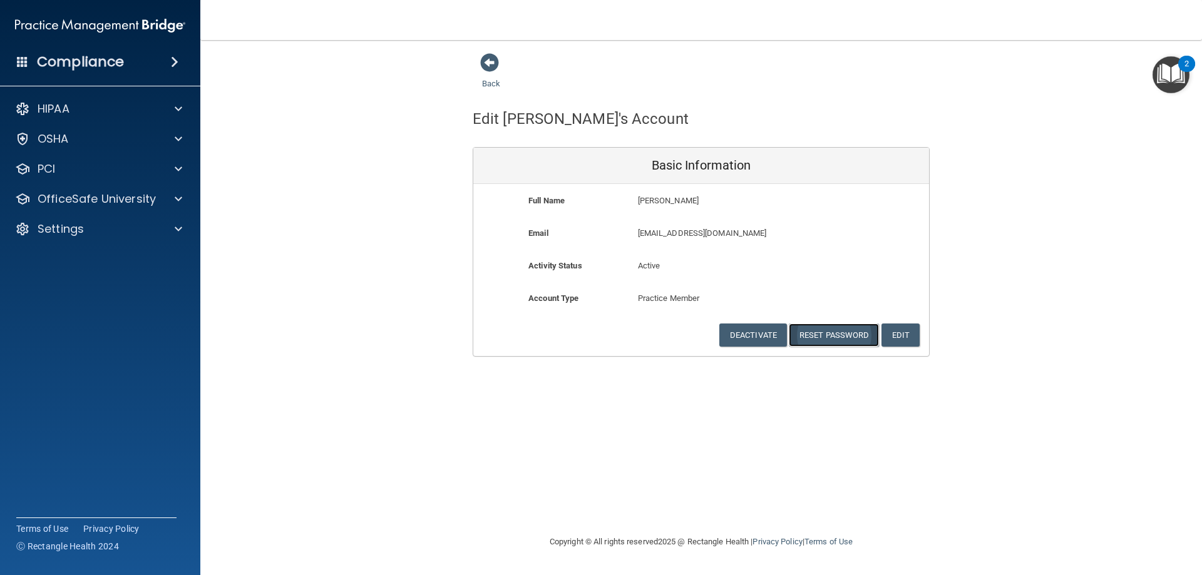
click at [831, 336] on button "Reset Password" at bounding box center [834, 335] width 90 height 23
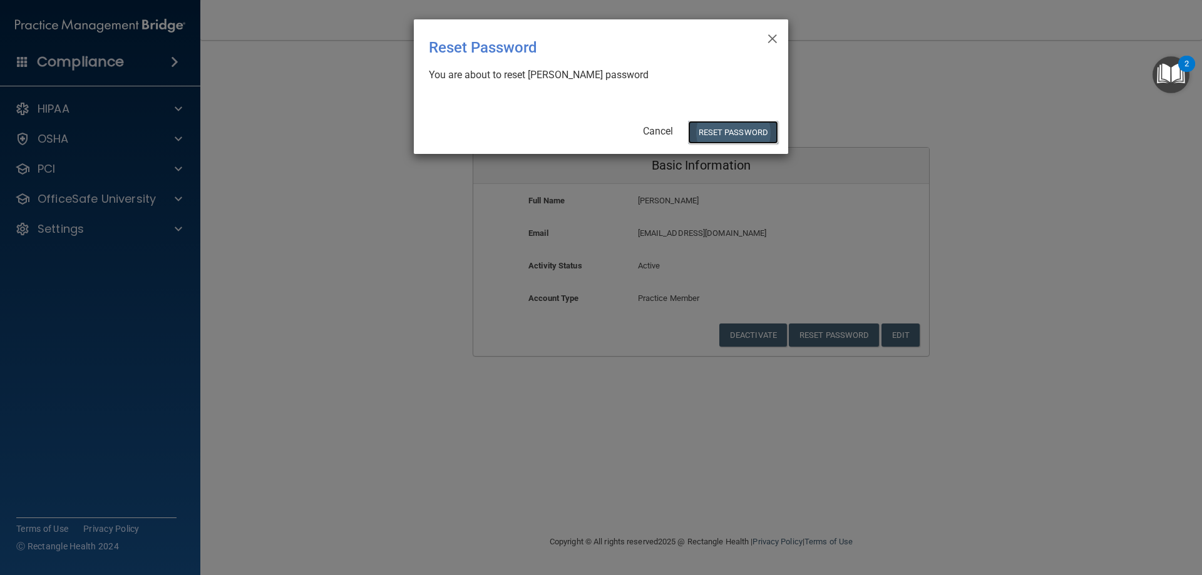
click at [732, 128] on button "Reset Password" at bounding box center [733, 132] width 90 height 23
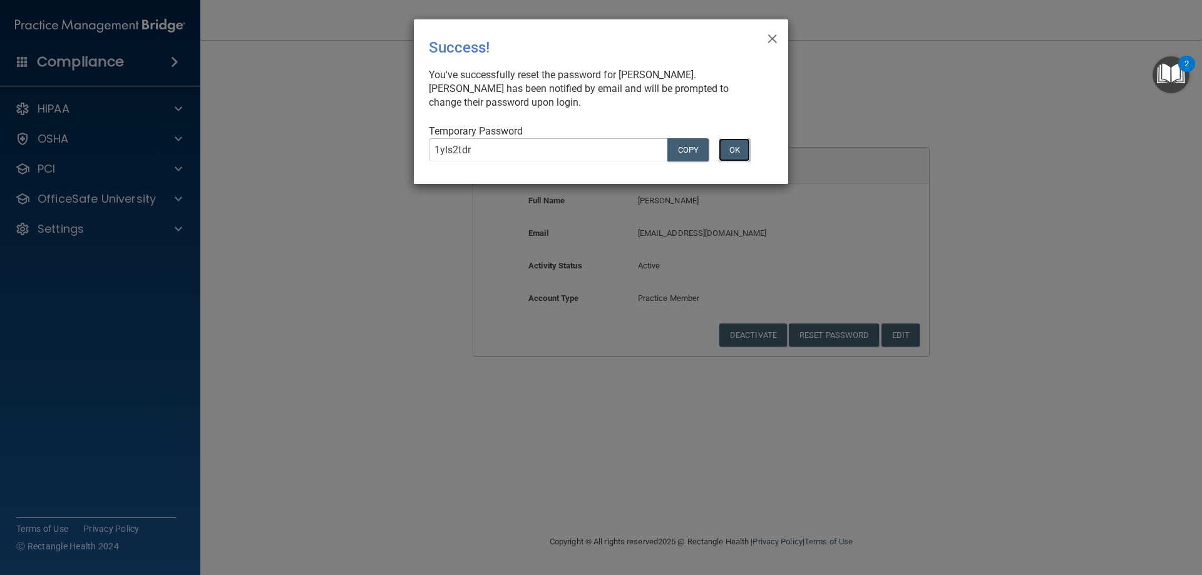
click at [737, 156] on button "OK" at bounding box center [734, 149] width 31 height 23
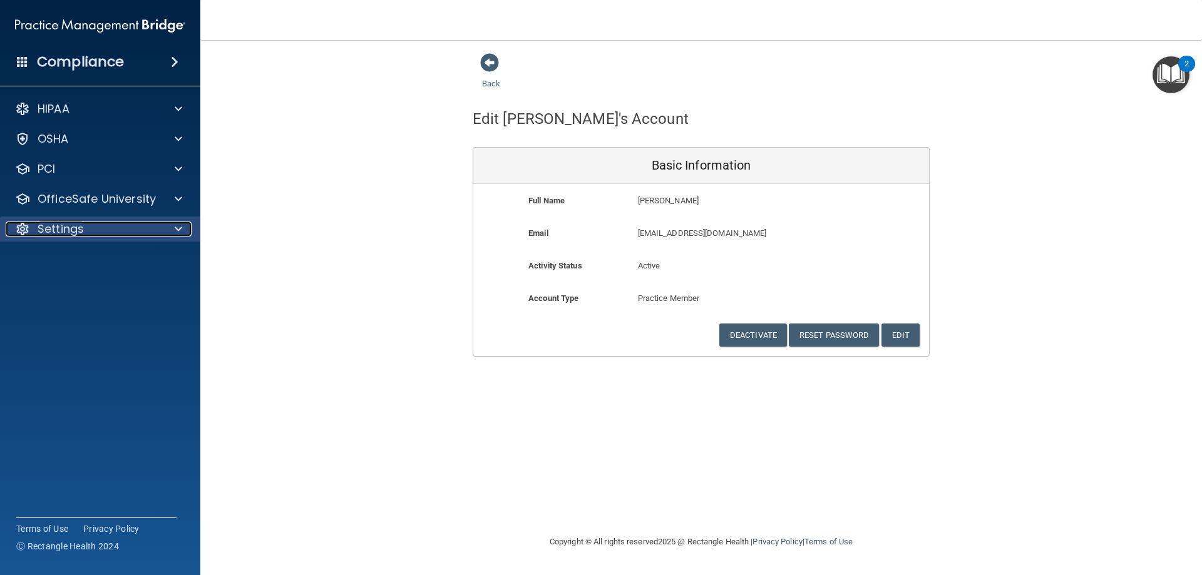
click at [100, 234] on div "Settings" at bounding box center [83, 229] width 155 height 15
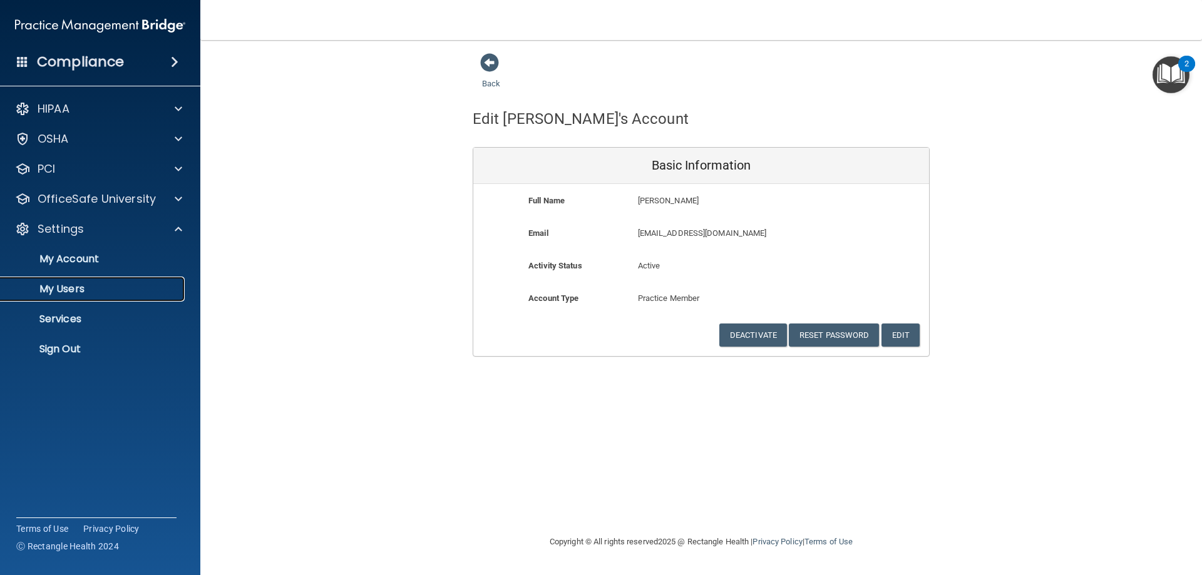
click at [86, 292] on p "My Users" at bounding box center [93, 289] width 171 height 13
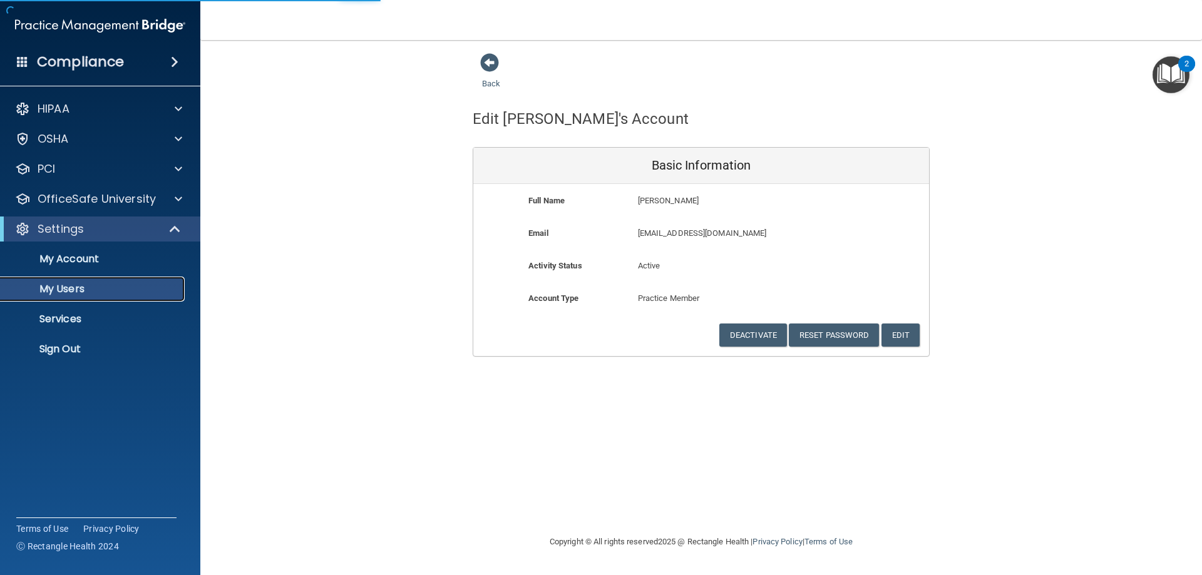
select select "20"
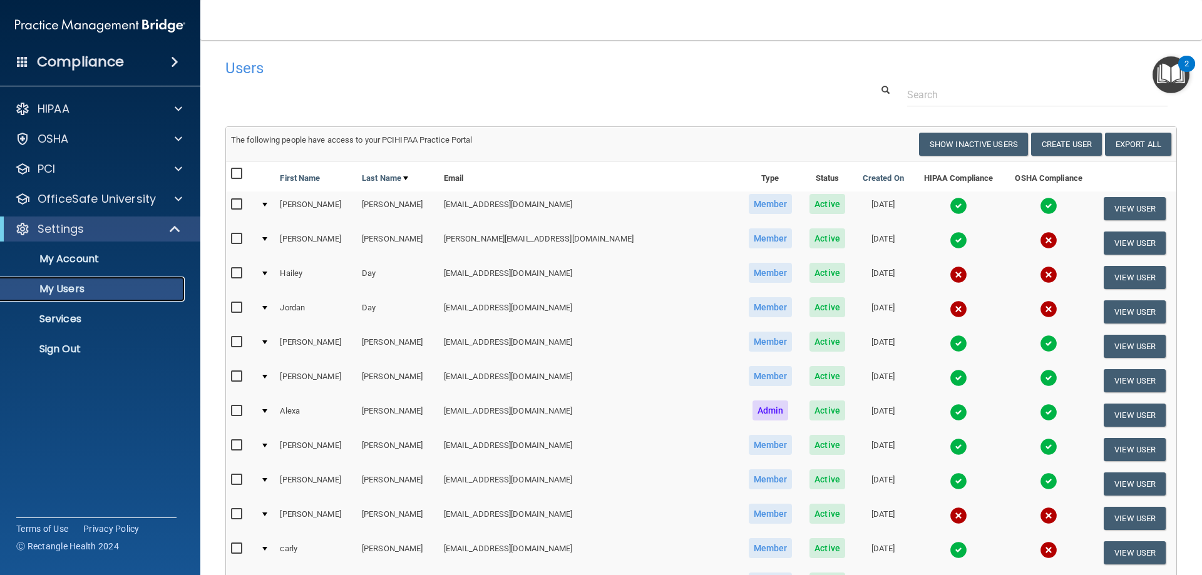
scroll to position [63, 0]
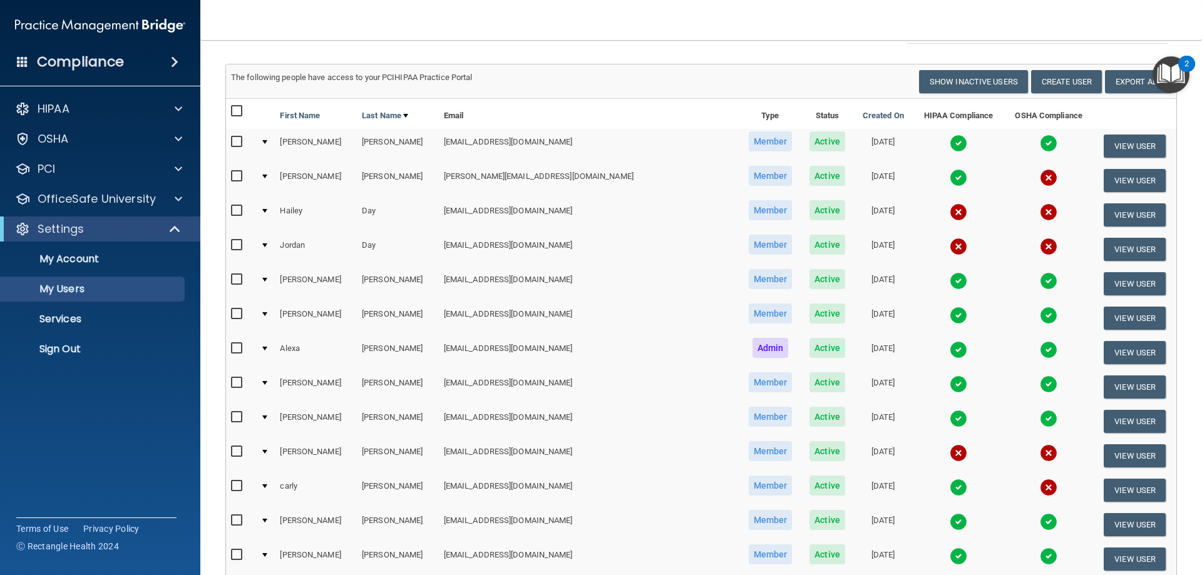
click at [949, 346] on img at bounding box center [958, 350] width 18 height 18
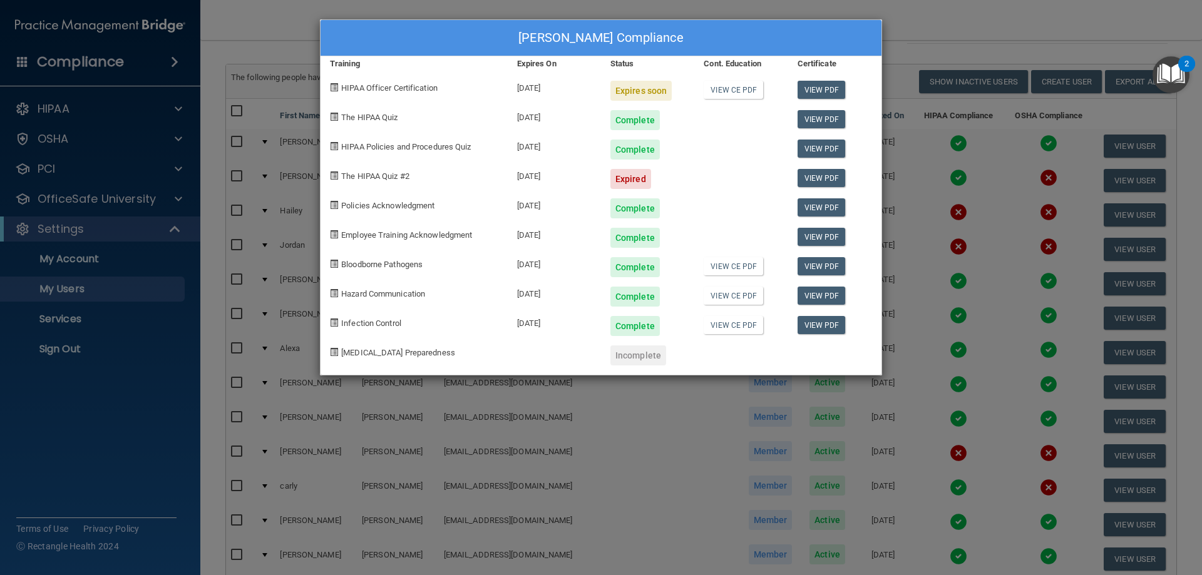
click at [943, 19] on div "Alexa Felchlin's Compliance Training Expires On Status Cont. Education Certific…" at bounding box center [601, 287] width 1202 height 575
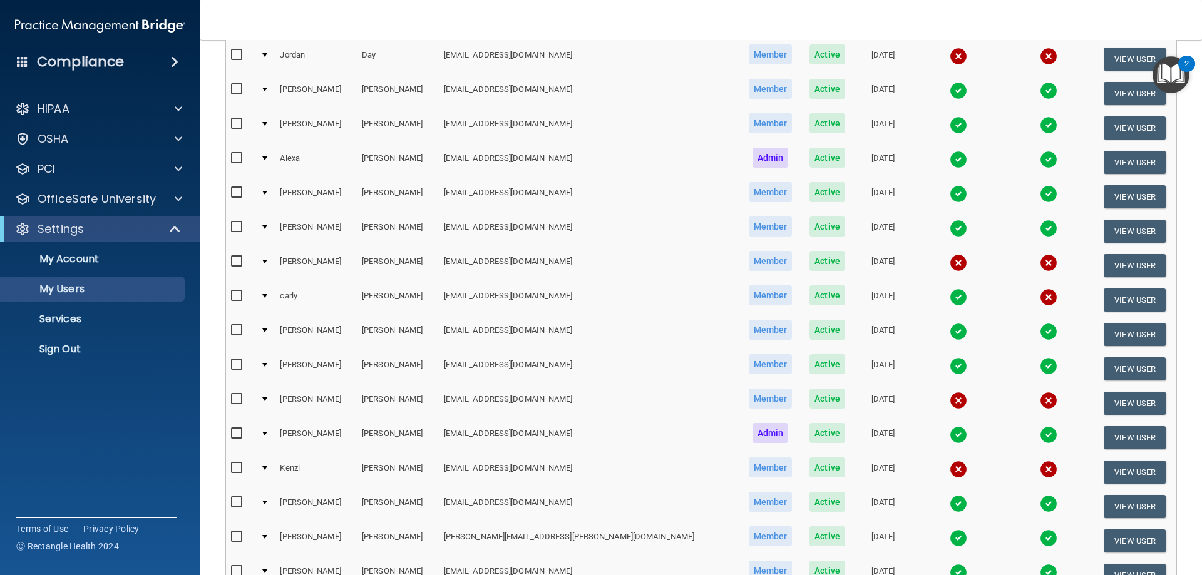
scroll to position [250, 0]
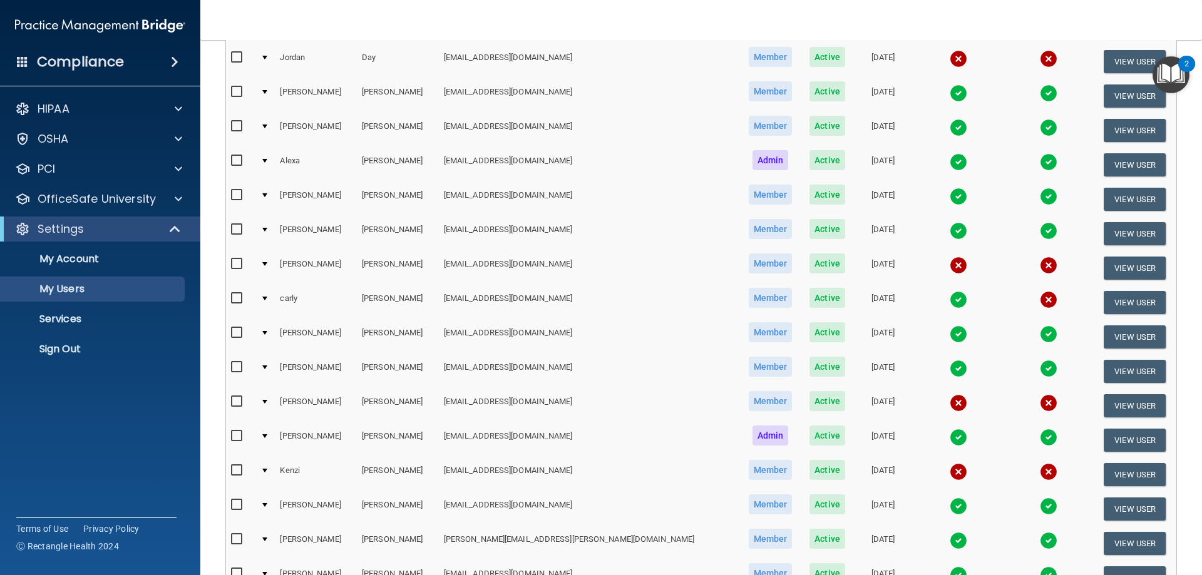
click at [949, 437] on img at bounding box center [958, 438] width 18 height 18
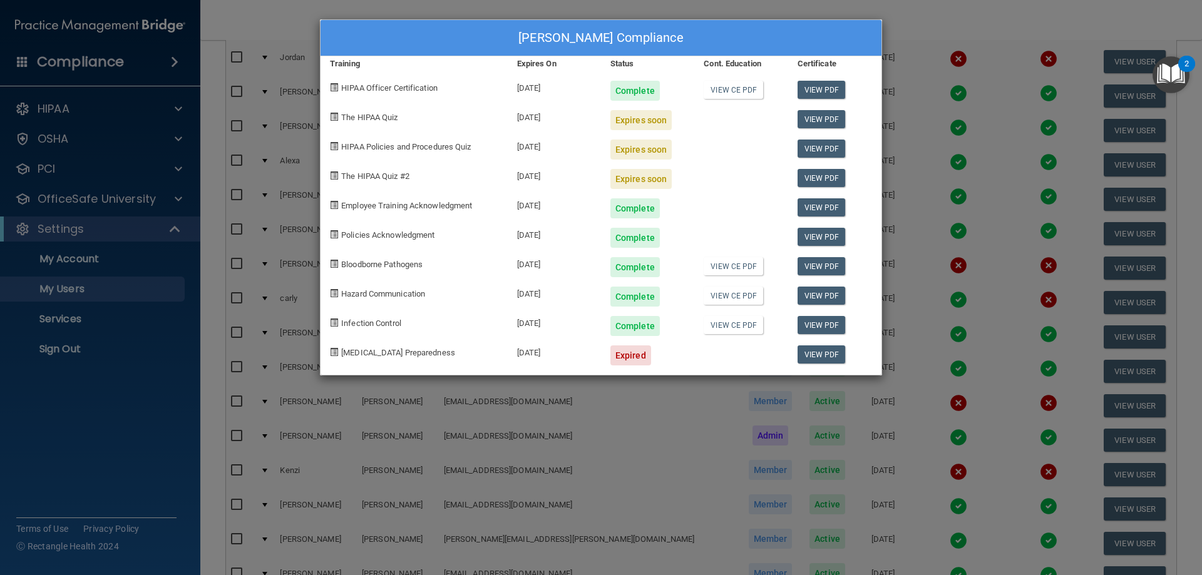
click at [923, 15] on div "Erica Kennedy's Compliance Training Expires On Status Cont. Education Certifica…" at bounding box center [601, 287] width 1202 height 575
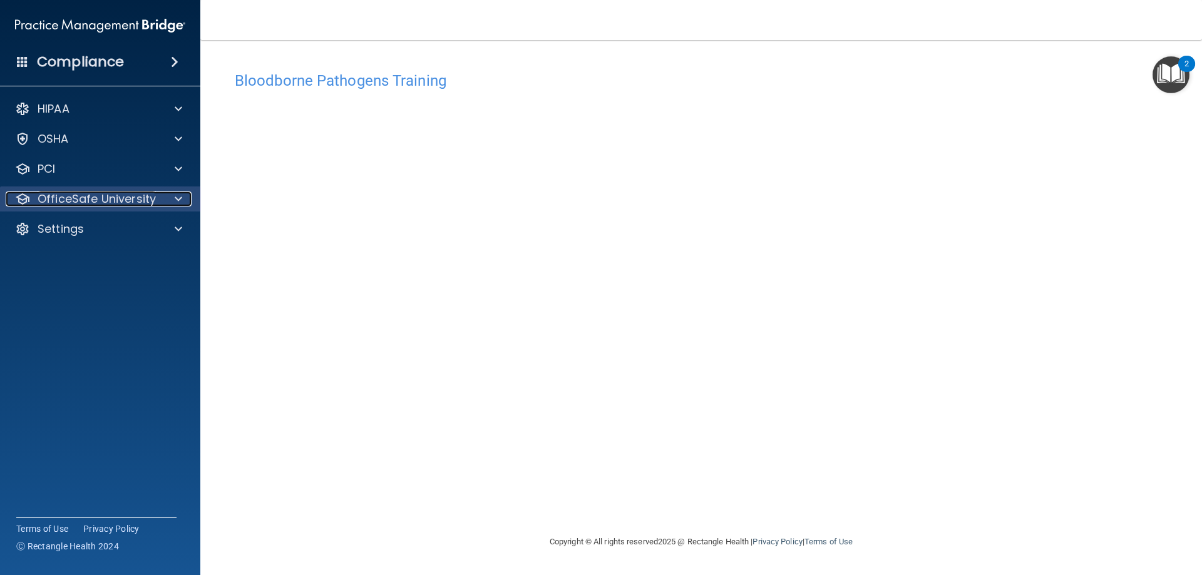
click at [138, 200] on p "OfficeSafe University" at bounding box center [97, 199] width 118 height 15
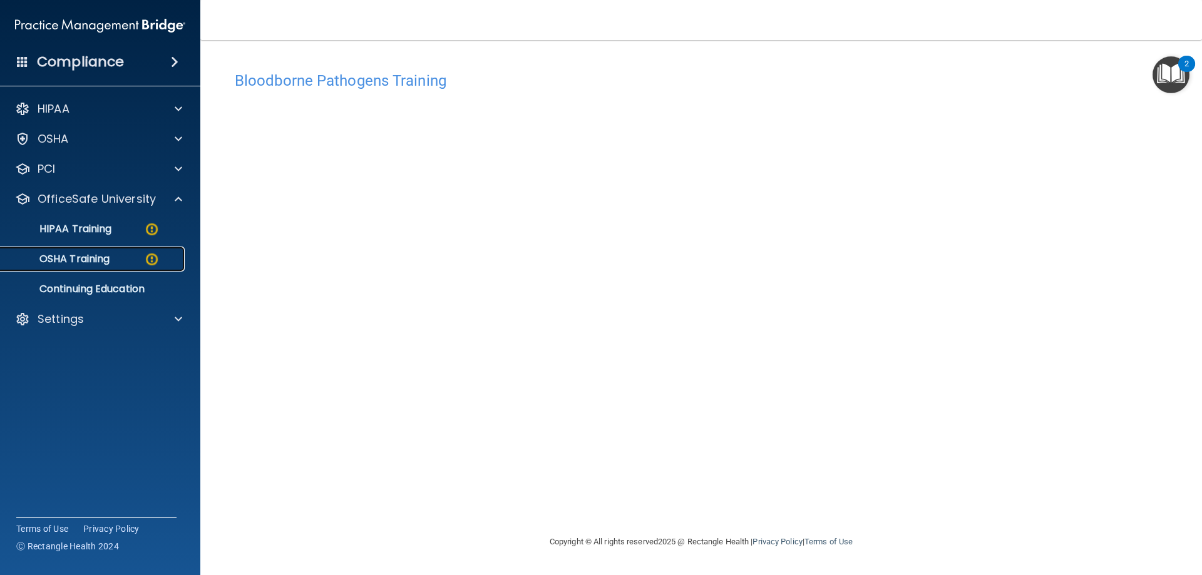
click at [108, 262] on p "OSHA Training" at bounding box center [58, 259] width 101 height 13
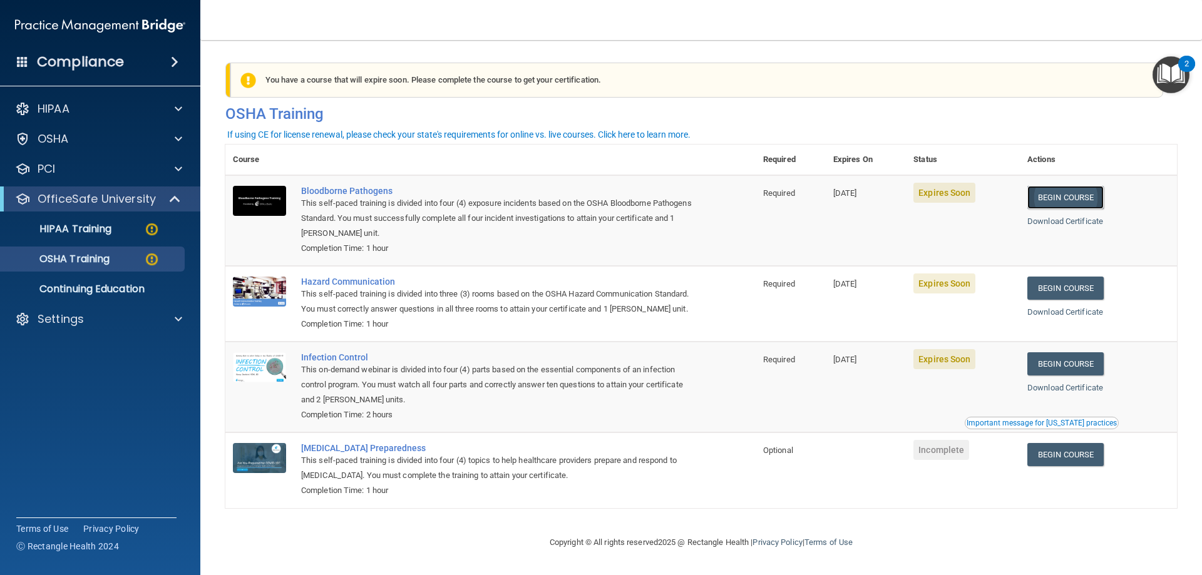
click at [1073, 192] on link "Begin Course" at bounding box center [1065, 197] width 76 height 23
click at [113, 262] on div "OSHA Training" at bounding box center [93, 259] width 171 height 13
click at [113, 235] on div "HIPAA Training" at bounding box center [93, 229] width 171 height 13
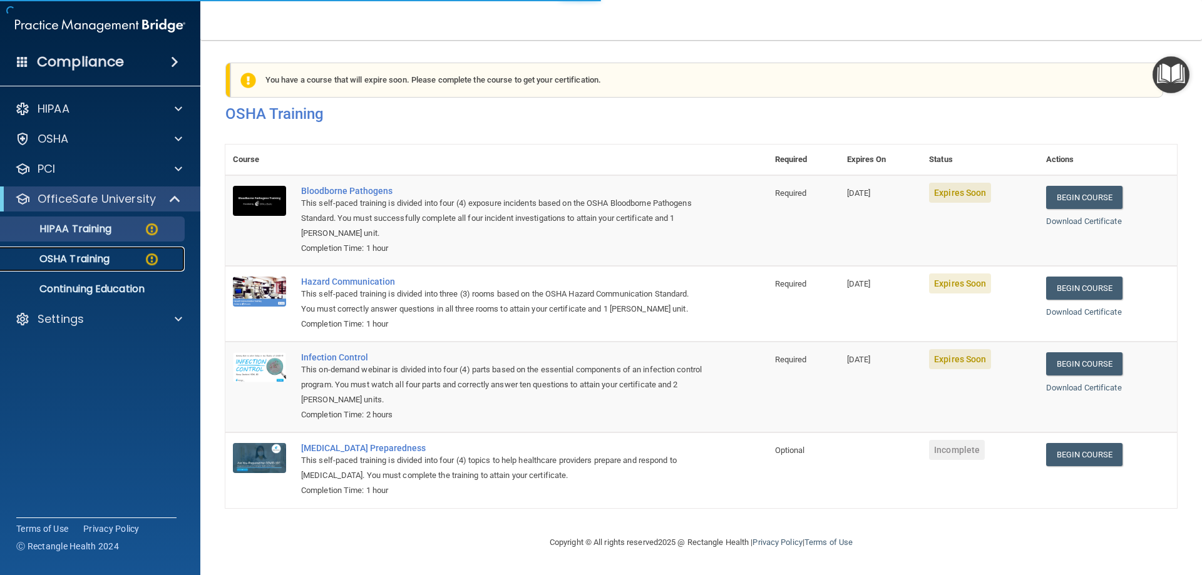
click at [112, 258] on div "OSHA Training" at bounding box center [93, 259] width 171 height 13
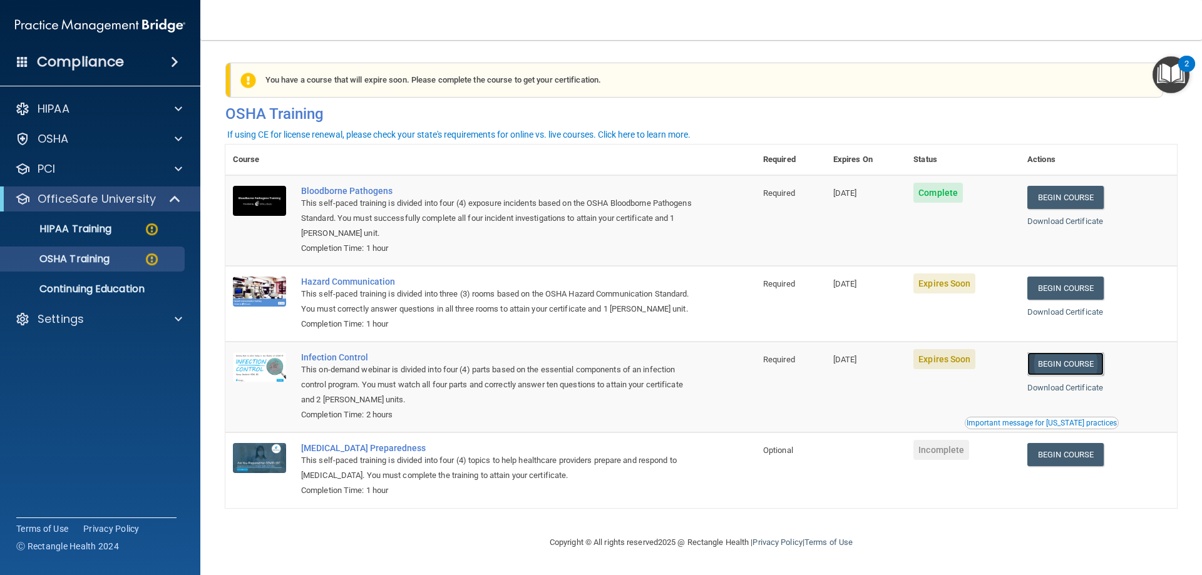
click at [1053, 376] on link "Begin Course" at bounding box center [1065, 363] width 76 height 23
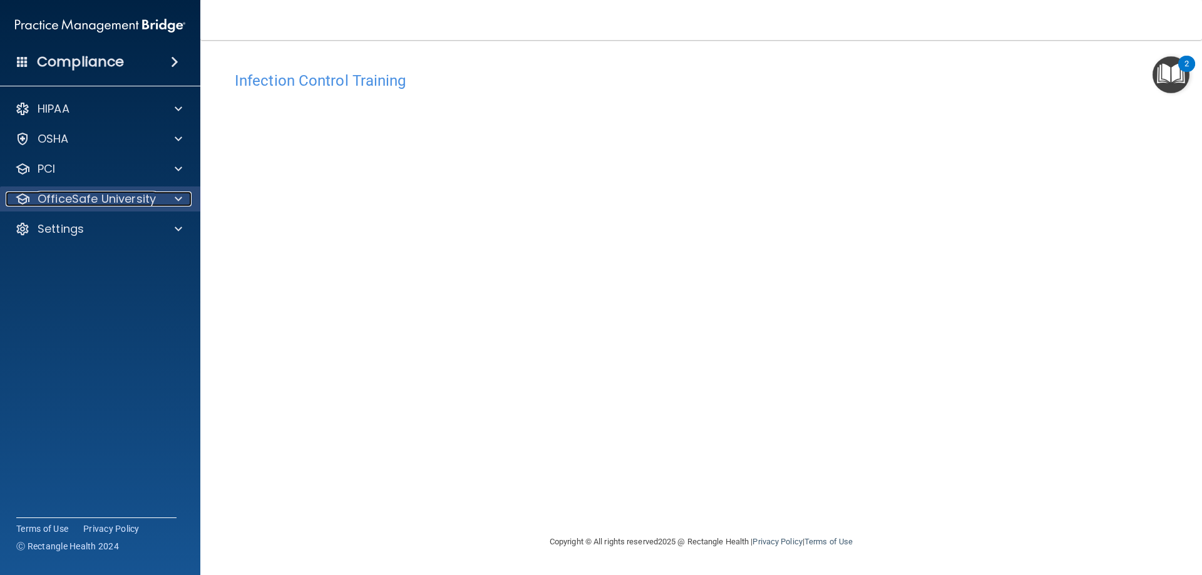
click at [153, 193] on p "OfficeSafe University" at bounding box center [97, 199] width 118 height 15
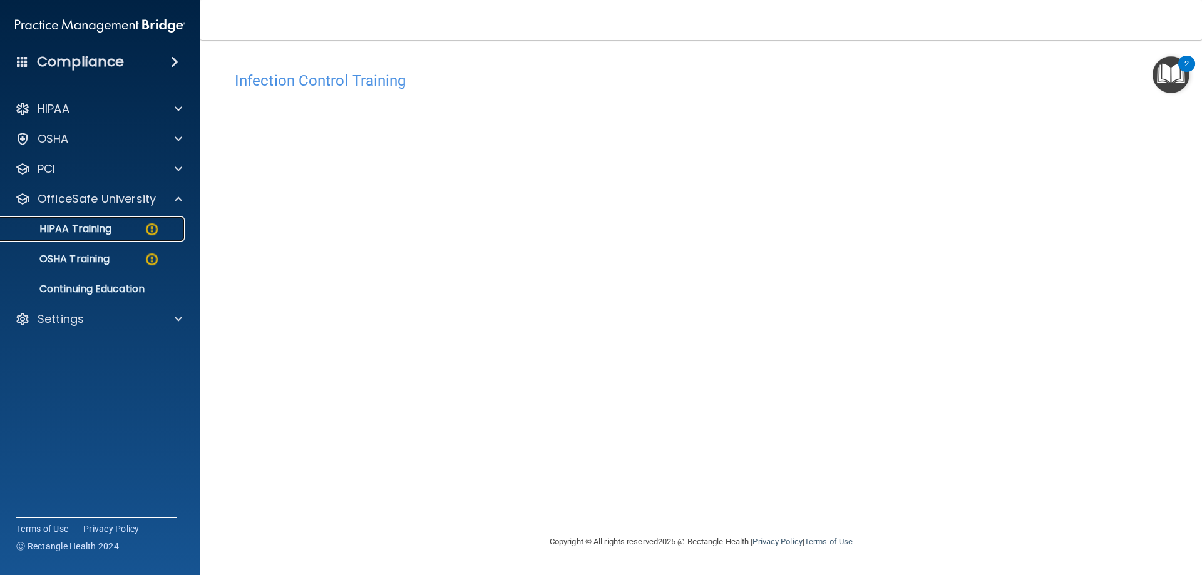
click at [113, 236] on link "HIPAA Training" at bounding box center [85, 229] width 197 height 25
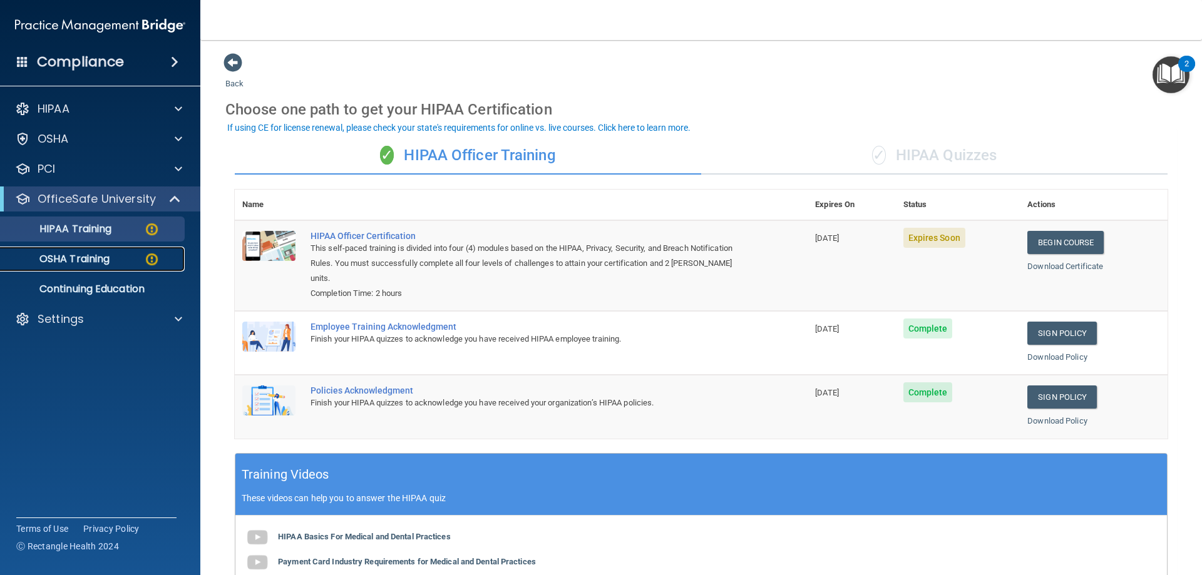
click at [110, 262] on p "OSHA Training" at bounding box center [58, 259] width 101 height 13
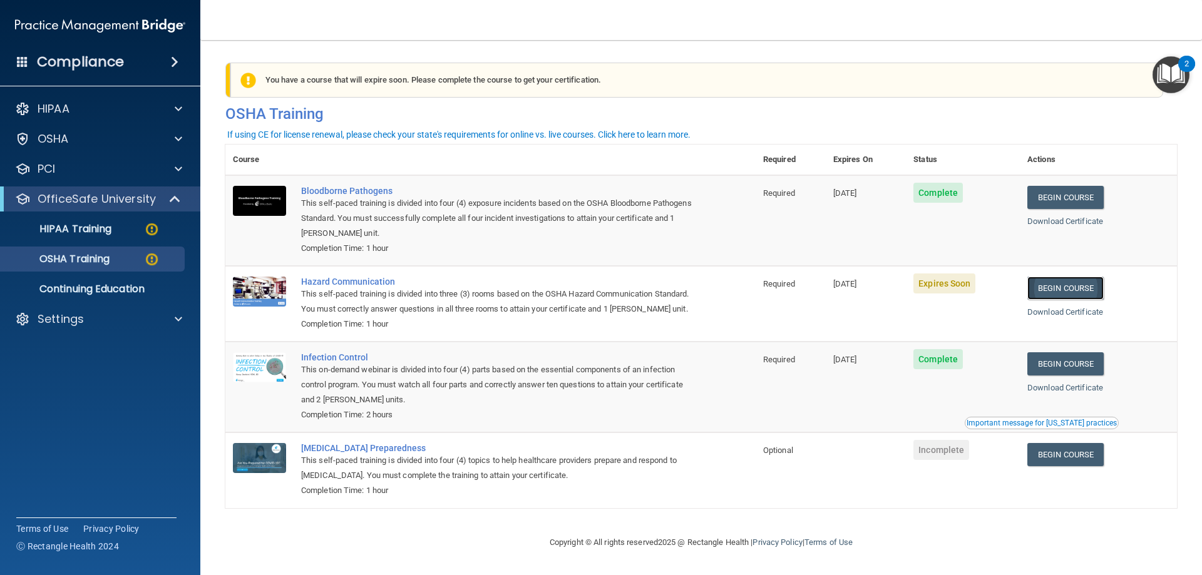
click at [1080, 288] on link "Begin Course" at bounding box center [1065, 288] width 76 height 23
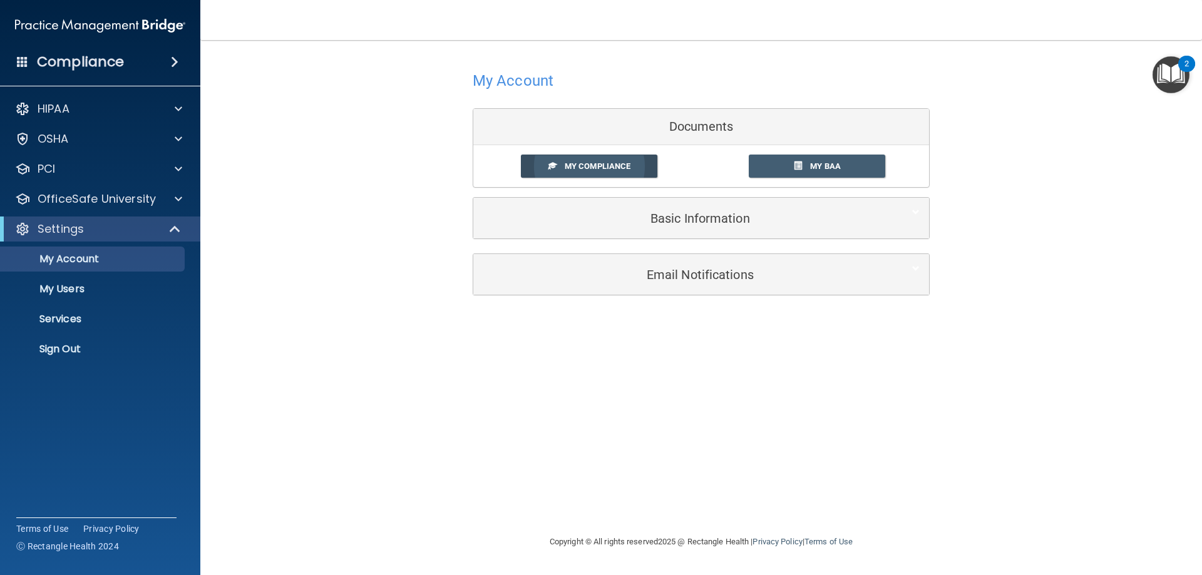
click at [604, 163] on span "My Compliance" at bounding box center [598, 165] width 66 height 9
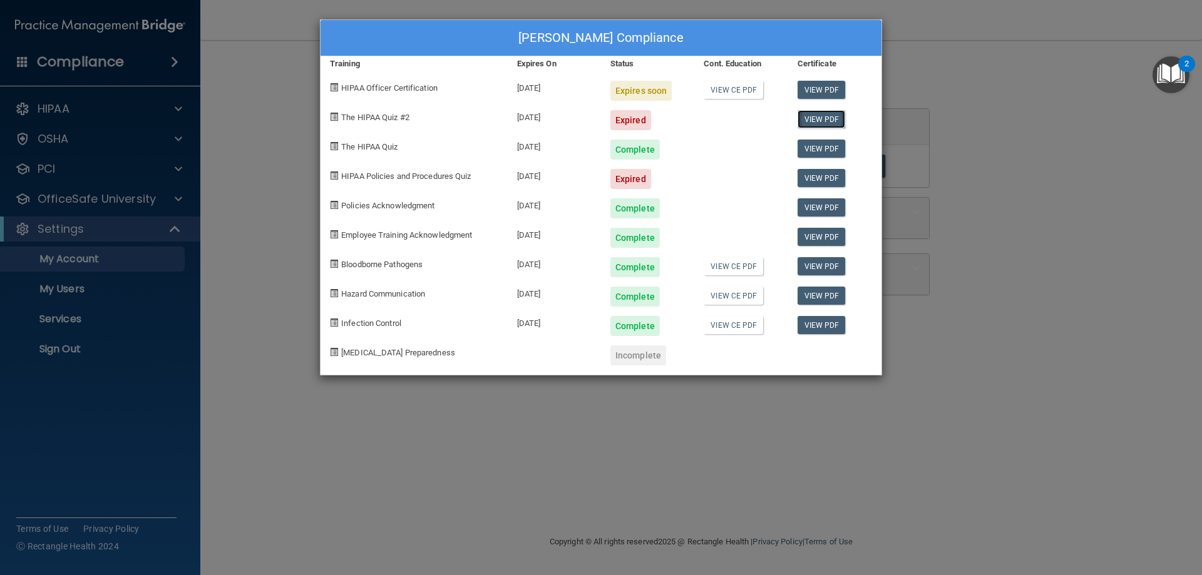
click at [814, 119] on link "View PDF" at bounding box center [821, 119] width 48 height 18
click at [958, 31] on div "Alexa Felchlin's Compliance Training Expires On Status Cont. Education Certific…" at bounding box center [601, 287] width 1202 height 575
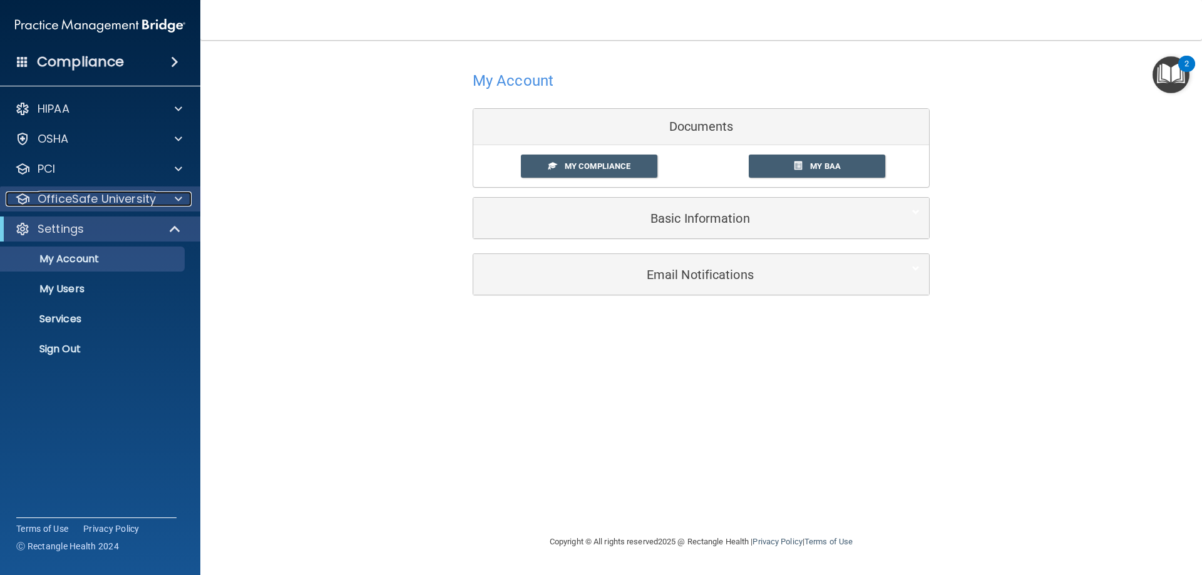
click at [98, 203] on p "OfficeSafe University" at bounding box center [97, 199] width 118 height 15
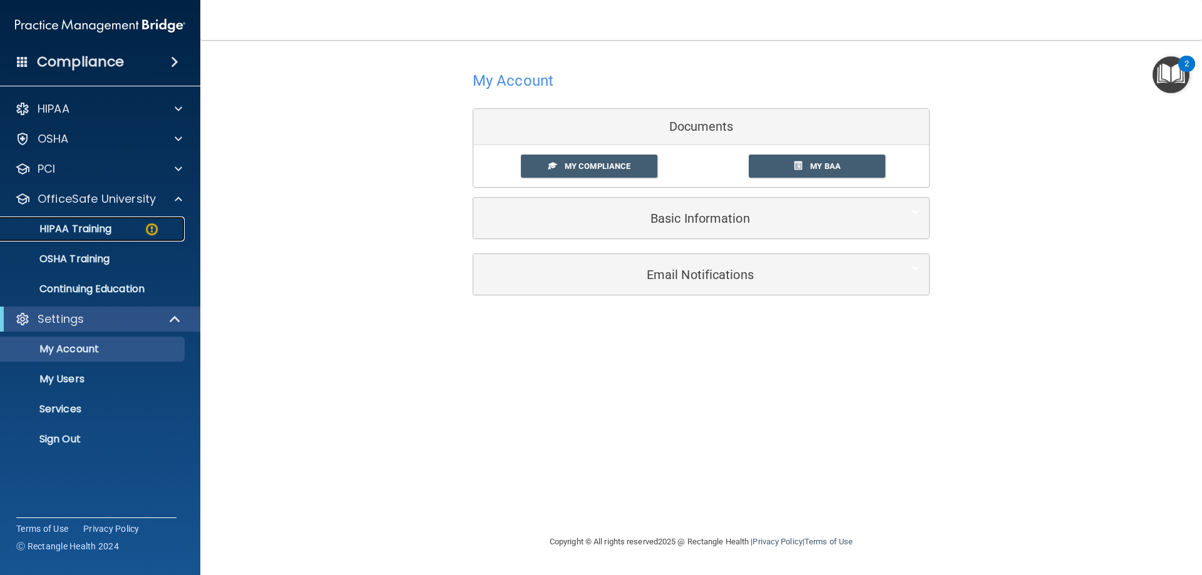
click at [100, 233] on p "HIPAA Training" at bounding box center [59, 229] width 103 height 13
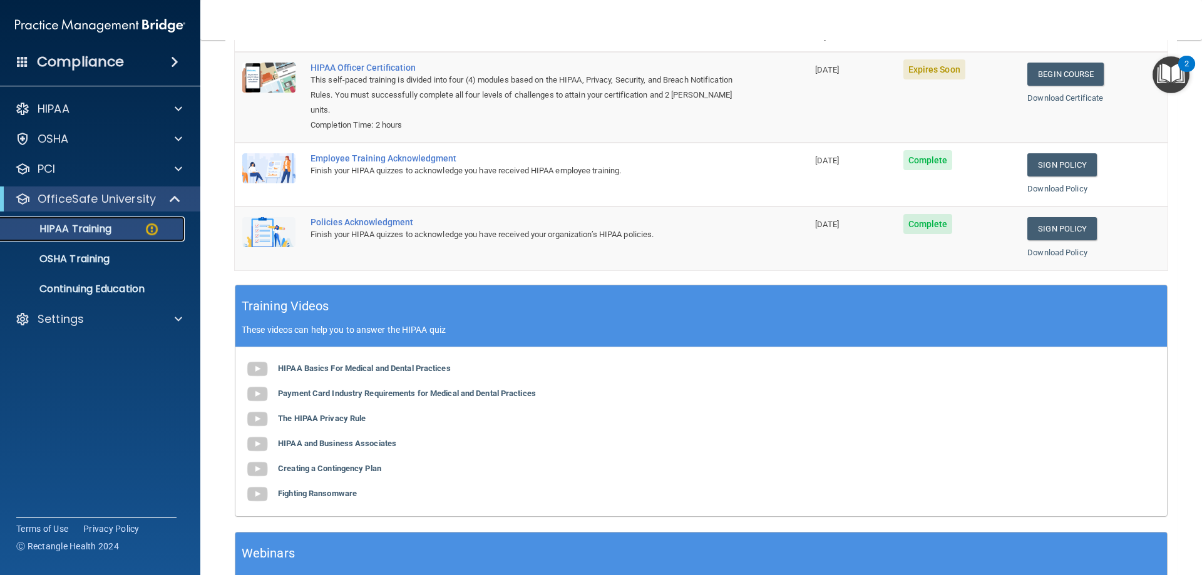
scroll to position [17, 0]
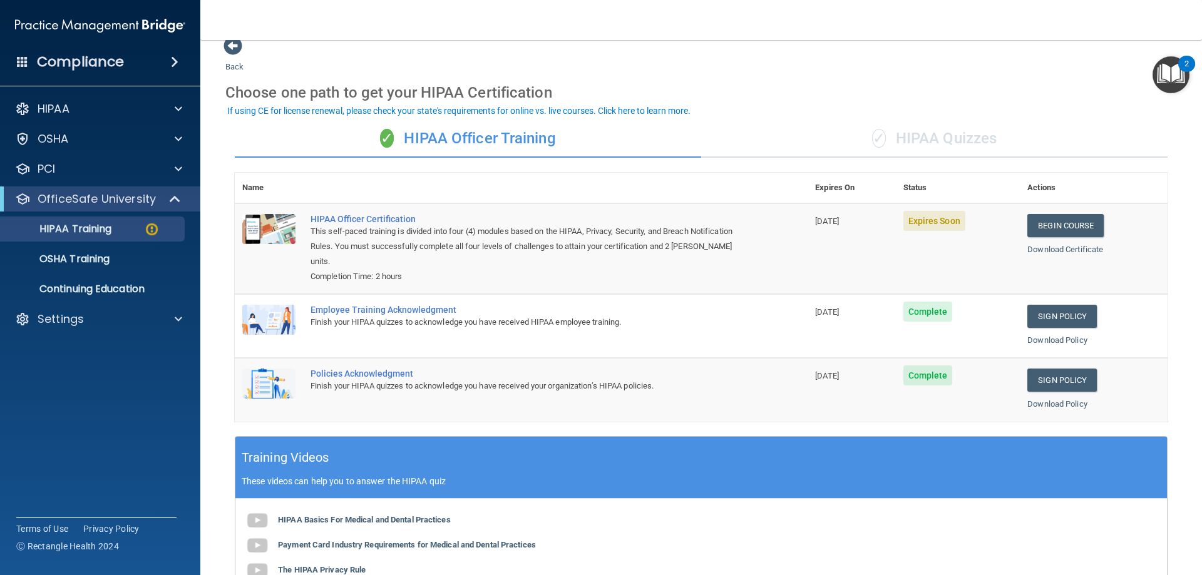
click at [946, 145] on div "✓ HIPAA Quizzes" at bounding box center [934, 139] width 466 height 38
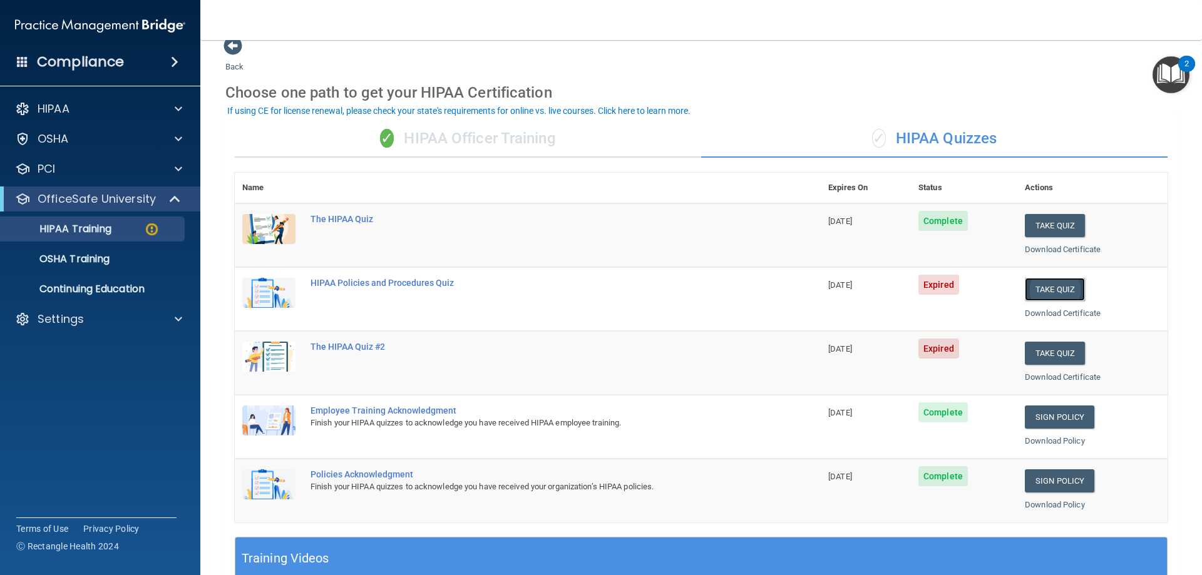
click at [1050, 290] on button "Take Quiz" at bounding box center [1055, 289] width 60 height 23
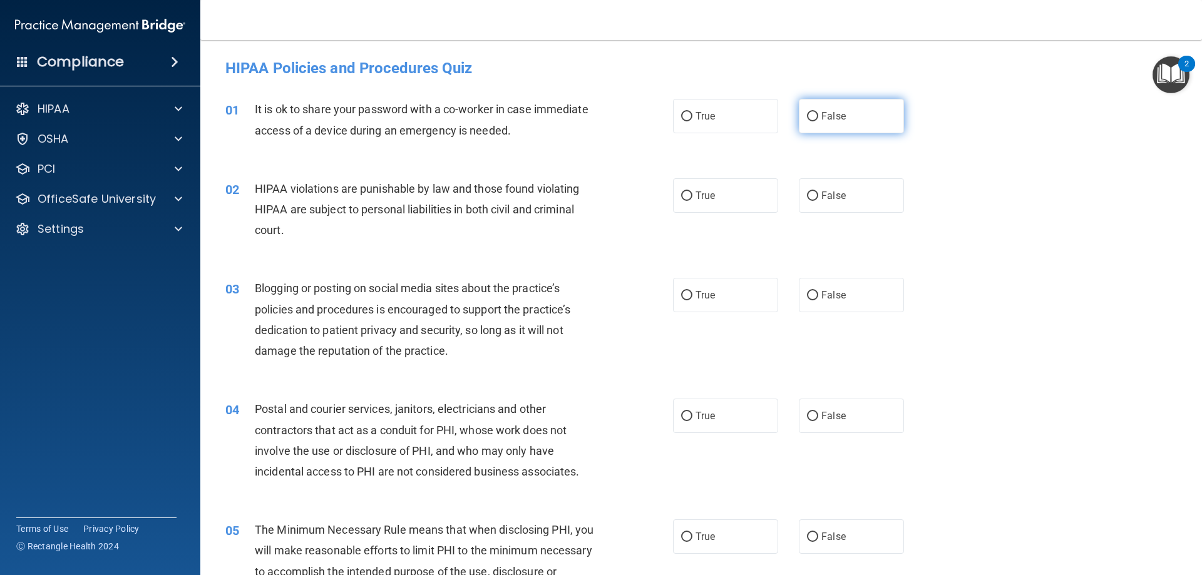
click at [831, 119] on span "False" at bounding box center [833, 116] width 24 height 12
click at [818, 119] on input "False" at bounding box center [812, 116] width 11 height 9
radio input "true"
click at [708, 202] on label "True" at bounding box center [725, 195] width 105 height 34
click at [692, 201] on input "True" at bounding box center [686, 196] width 11 height 9
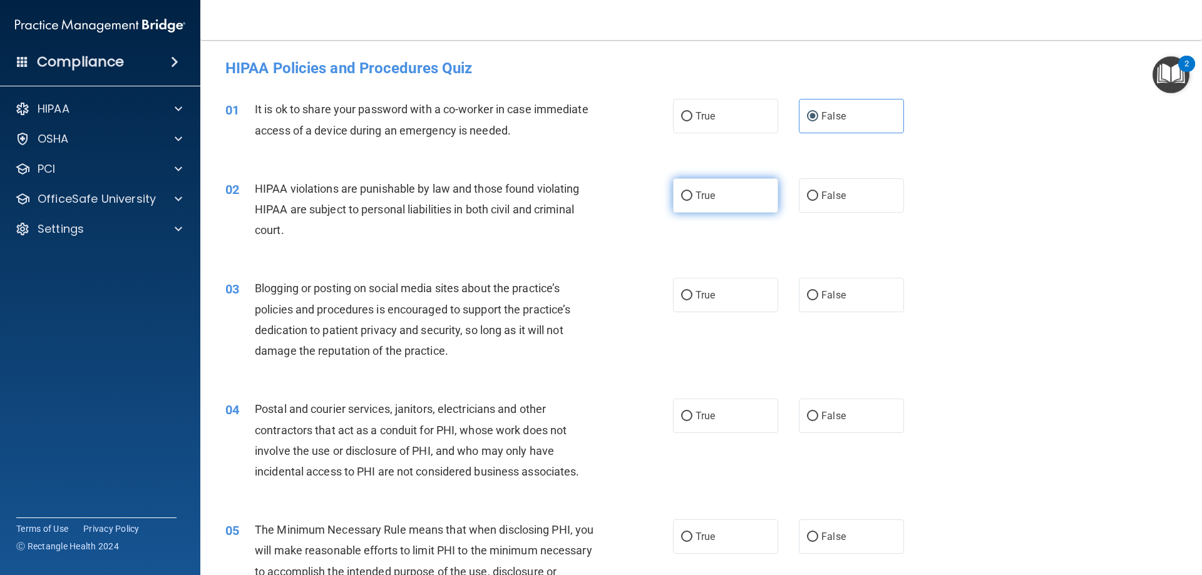
radio input "true"
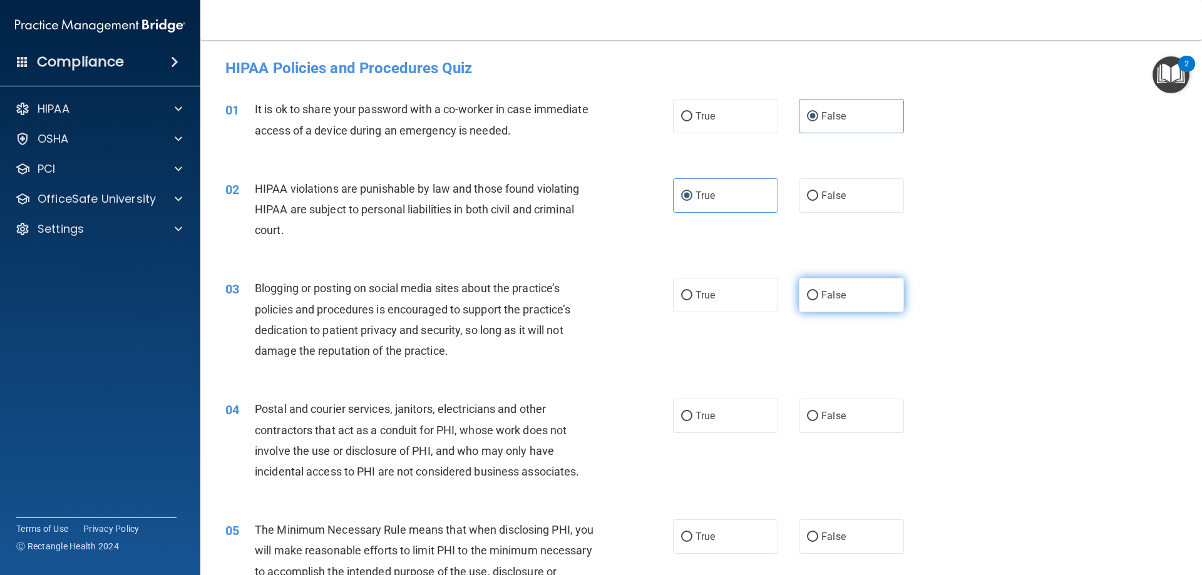
click at [826, 291] on span "False" at bounding box center [833, 295] width 24 height 12
click at [818, 291] on input "False" at bounding box center [812, 295] width 11 height 9
radio input "true"
click at [712, 414] on label "True" at bounding box center [725, 416] width 105 height 34
click at [692, 414] on input "True" at bounding box center [686, 416] width 11 height 9
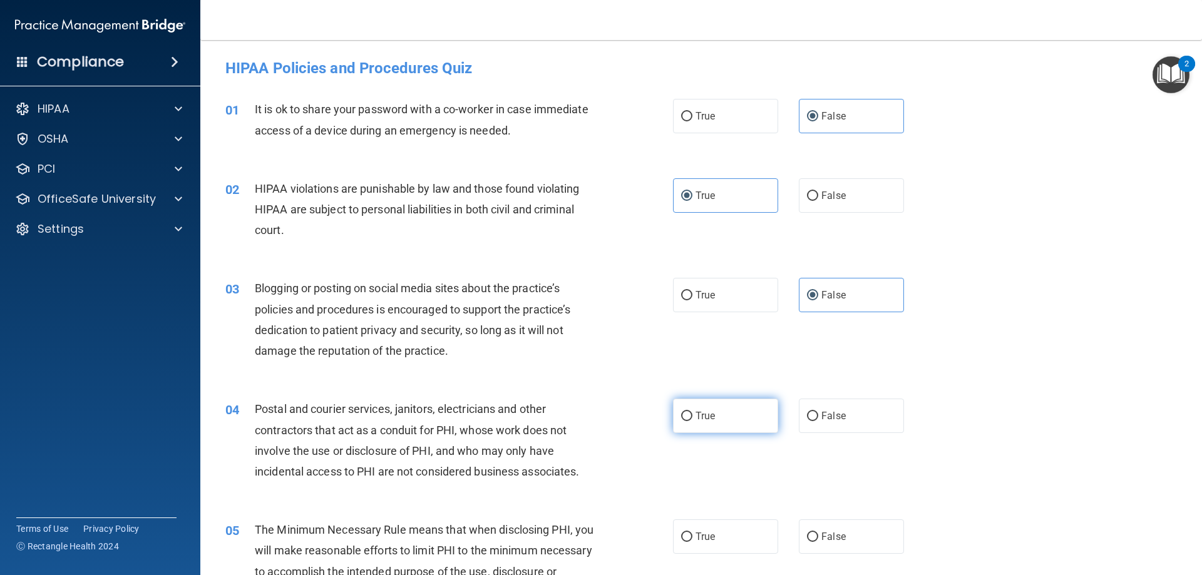
radio input "true"
click at [722, 539] on label "True" at bounding box center [725, 536] width 105 height 34
click at [692, 539] on input "True" at bounding box center [686, 537] width 11 height 9
radio input "true"
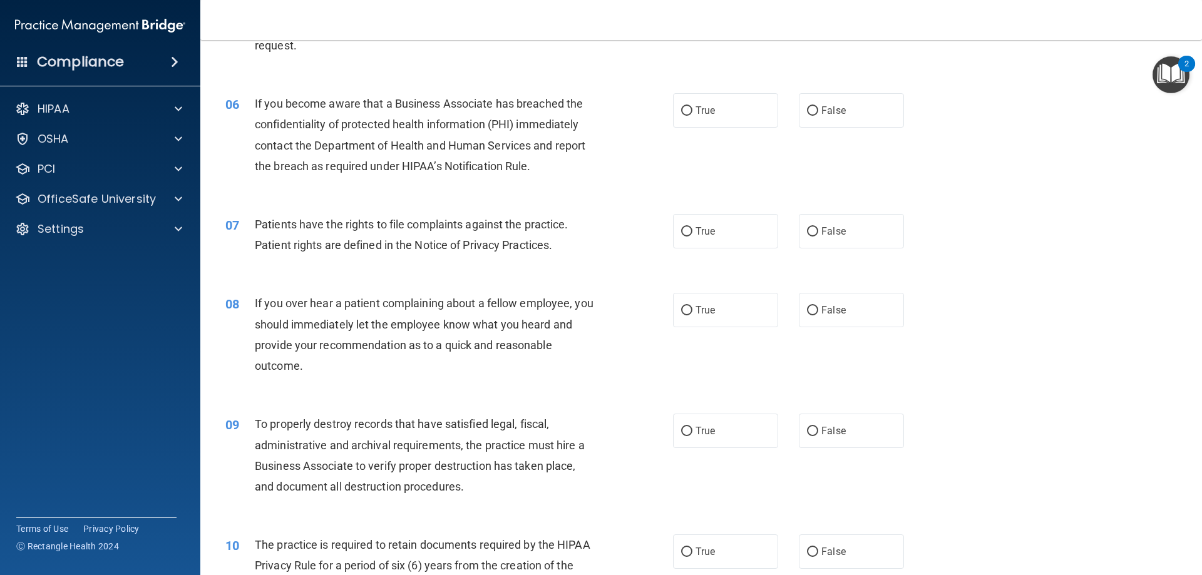
scroll to position [563, 0]
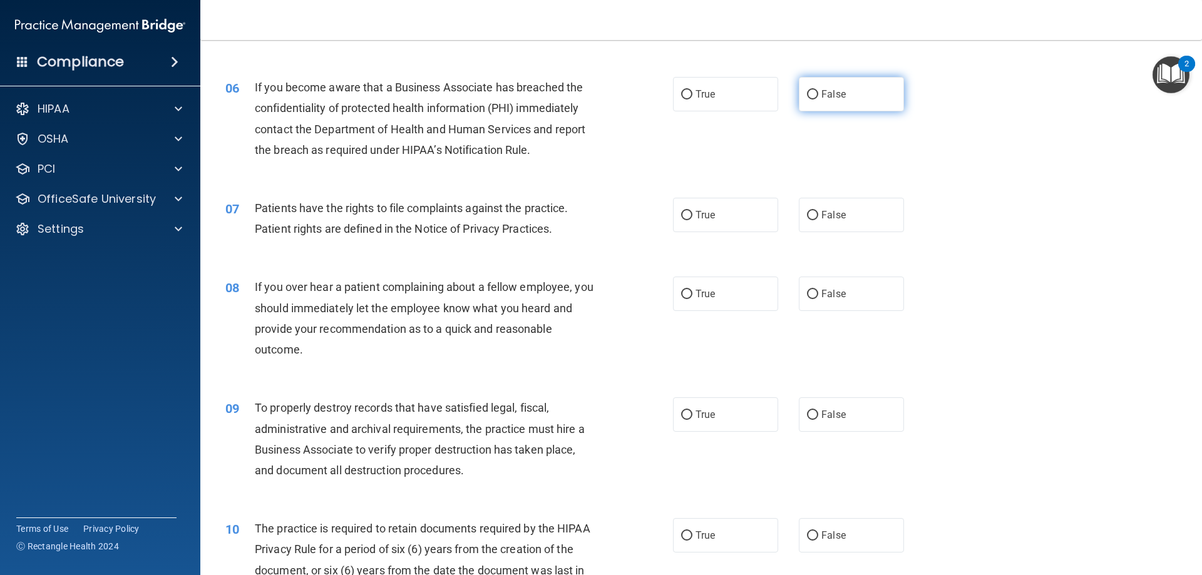
click at [818, 104] on label "False" at bounding box center [851, 94] width 105 height 34
click at [818, 100] on input "False" at bounding box center [812, 94] width 11 height 9
radio input "true"
click at [716, 218] on label "True" at bounding box center [725, 215] width 105 height 34
click at [692, 218] on input "True" at bounding box center [686, 215] width 11 height 9
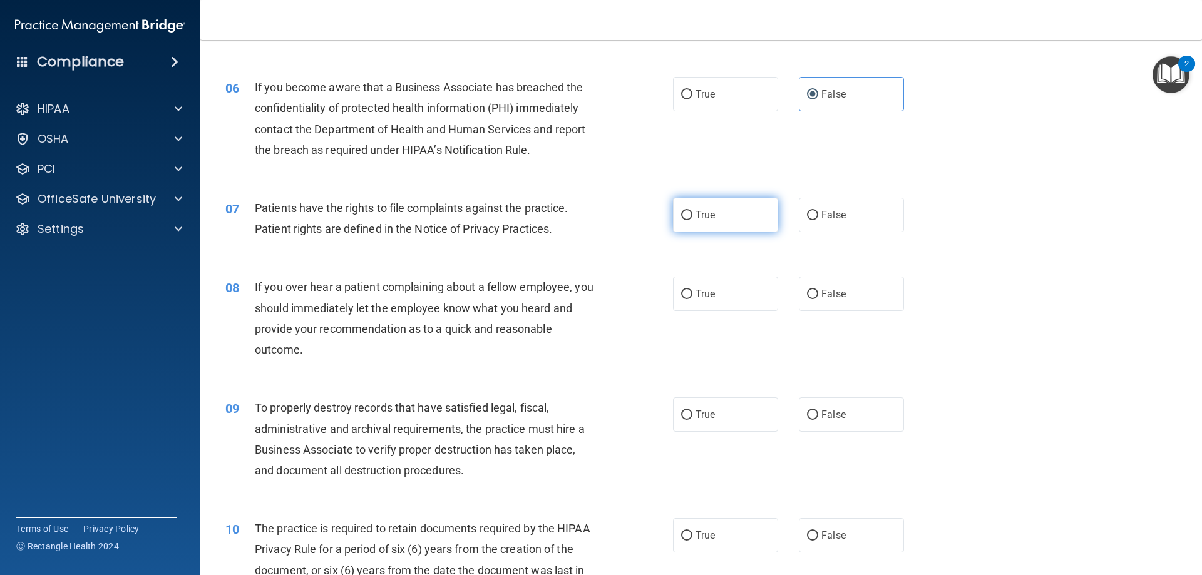
radio input "true"
click at [845, 289] on label "False" at bounding box center [851, 294] width 105 height 34
click at [818, 290] on input "False" at bounding box center [812, 294] width 11 height 9
radio input "true"
click at [842, 414] on label "False" at bounding box center [851, 414] width 105 height 34
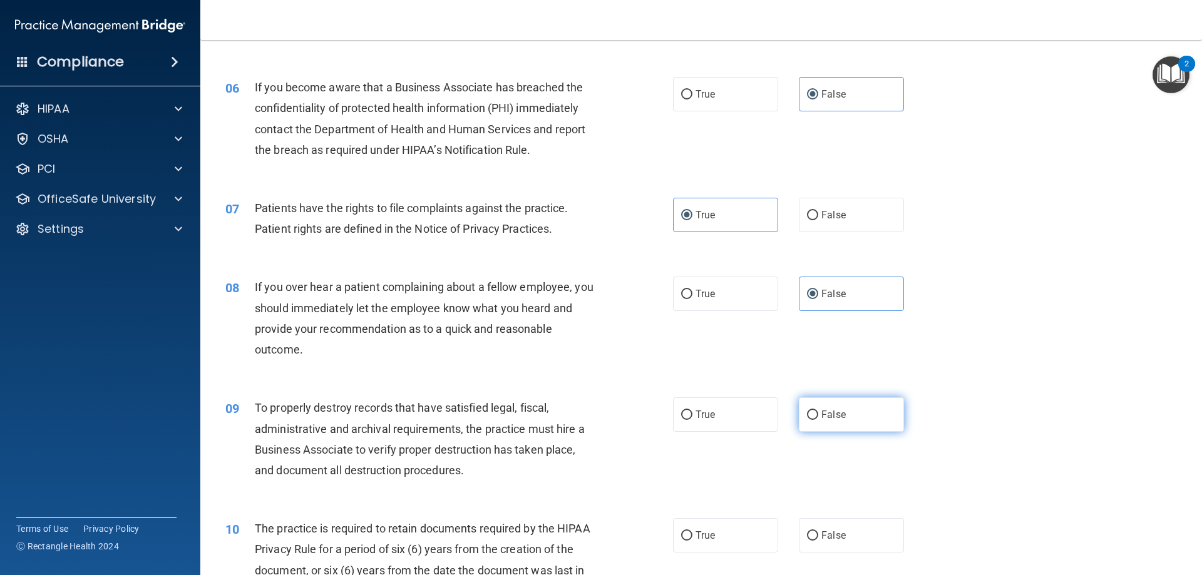
click at [818, 414] on input "False" at bounding box center [812, 415] width 11 height 9
radio input "true"
click at [704, 541] on span "True" at bounding box center [704, 536] width 19 height 12
click at [692, 541] on input "True" at bounding box center [686, 535] width 11 height 9
radio input "true"
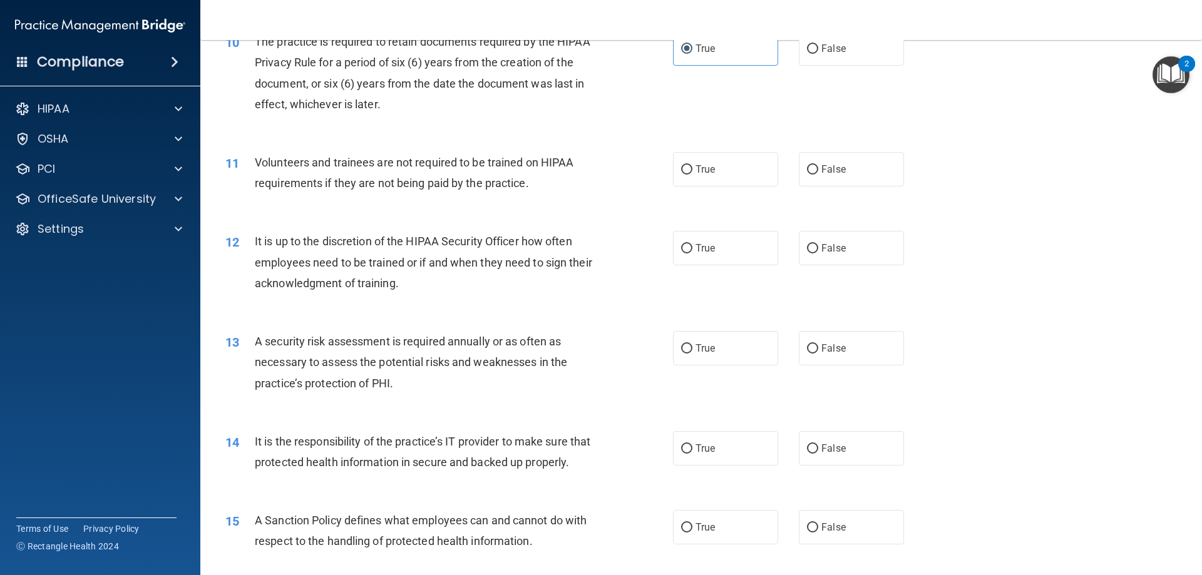
scroll to position [1064, 0]
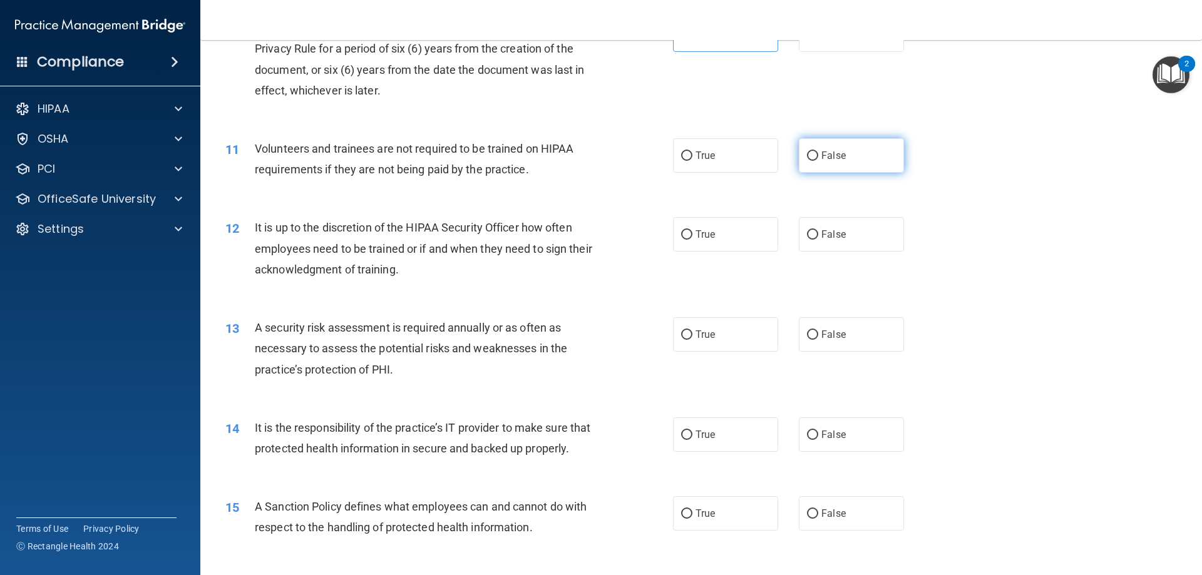
click at [829, 160] on span "False" at bounding box center [833, 156] width 24 height 12
click at [818, 160] on input "False" at bounding box center [812, 155] width 11 height 9
radio input "true"
click at [832, 241] on label "False" at bounding box center [851, 234] width 105 height 34
click at [818, 240] on input "False" at bounding box center [812, 234] width 11 height 9
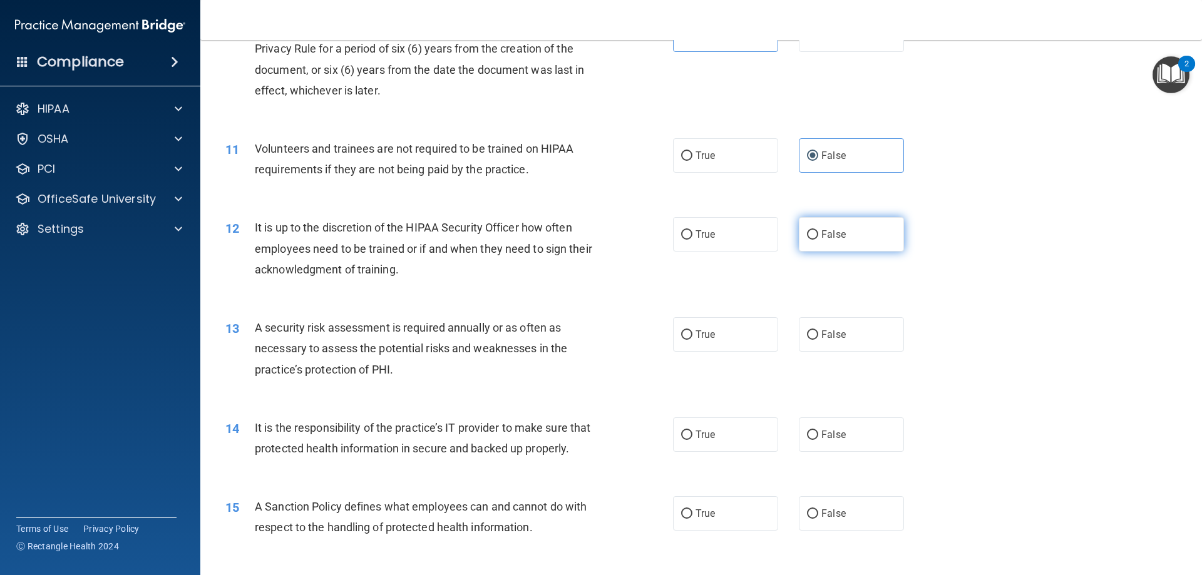
radio input "true"
click at [717, 337] on label "True" at bounding box center [725, 334] width 105 height 34
click at [692, 337] on input "True" at bounding box center [686, 334] width 11 height 9
radio input "true"
click at [846, 449] on label "False" at bounding box center [851, 434] width 105 height 34
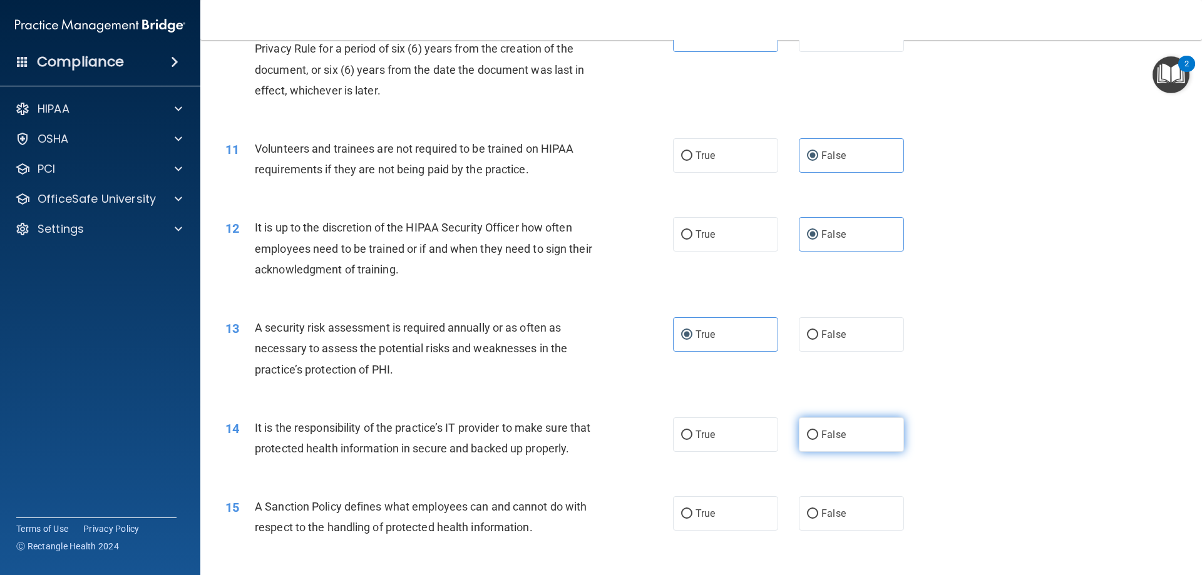
click at [818, 440] on input "False" at bounding box center [812, 435] width 11 height 9
radio input "true"
click at [827, 519] on span "False" at bounding box center [833, 514] width 24 height 12
click at [818, 519] on input "False" at bounding box center [812, 513] width 11 height 9
radio input "true"
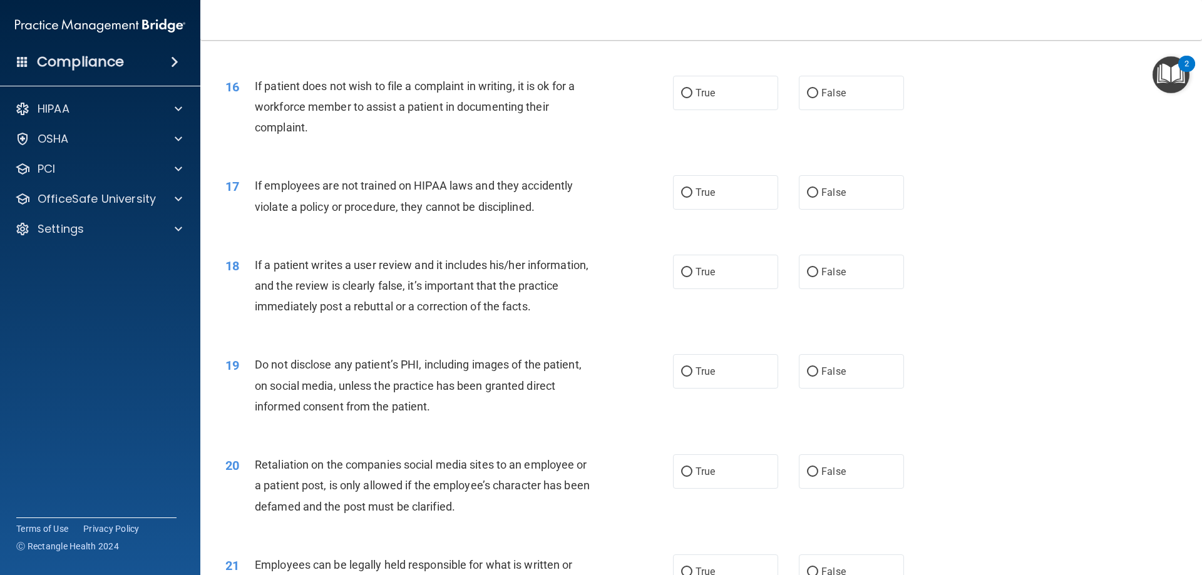
scroll to position [1565, 0]
click at [717, 110] on label "True" at bounding box center [725, 92] width 105 height 34
click at [692, 98] on input "True" at bounding box center [686, 92] width 11 height 9
radio input "true"
click at [837, 198] on span "False" at bounding box center [833, 192] width 24 height 12
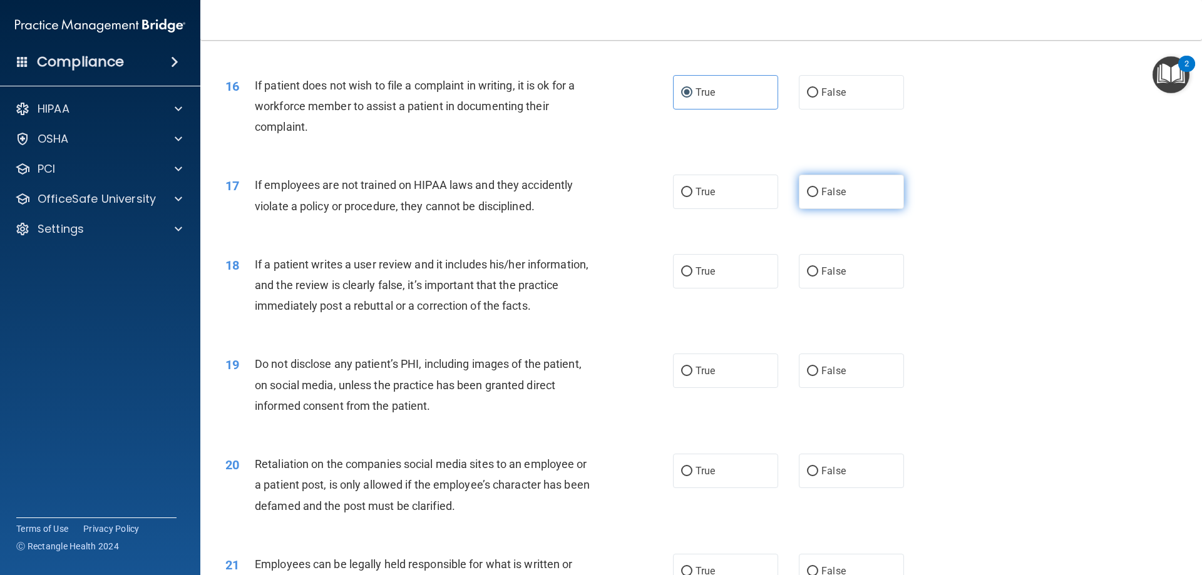
click at [818, 197] on input "False" at bounding box center [812, 192] width 11 height 9
radio input "true"
click at [835, 277] on span "False" at bounding box center [833, 271] width 24 height 12
click at [818, 277] on input "False" at bounding box center [812, 271] width 11 height 9
radio input "true"
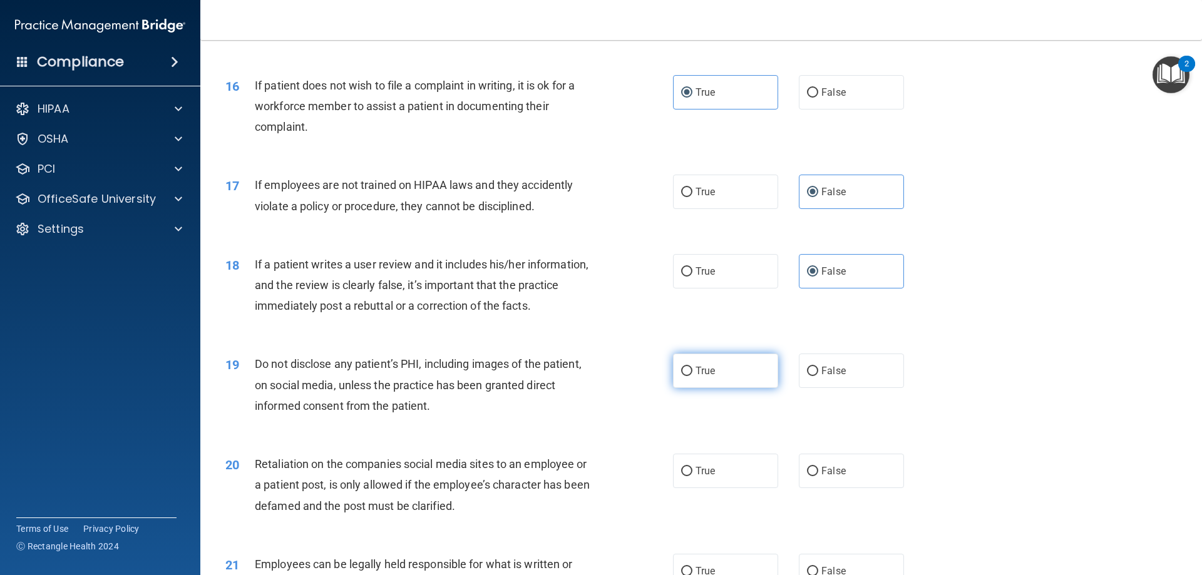
click at [731, 388] on label "True" at bounding box center [725, 371] width 105 height 34
click at [692, 376] on input "True" at bounding box center [686, 371] width 11 height 9
radio input "true"
click at [827, 488] on label "False" at bounding box center [851, 471] width 105 height 34
click at [818, 476] on input "False" at bounding box center [812, 471] width 11 height 9
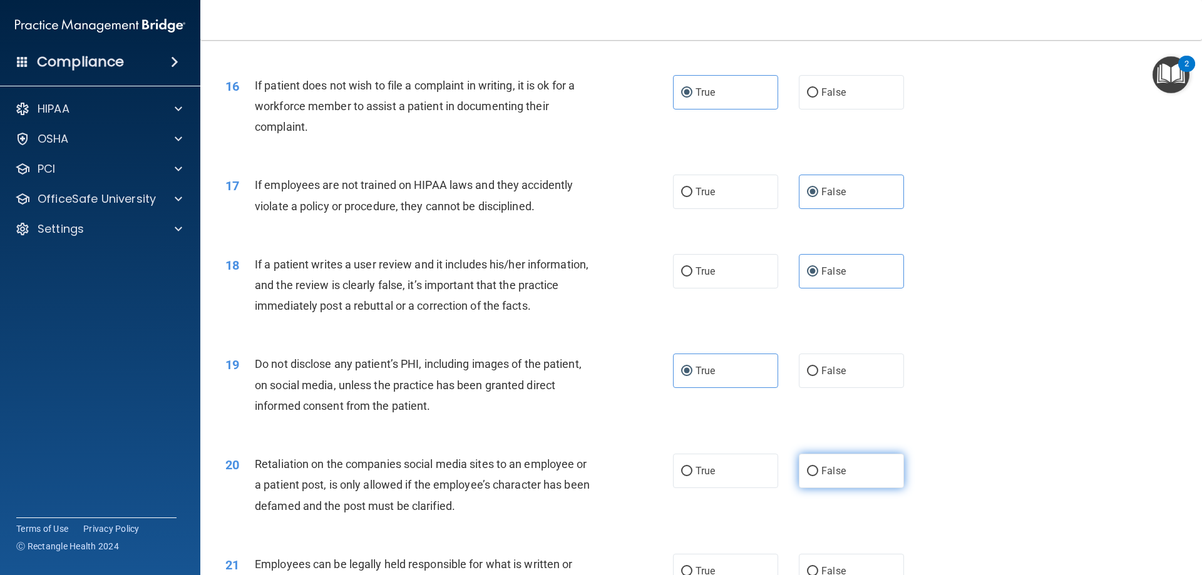
radio input "true"
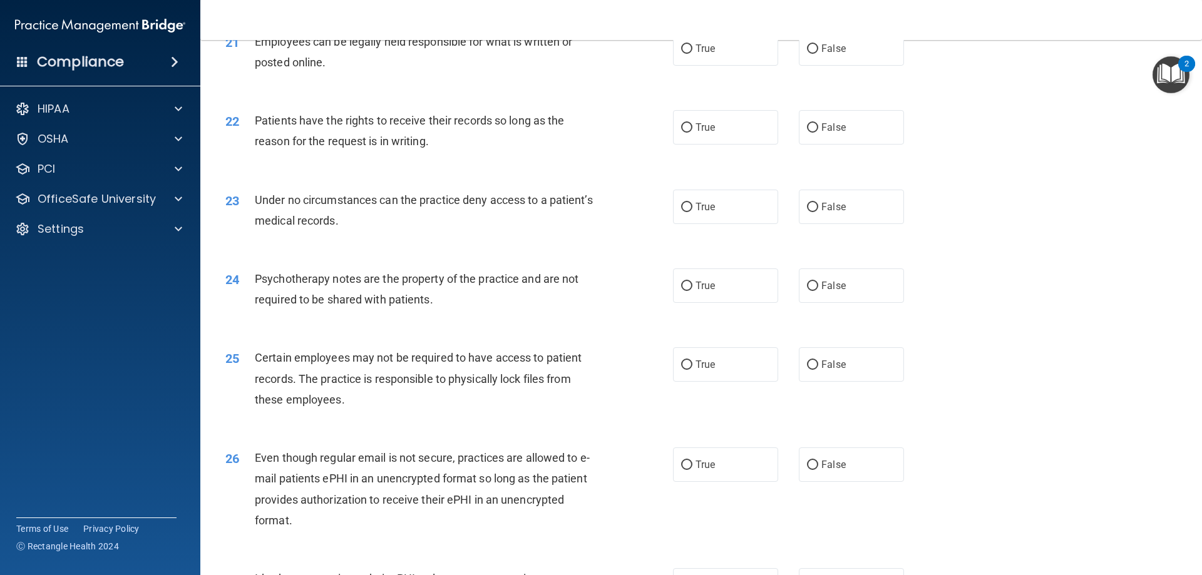
scroll to position [2065, 0]
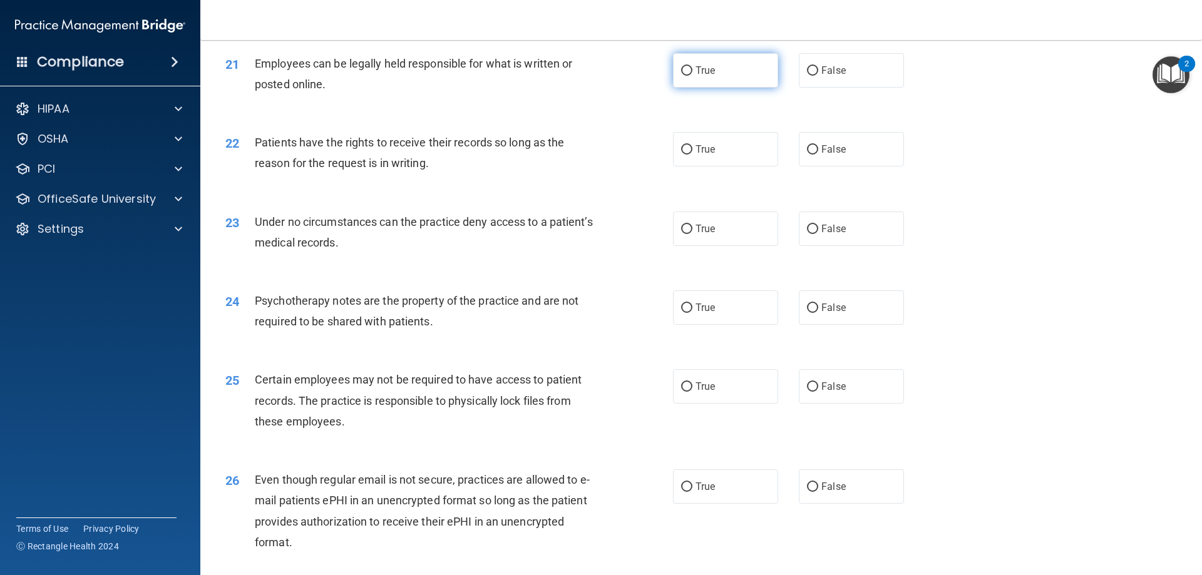
click at [703, 76] on span "True" at bounding box center [704, 70] width 19 height 12
click at [692, 76] on input "True" at bounding box center [686, 70] width 11 height 9
radio input "true"
click at [835, 155] on span "False" at bounding box center [833, 149] width 24 height 12
click at [818, 155] on input "False" at bounding box center [812, 149] width 11 height 9
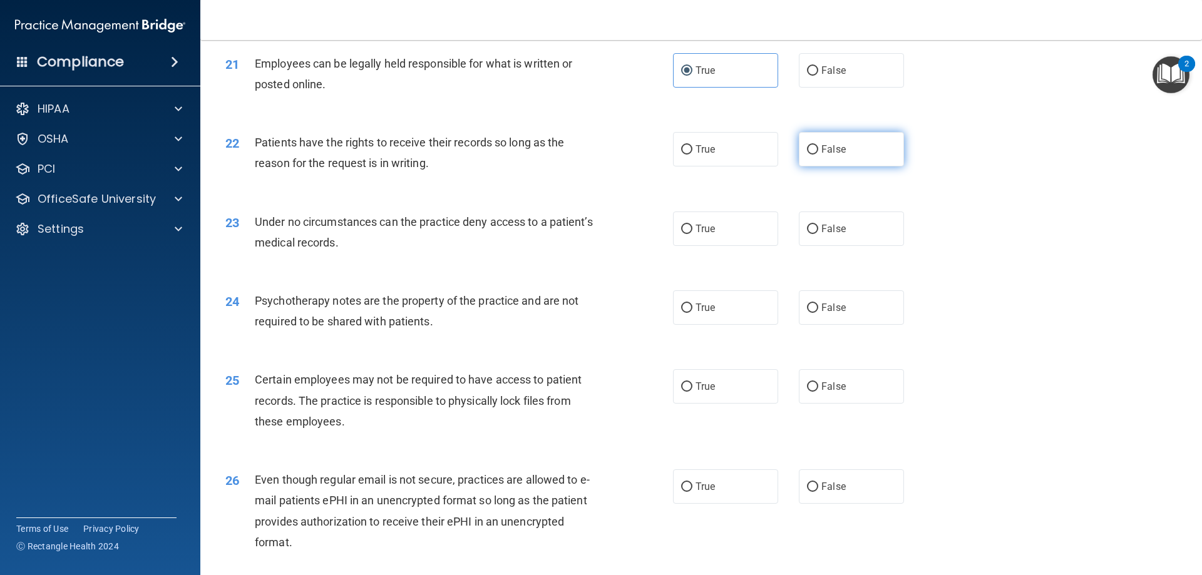
radio input "true"
click at [836, 235] on span "False" at bounding box center [833, 229] width 24 height 12
click at [818, 234] on input "False" at bounding box center [812, 229] width 11 height 9
radio input "true"
click at [745, 324] on label "True" at bounding box center [725, 307] width 105 height 34
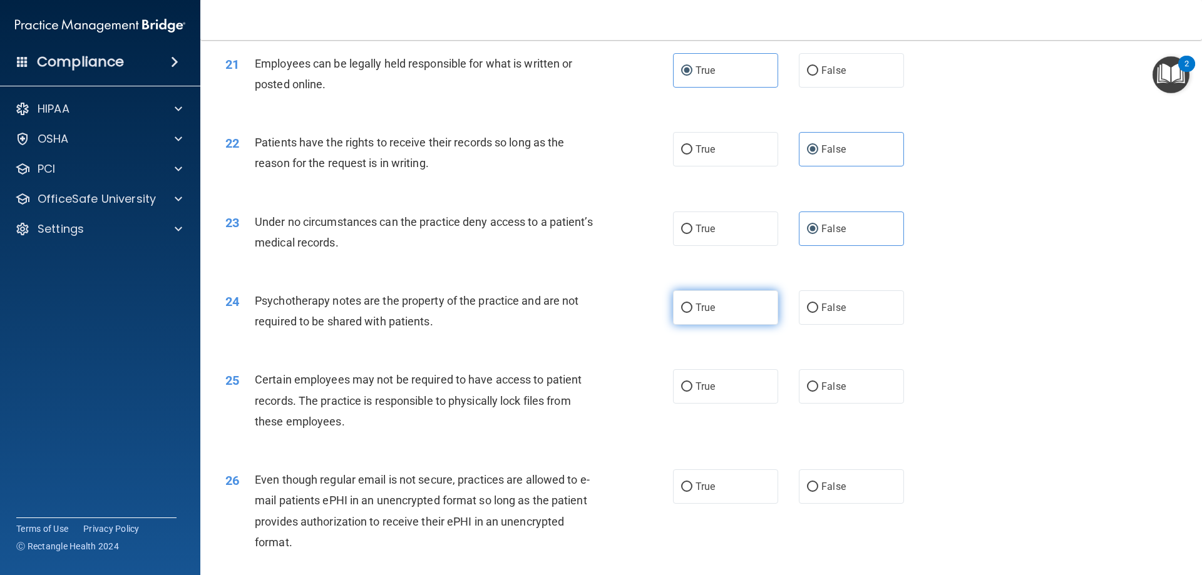
click at [692, 313] on input "True" at bounding box center [686, 308] width 11 height 9
radio input "true"
click at [743, 404] on label "True" at bounding box center [725, 386] width 105 height 34
click at [692, 392] on input "True" at bounding box center [686, 386] width 11 height 9
radio input "true"
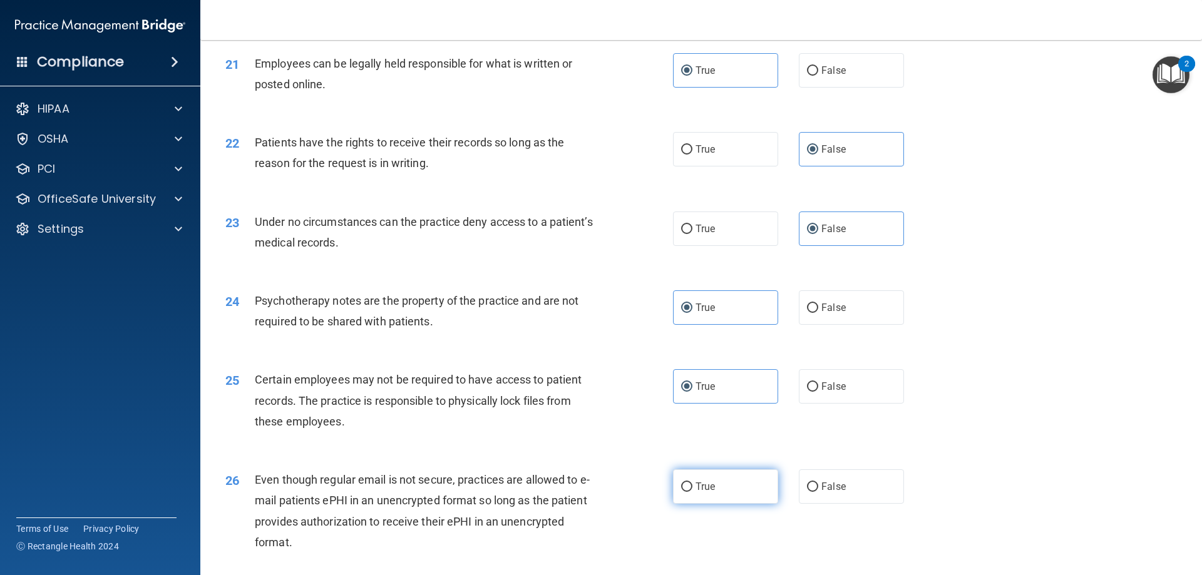
click at [710, 504] on label "True" at bounding box center [725, 486] width 105 height 34
click at [692, 492] on input "True" at bounding box center [686, 487] width 11 height 9
radio input "true"
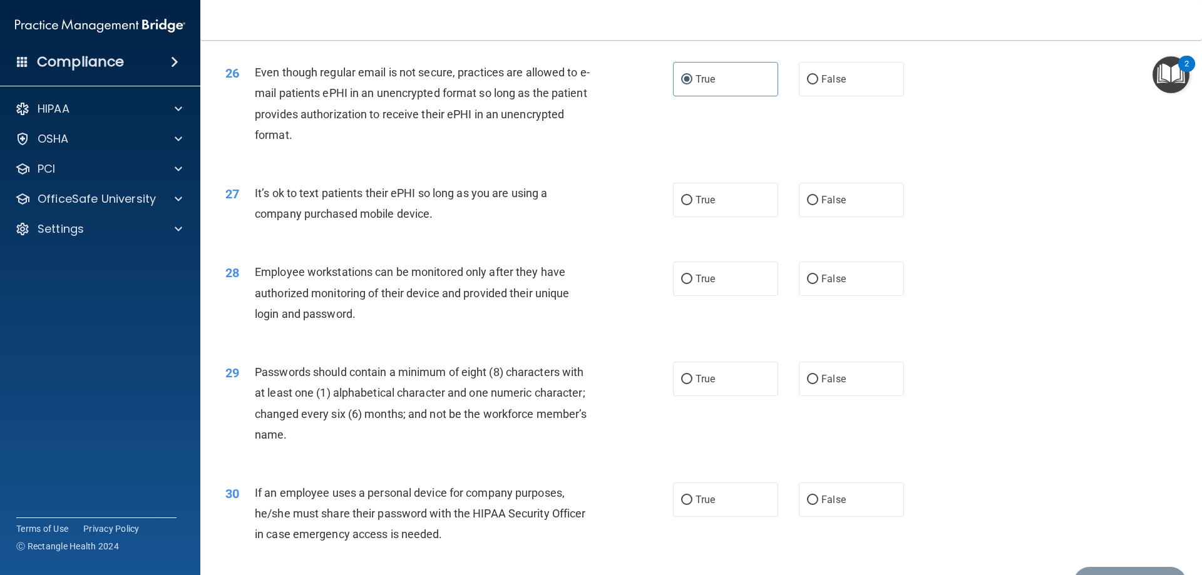
scroll to position [2504, 0]
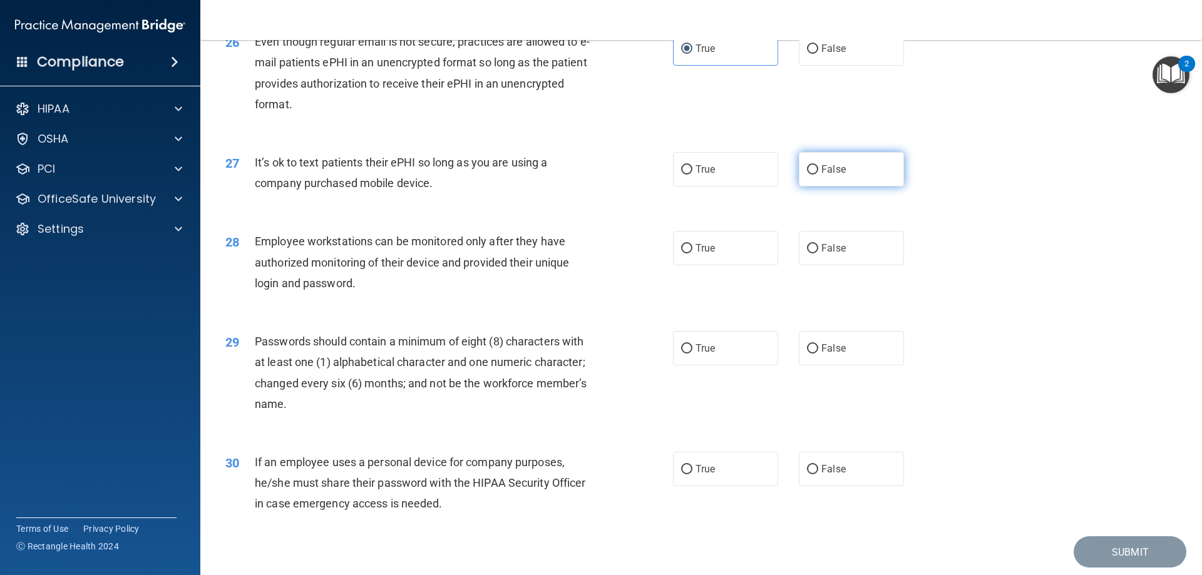
click at [842, 187] on label "False" at bounding box center [851, 169] width 105 height 34
click at [818, 175] on input "False" at bounding box center [812, 169] width 11 height 9
radio input "true"
click at [854, 265] on label "False" at bounding box center [851, 248] width 105 height 34
click at [818, 253] on input "False" at bounding box center [812, 248] width 11 height 9
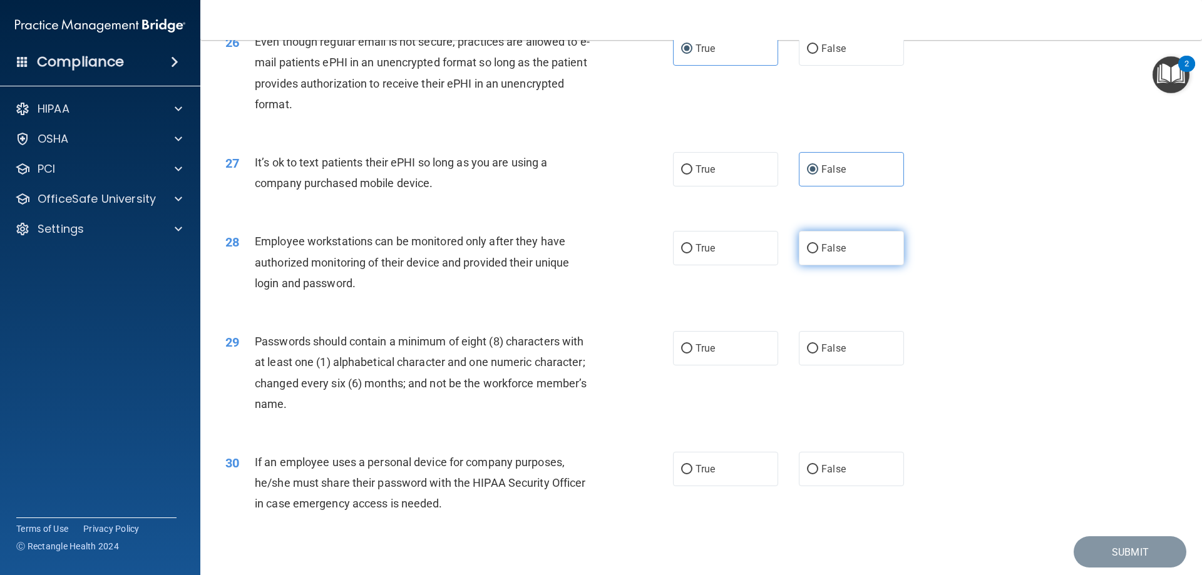
radio input "true"
click at [717, 366] on label "True" at bounding box center [725, 348] width 105 height 34
click at [692, 354] on input "True" at bounding box center [686, 348] width 11 height 9
radio input "true"
click at [847, 486] on label "False" at bounding box center [851, 469] width 105 height 34
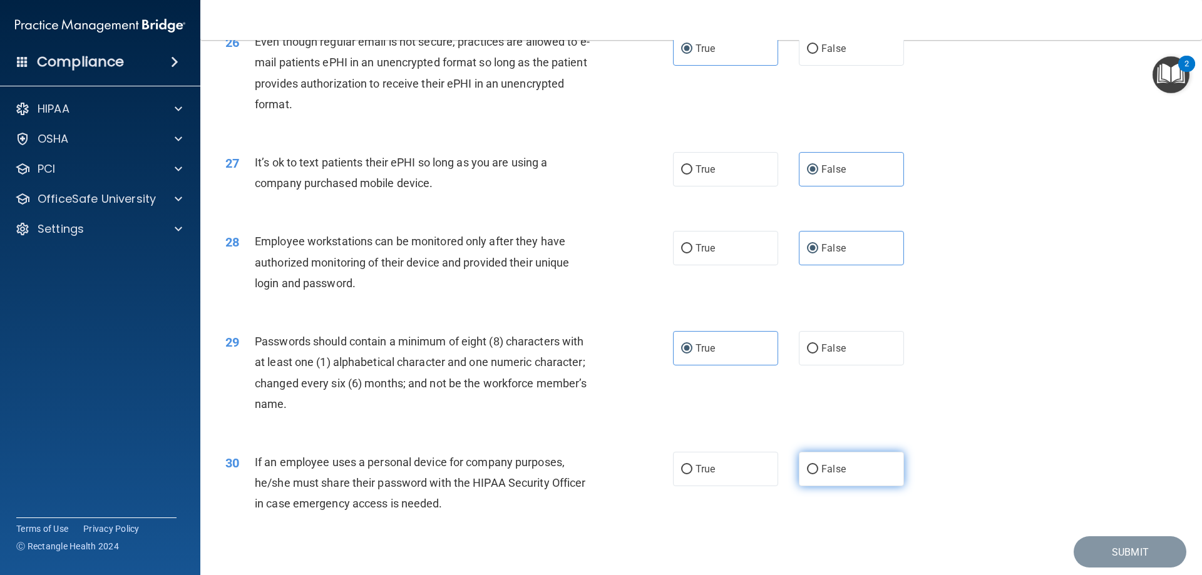
click at [818, 474] on input "False" at bounding box center [812, 469] width 11 height 9
radio input "true"
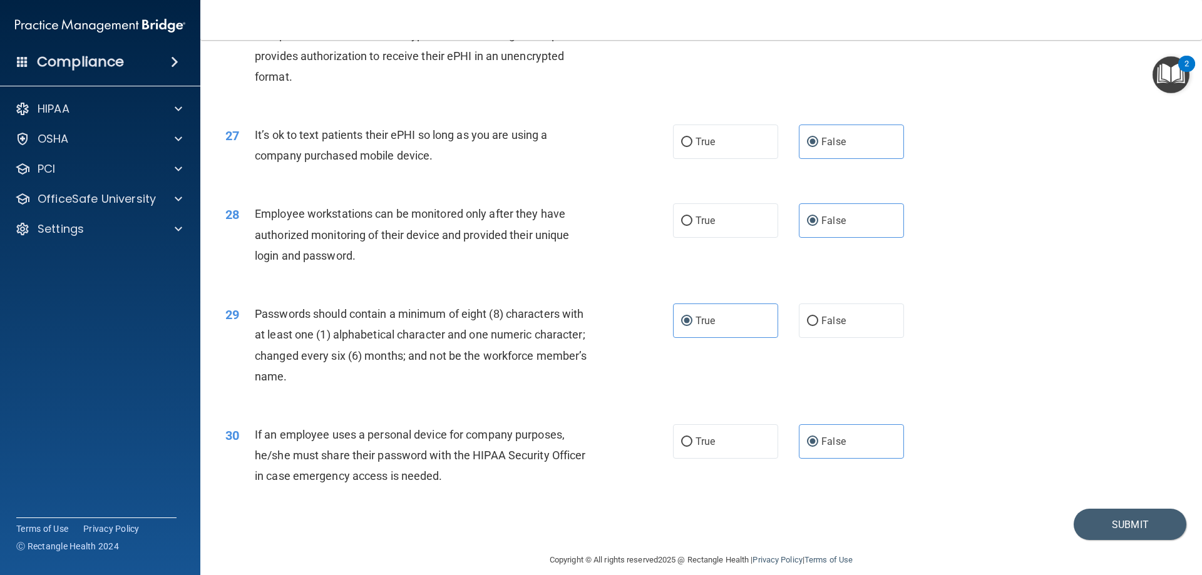
scroll to position [2567, 0]
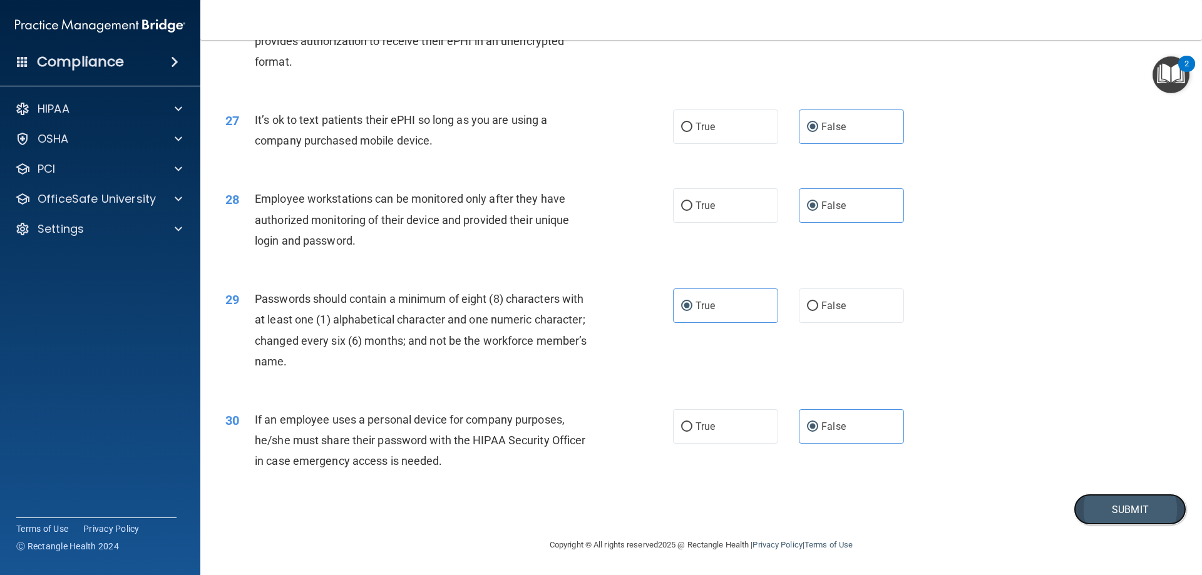
click at [1124, 511] on button "Submit" at bounding box center [1129, 510] width 113 height 32
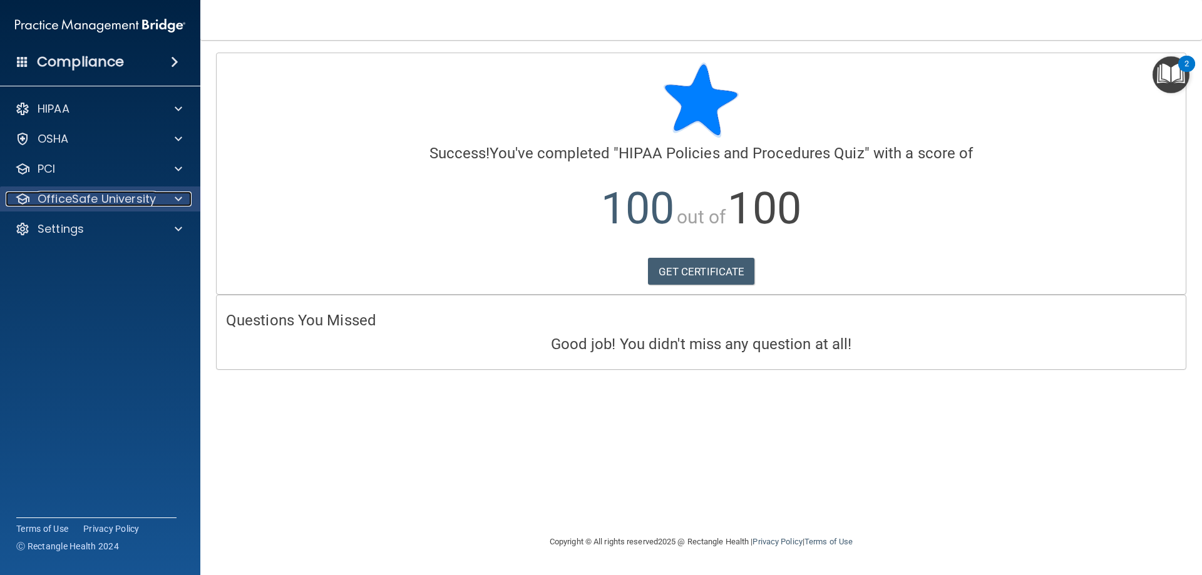
click at [123, 200] on p "OfficeSafe University" at bounding box center [97, 199] width 118 height 15
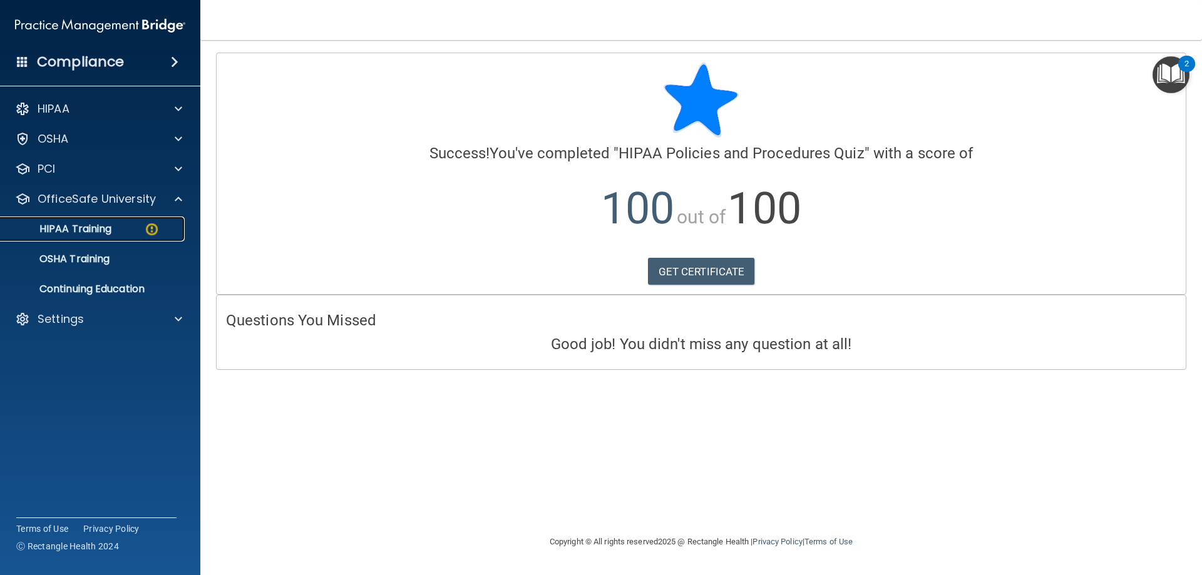
click at [115, 230] on div "HIPAA Training" at bounding box center [93, 229] width 171 height 13
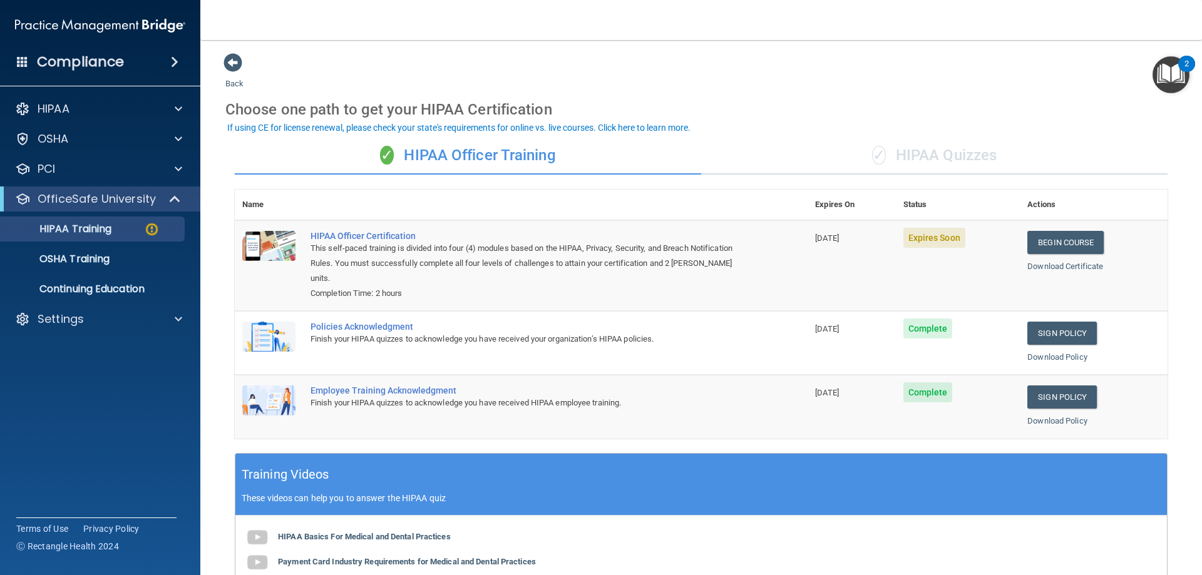
click at [951, 152] on div "✓ HIPAA Quizzes" at bounding box center [934, 156] width 466 height 38
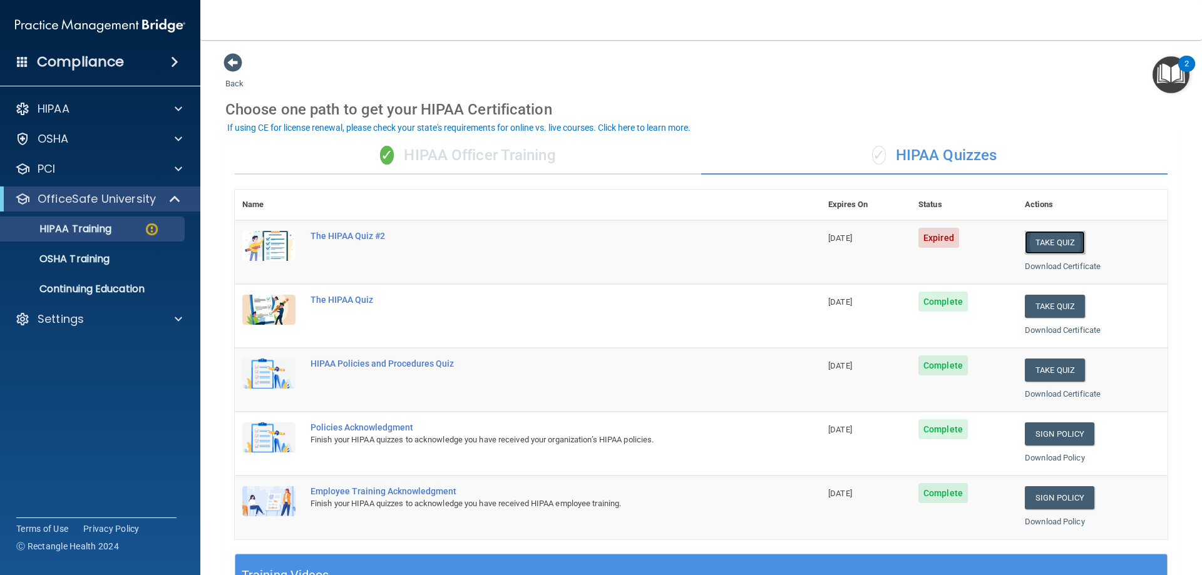
click at [1071, 237] on button "Take Quiz" at bounding box center [1055, 242] width 60 height 23
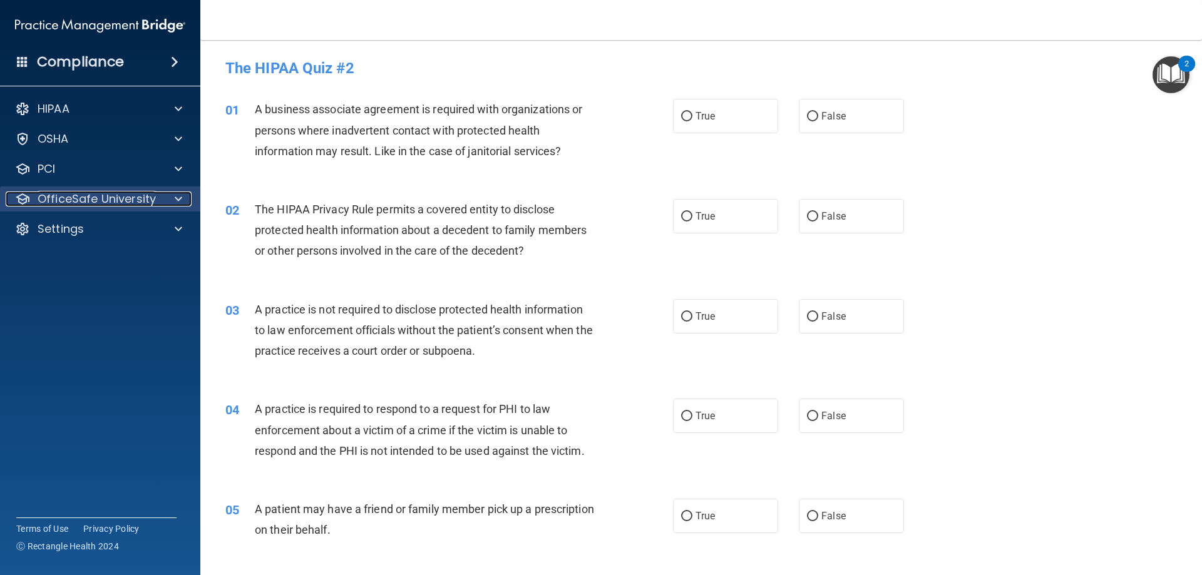
click at [125, 201] on p "OfficeSafe University" at bounding box center [97, 199] width 118 height 15
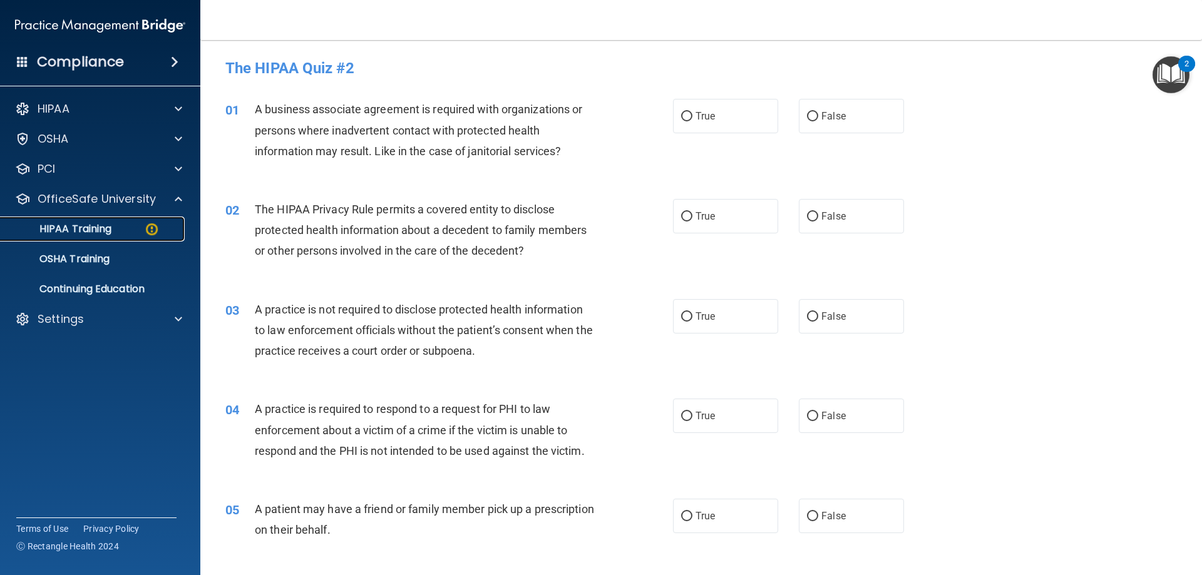
click at [118, 229] on div "HIPAA Training" at bounding box center [93, 229] width 171 height 13
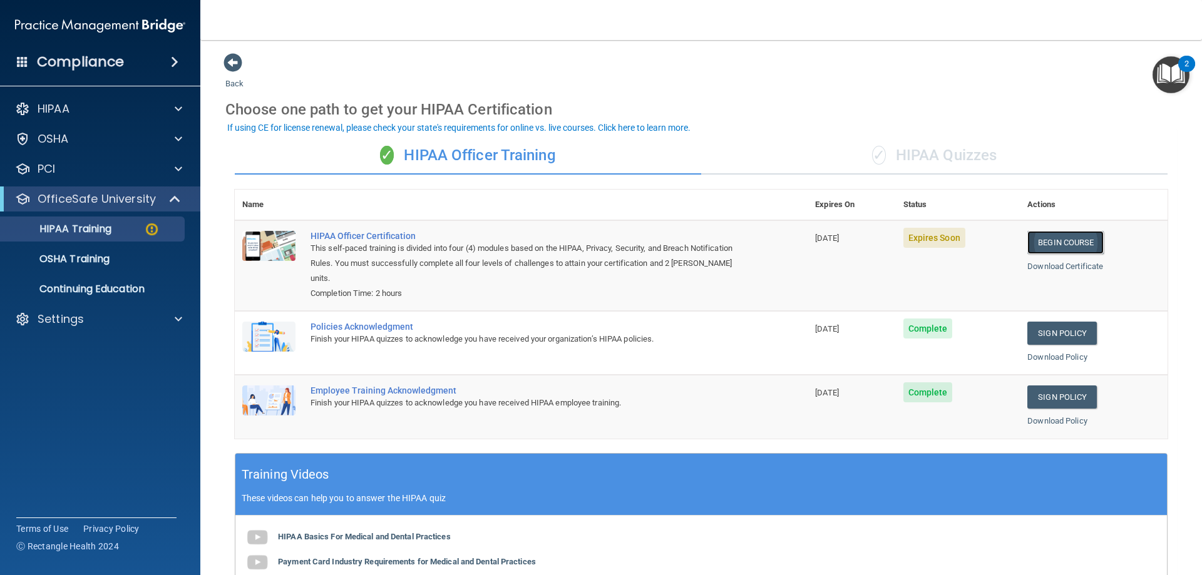
click at [1050, 245] on link "Begin Course" at bounding box center [1065, 242] width 76 height 23
click at [1069, 242] on link "Begin Course" at bounding box center [1065, 242] width 76 height 23
